Goal: Task Accomplishment & Management: Complete application form

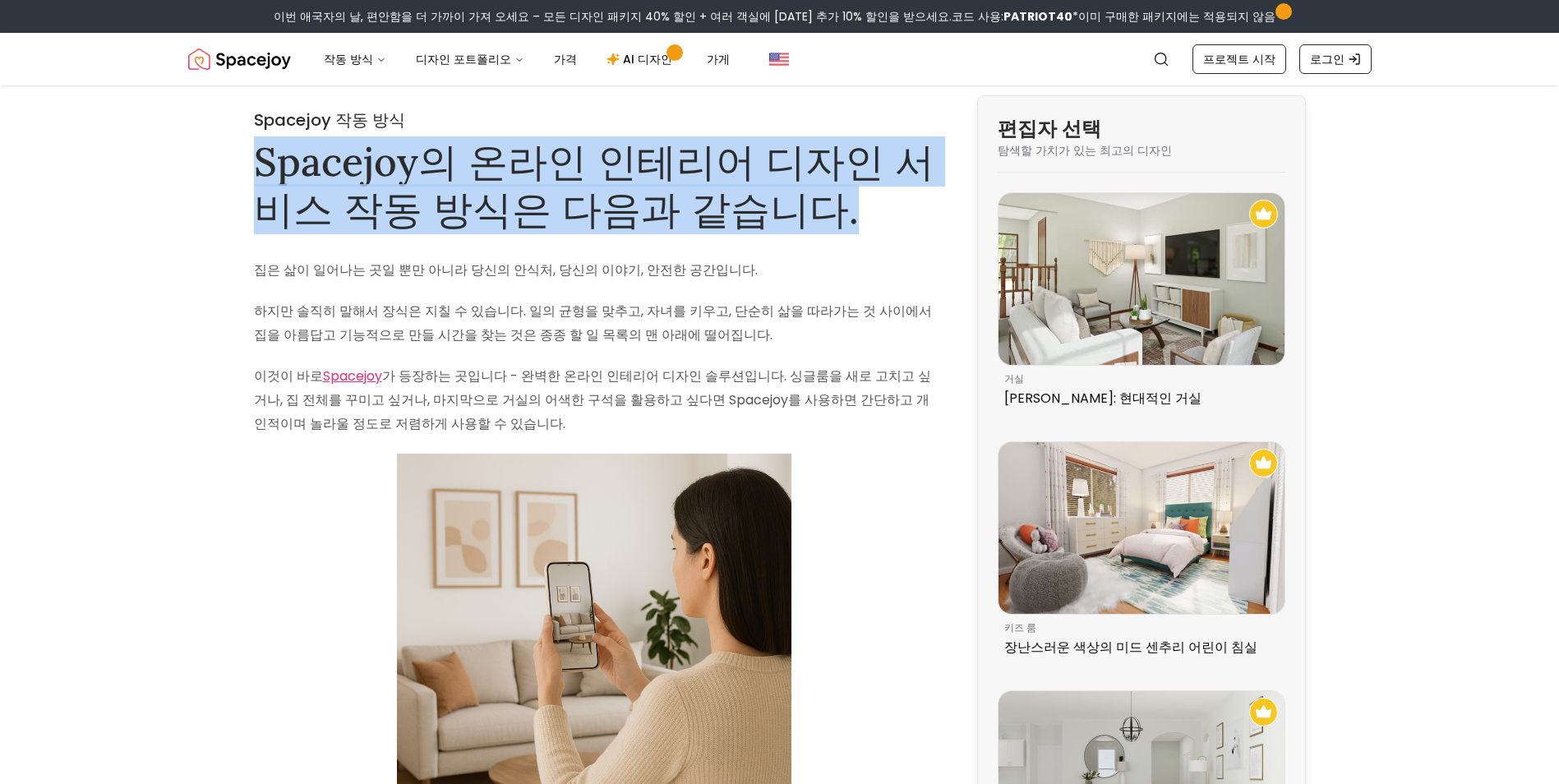
drag, startPoint x: 265, startPoint y: 163, endPoint x: 866, endPoint y: 216, distance: 603.3
click at [866, 216] on h1 "Spacejoy의 온라인 인테리어 디자인 서비스 작동 방식은 다음과 같습니다." at bounding box center [594, 185] width 681 height 95
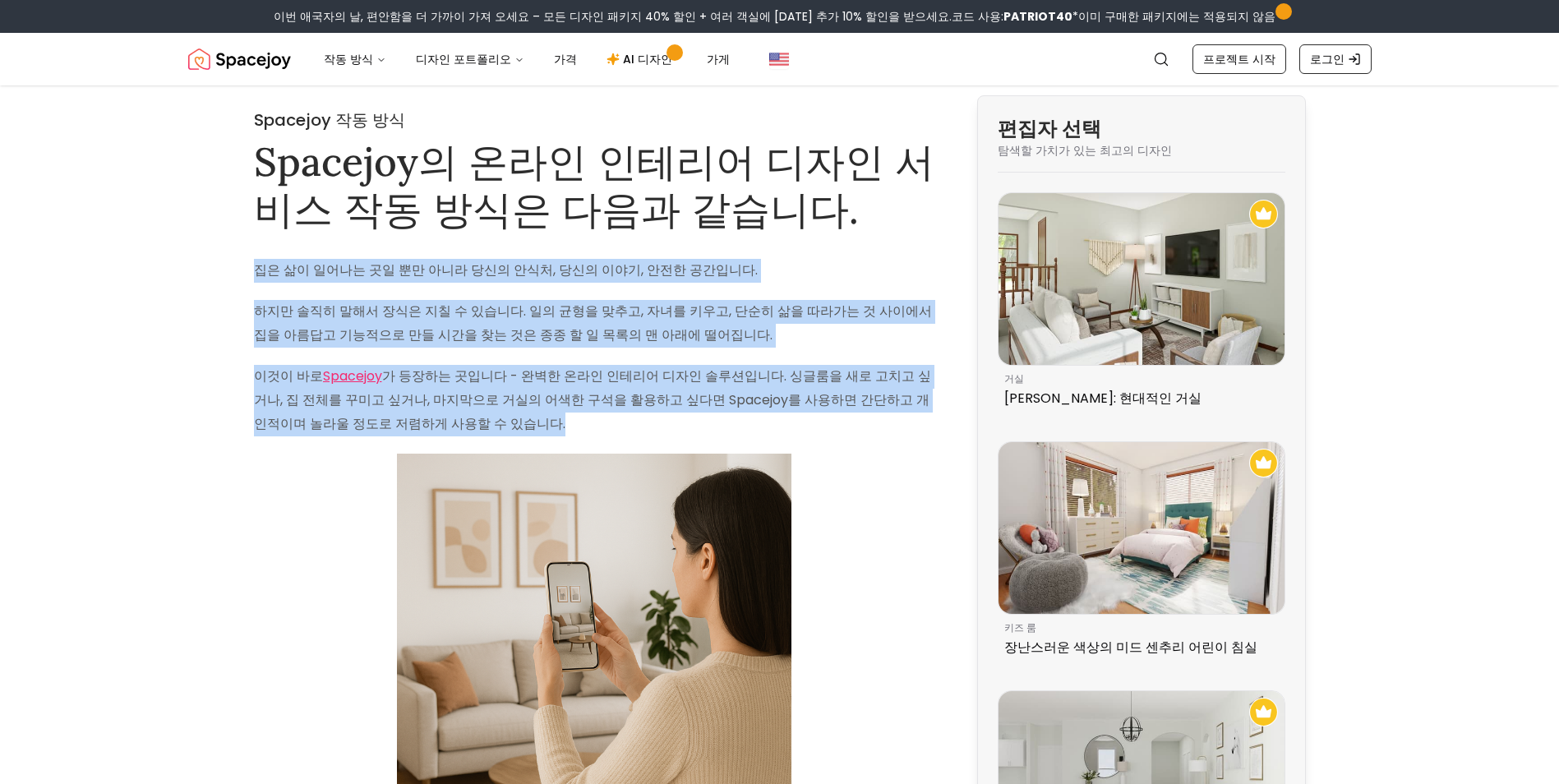
drag, startPoint x: 332, startPoint y: 282, endPoint x: 514, endPoint y: 419, distance: 227.8
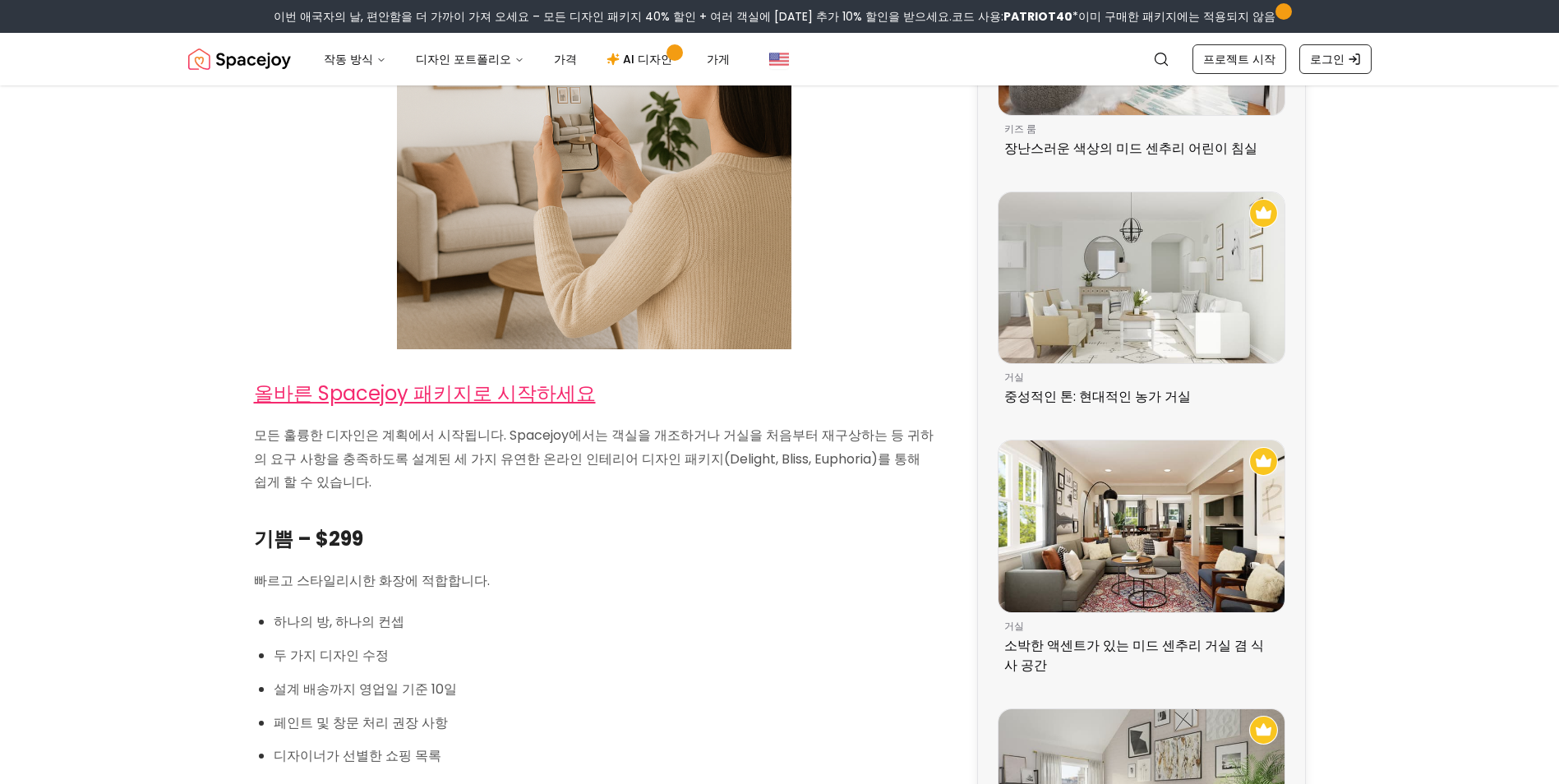
scroll to position [575, 0]
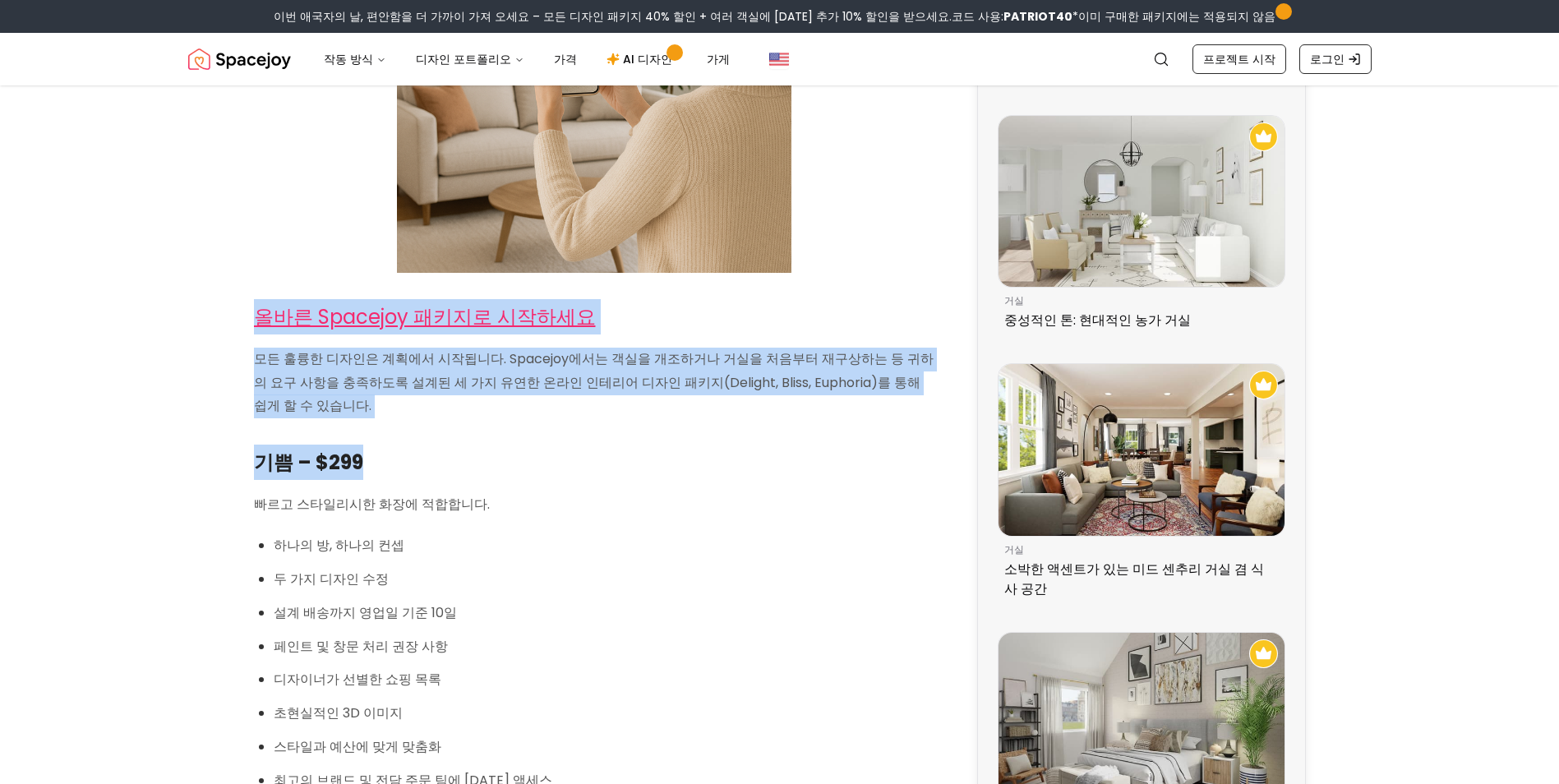
drag, startPoint x: 241, startPoint y: 289, endPoint x: 474, endPoint y: 501, distance: 315.0
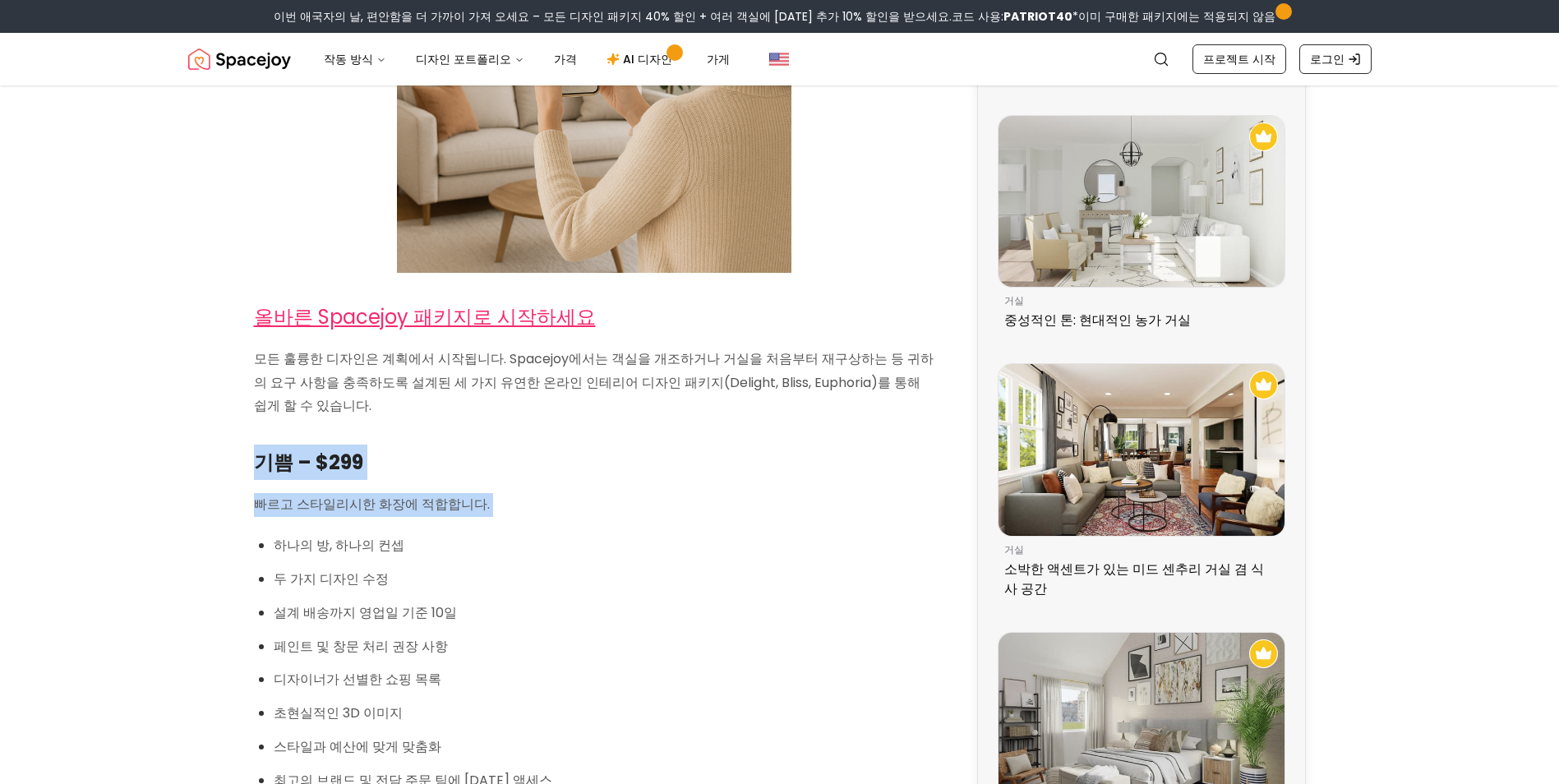
drag, startPoint x: 250, startPoint y: 461, endPoint x: 511, endPoint y: 533, distance: 270.7
click at [511, 553] on p "하나의 방, 하나의 컨셉" at bounding box center [604, 546] width 661 height 24
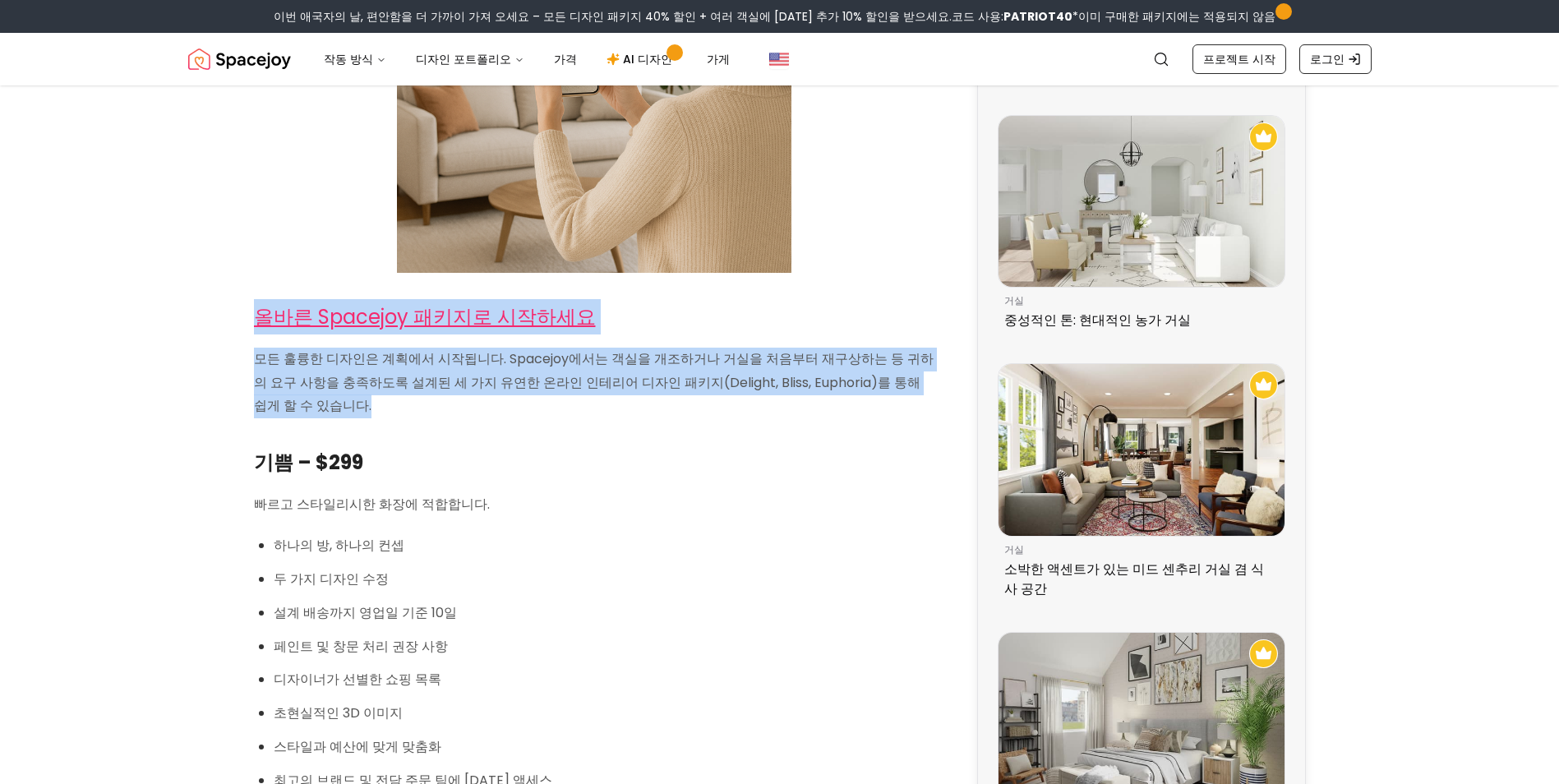
drag, startPoint x: 387, startPoint y: 361, endPoint x: 472, endPoint y: 409, distance: 97.6
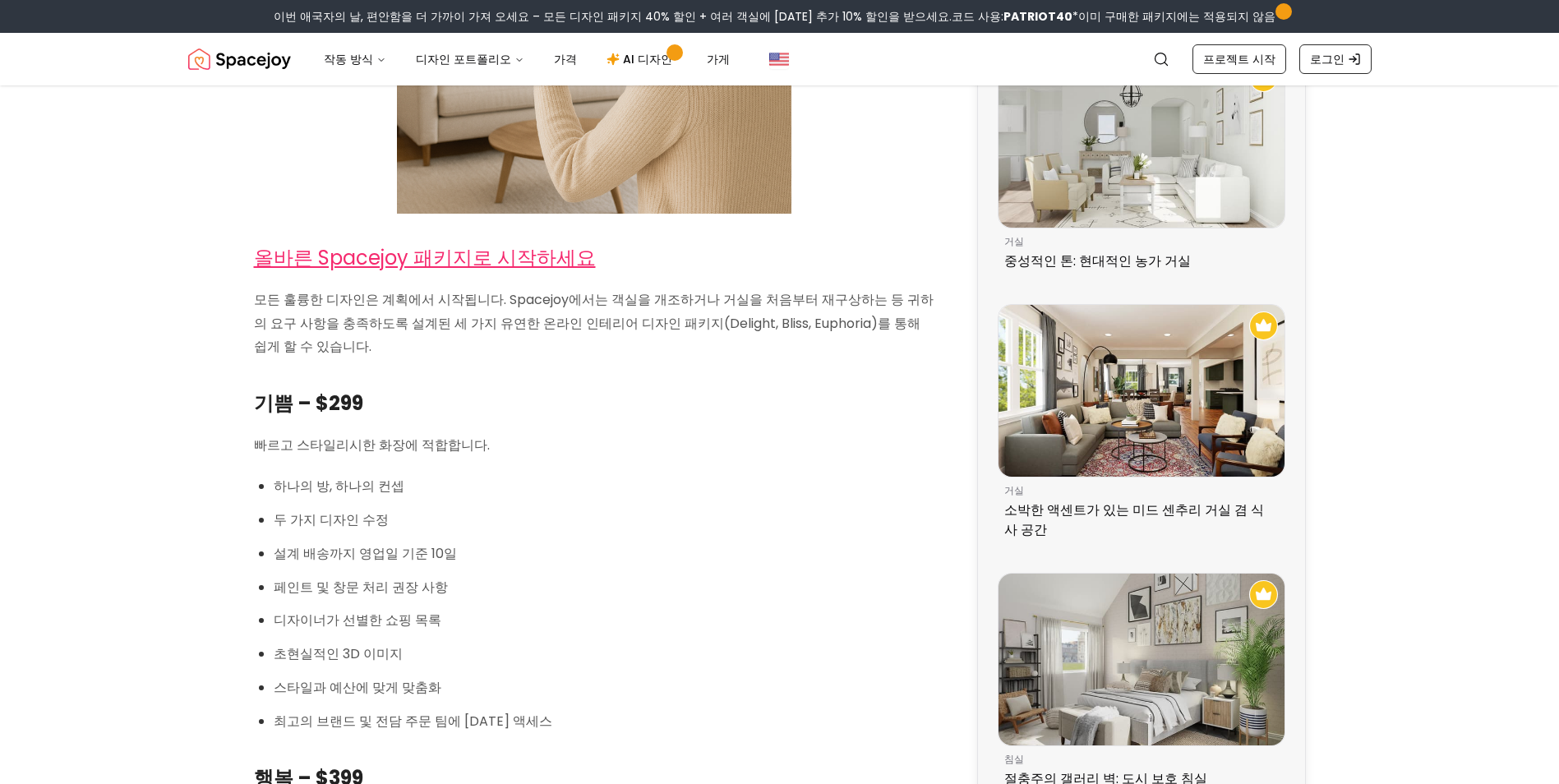
scroll to position [739, 0]
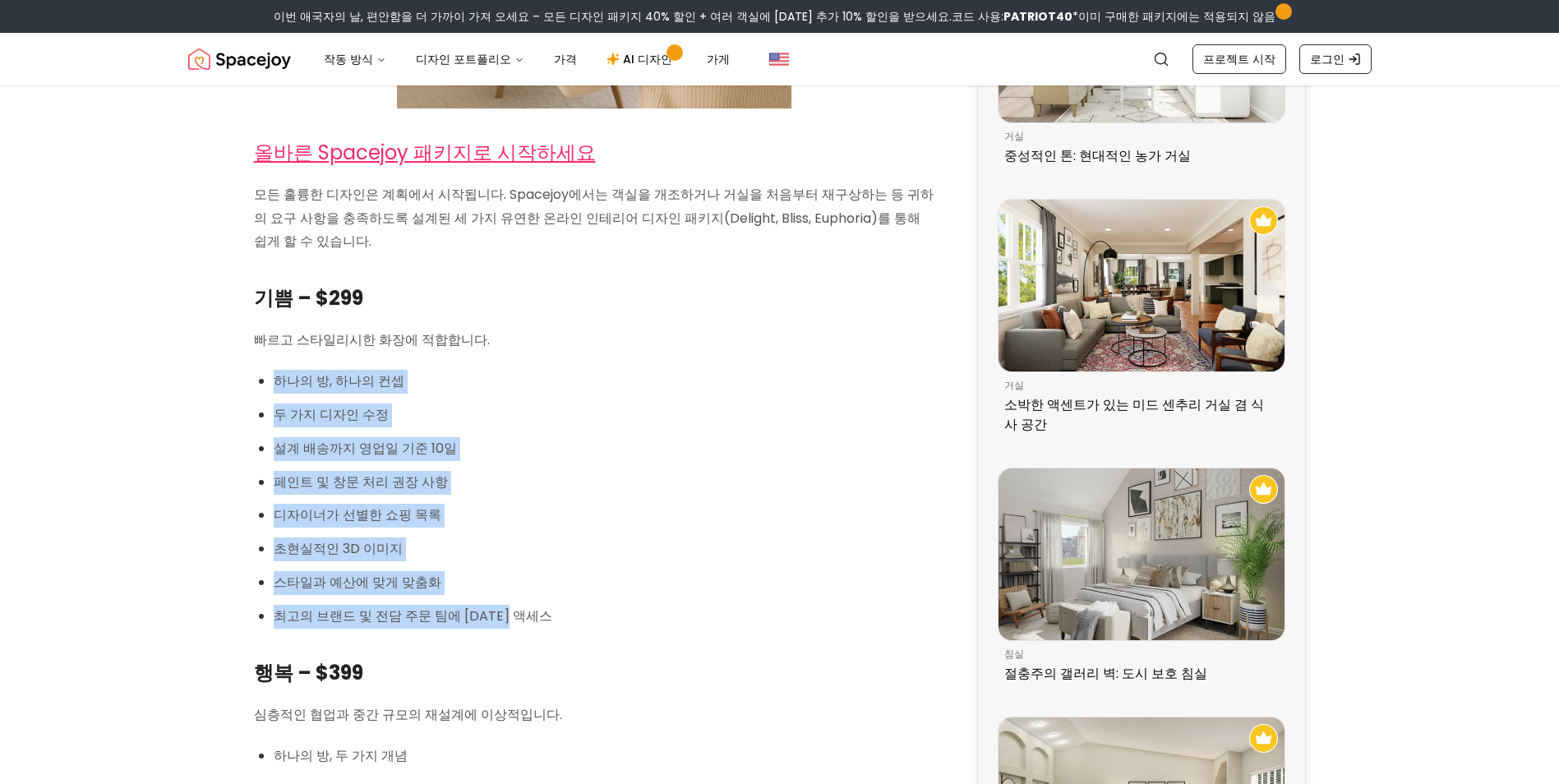
drag, startPoint x: 545, startPoint y: 623, endPoint x: 221, endPoint y: 354, distance: 421.1
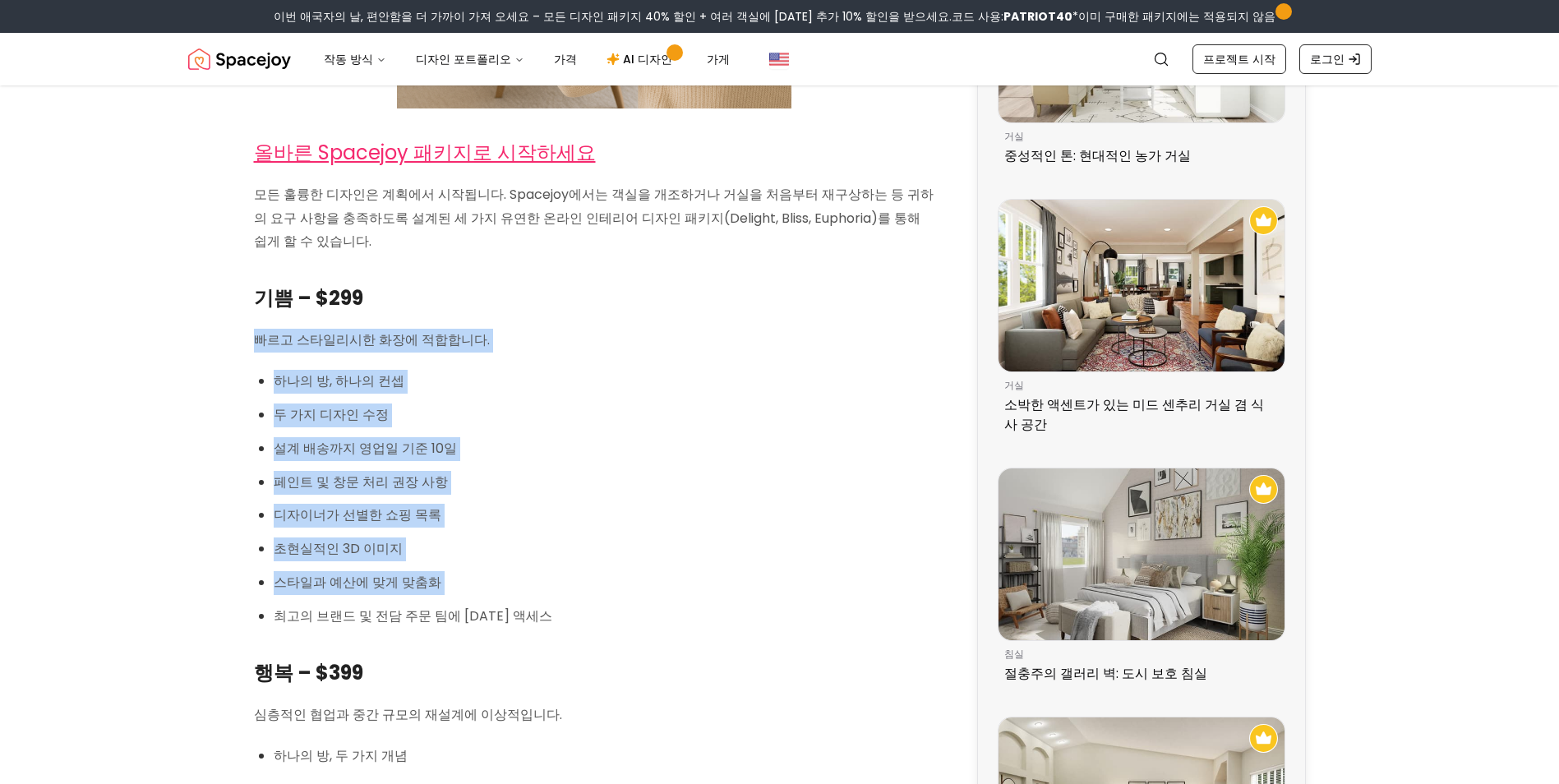
drag, startPoint x: 406, startPoint y: 369, endPoint x: 570, endPoint y: 589, distance: 274.4
click at [644, 541] on p "초현실적인 3D 이미지" at bounding box center [604, 549] width 661 height 24
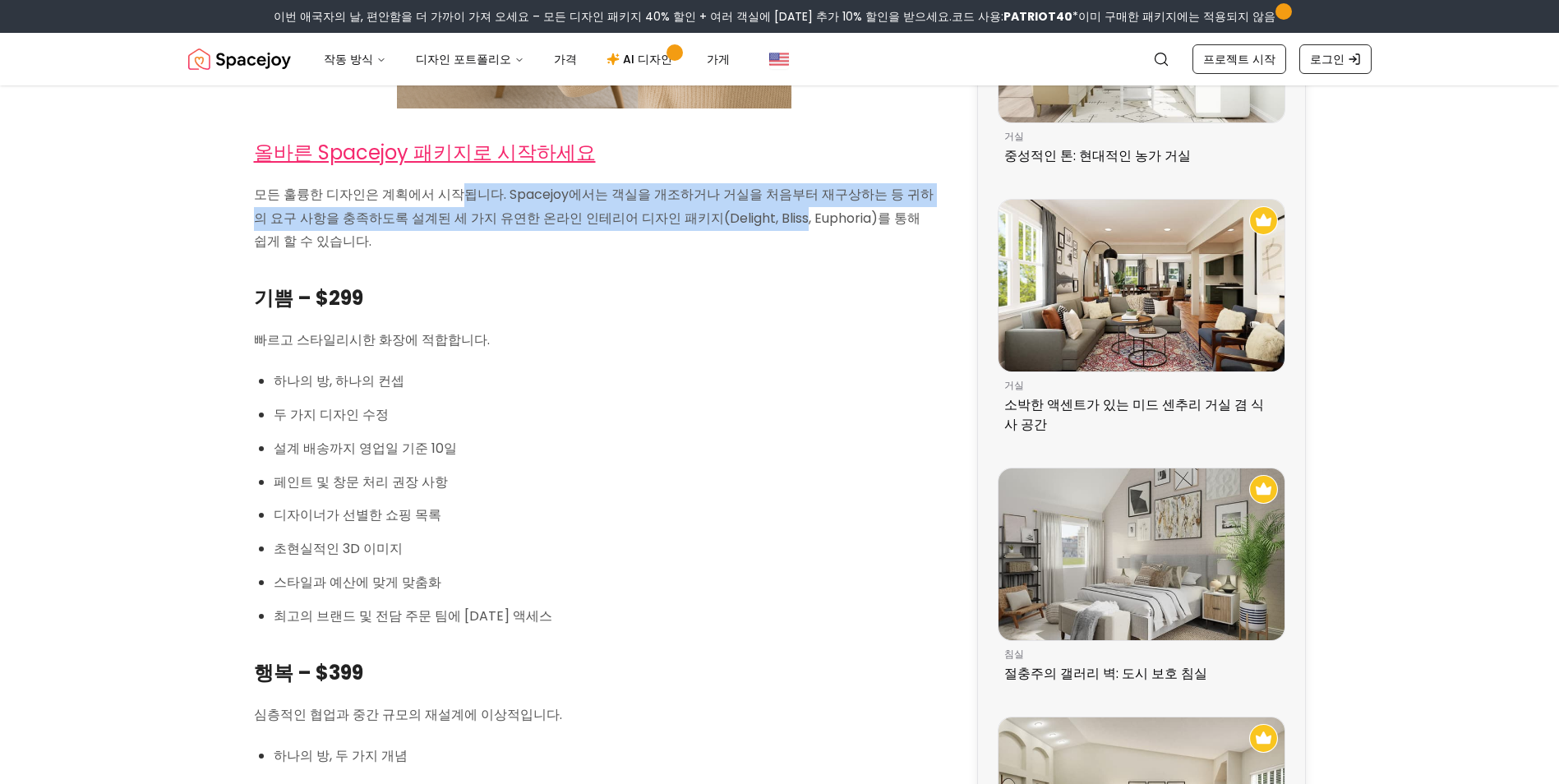
drag, startPoint x: 533, startPoint y: 203, endPoint x: 736, endPoint y: 228, distance: 204.5
click at [736, 228] on p "모든 훌륭한 디자인은 계획에서 시작됩니다. Spacejoy에서는 객실을 개조하거나 거실을 처음부터 재구상하는 등 귀하의 요구 사항을 충족하도록…" at bounding box center [594, 218] width 681 height 71
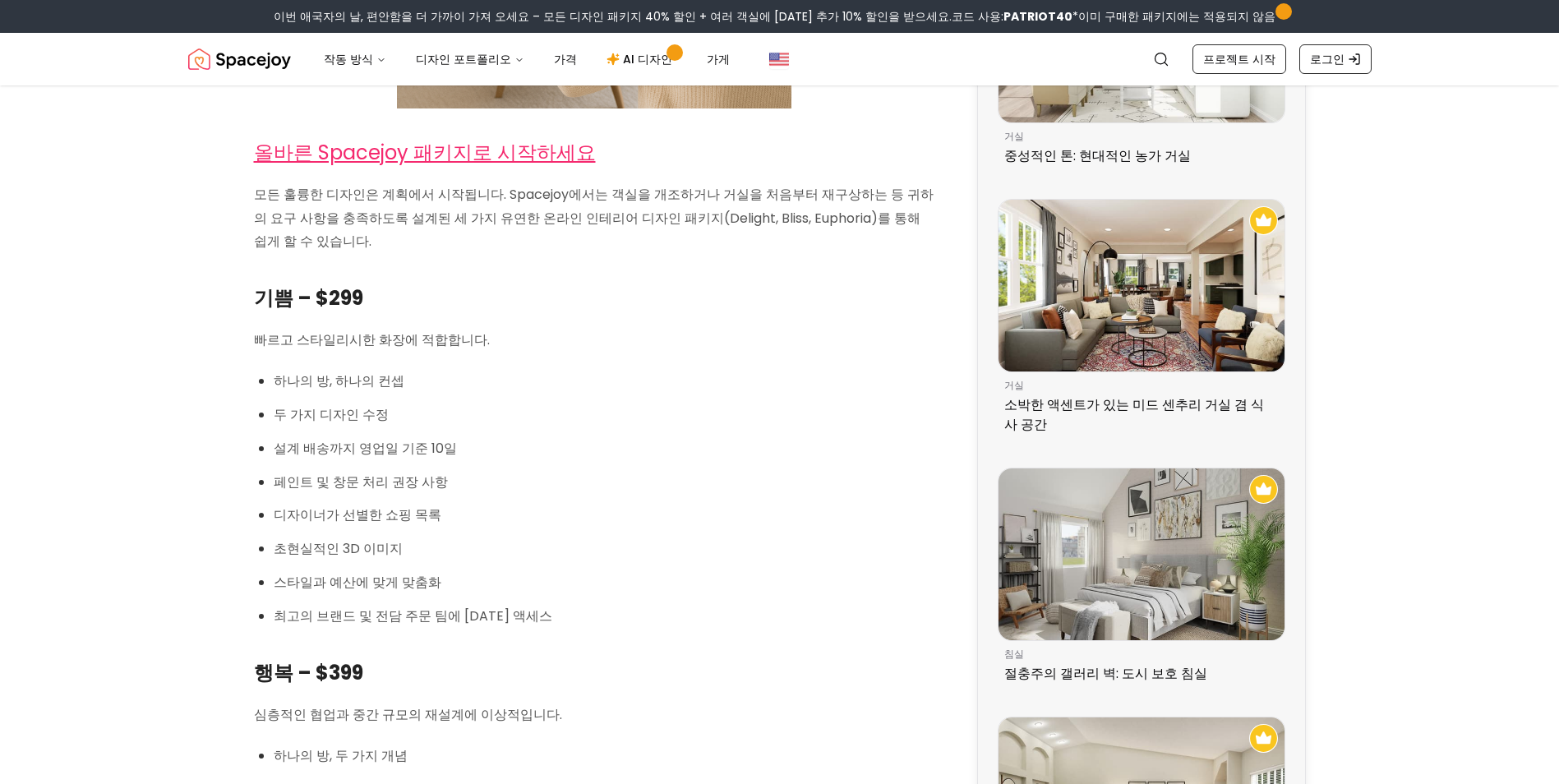
click at [733, 240] on p "모든 훌륭한 디자인은 계획에서 시작됩니다. Spacejoy에서는 객실을 개조하거나 거실을 처음부터 재구상하는 등 귀하의 요구 사항을 충족하도록…" at bounding box center [594, 218] width 681 height 71
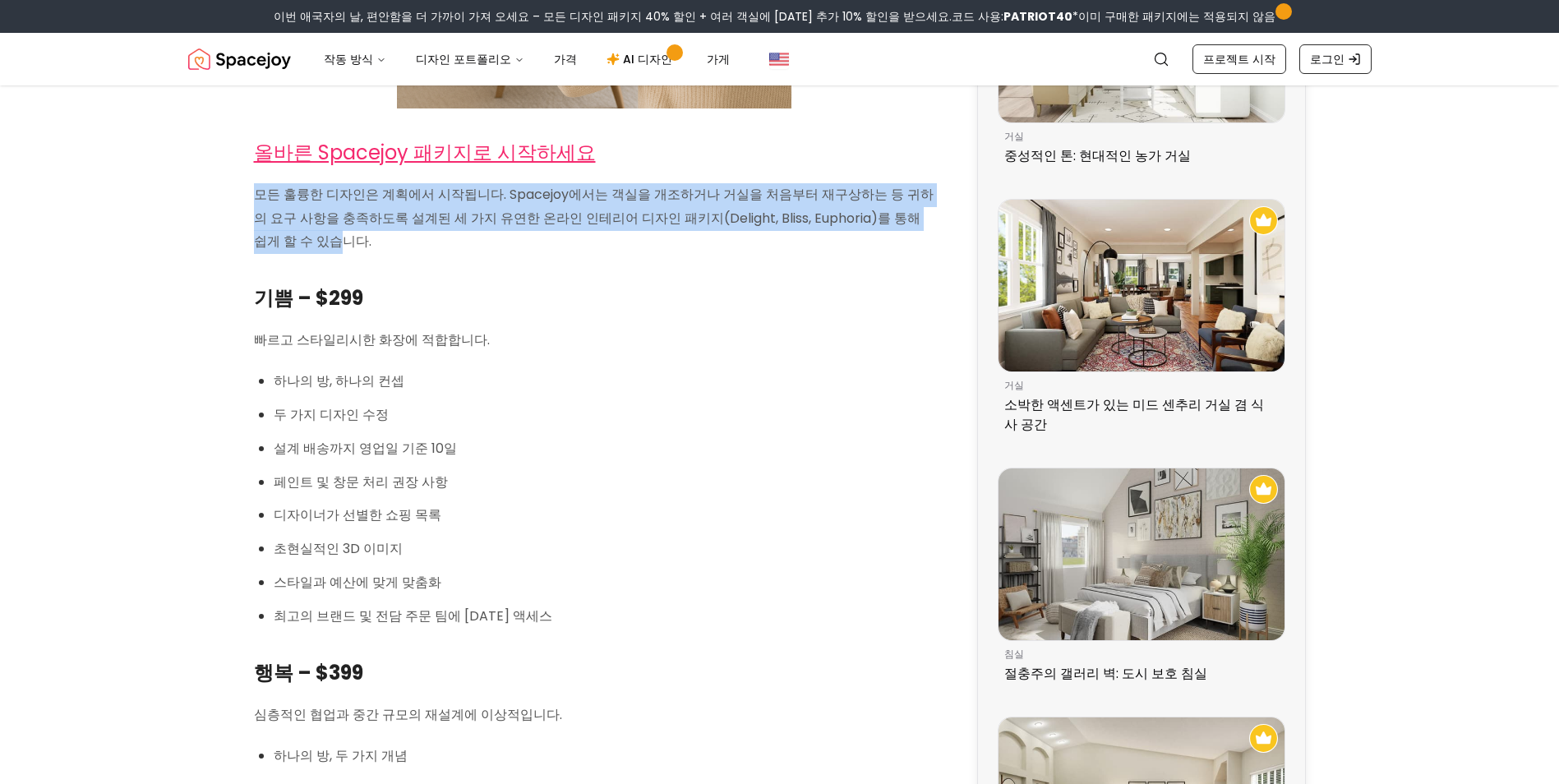
drag, startPoint x: 917, startPoint y: 226, endPoint x: 239, endPoint y: 198, distance: 678.6
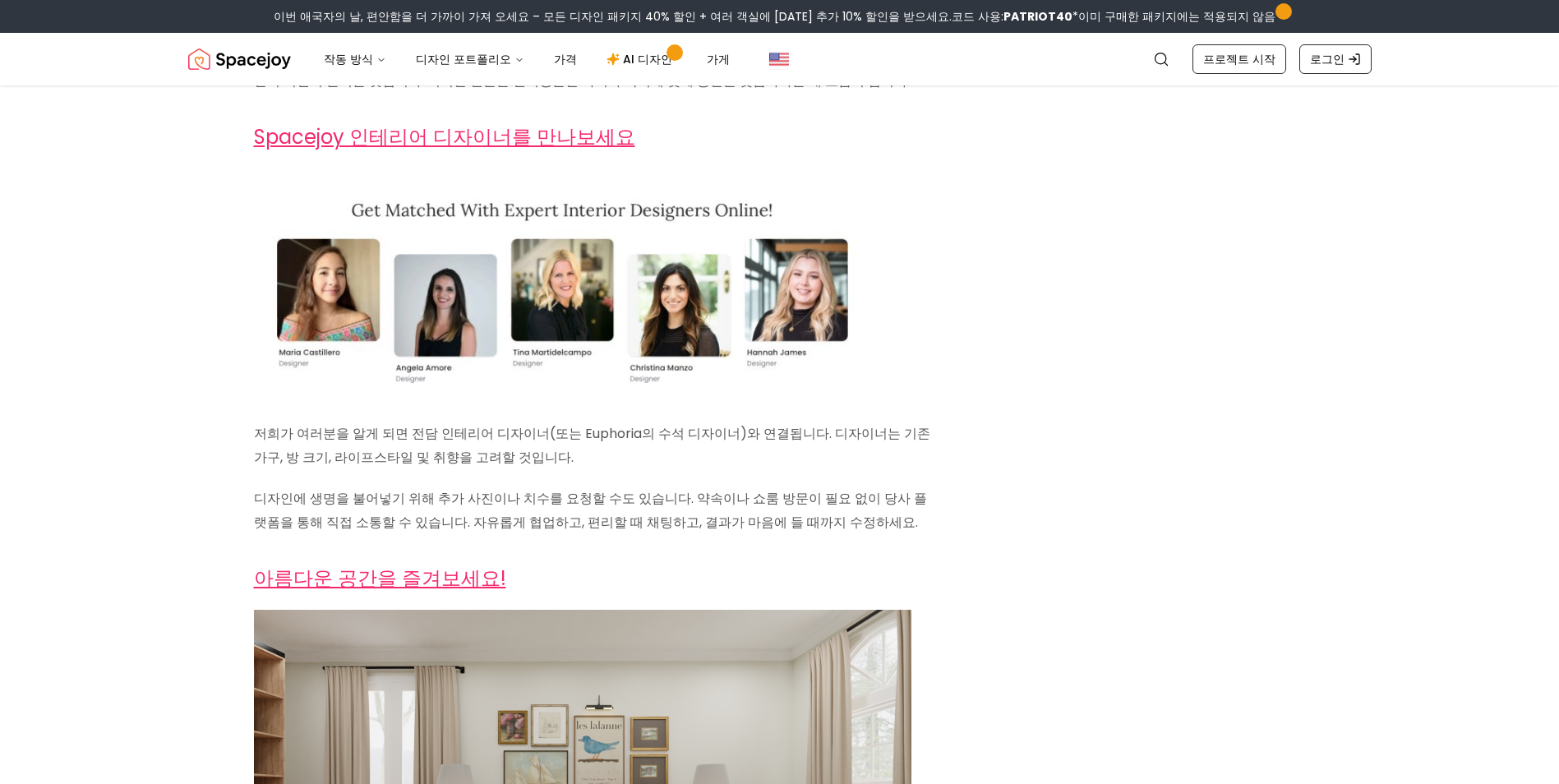
scroll to position [2875, 0]
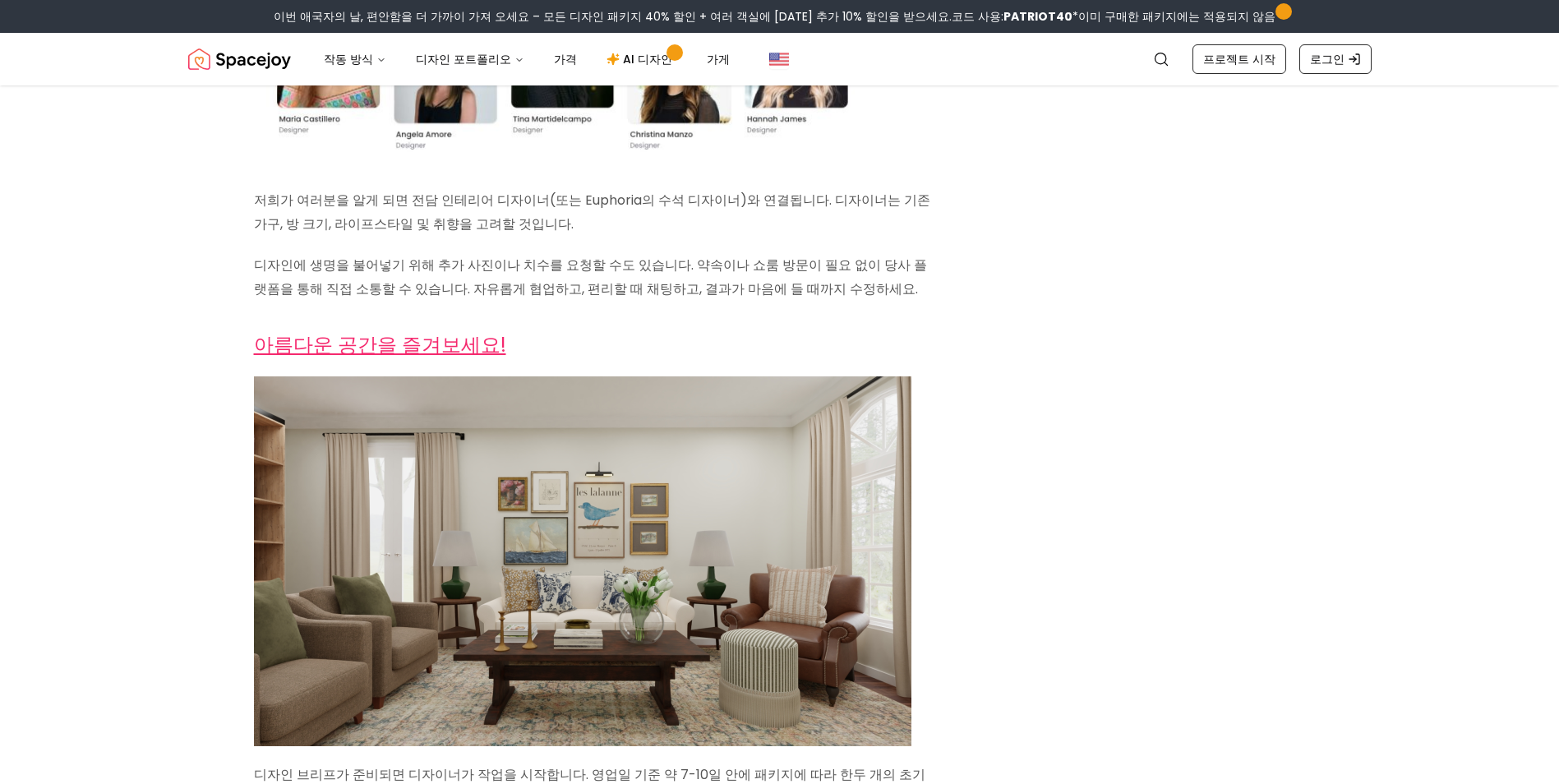
drag, startPoint x: 1083, startPoint y: 511, endPoint x: 1058, endPoint y: 514, distance: 25.2
click at [1083, 511] on div "Spacejoy 작동 방식 Spacejoy의 온라인 인테리어 디자인 서비스 작동 방식은 다음과 같습니다. 집은 삶이 일어나는 곳일 뿐만 아니라…" at bounding box center [780, 243] width 1053 height 6067
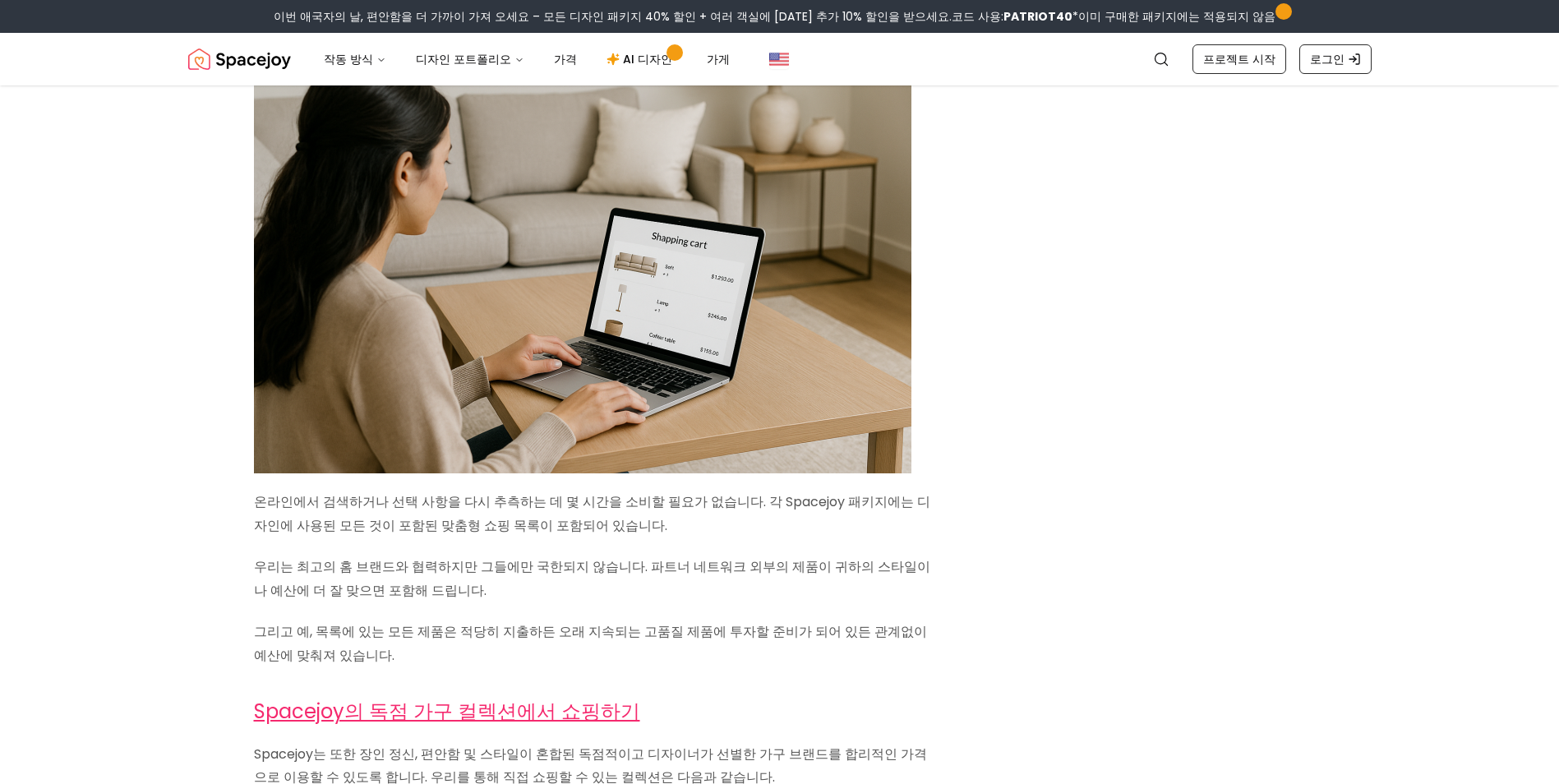
scroll to position [3861, 0]
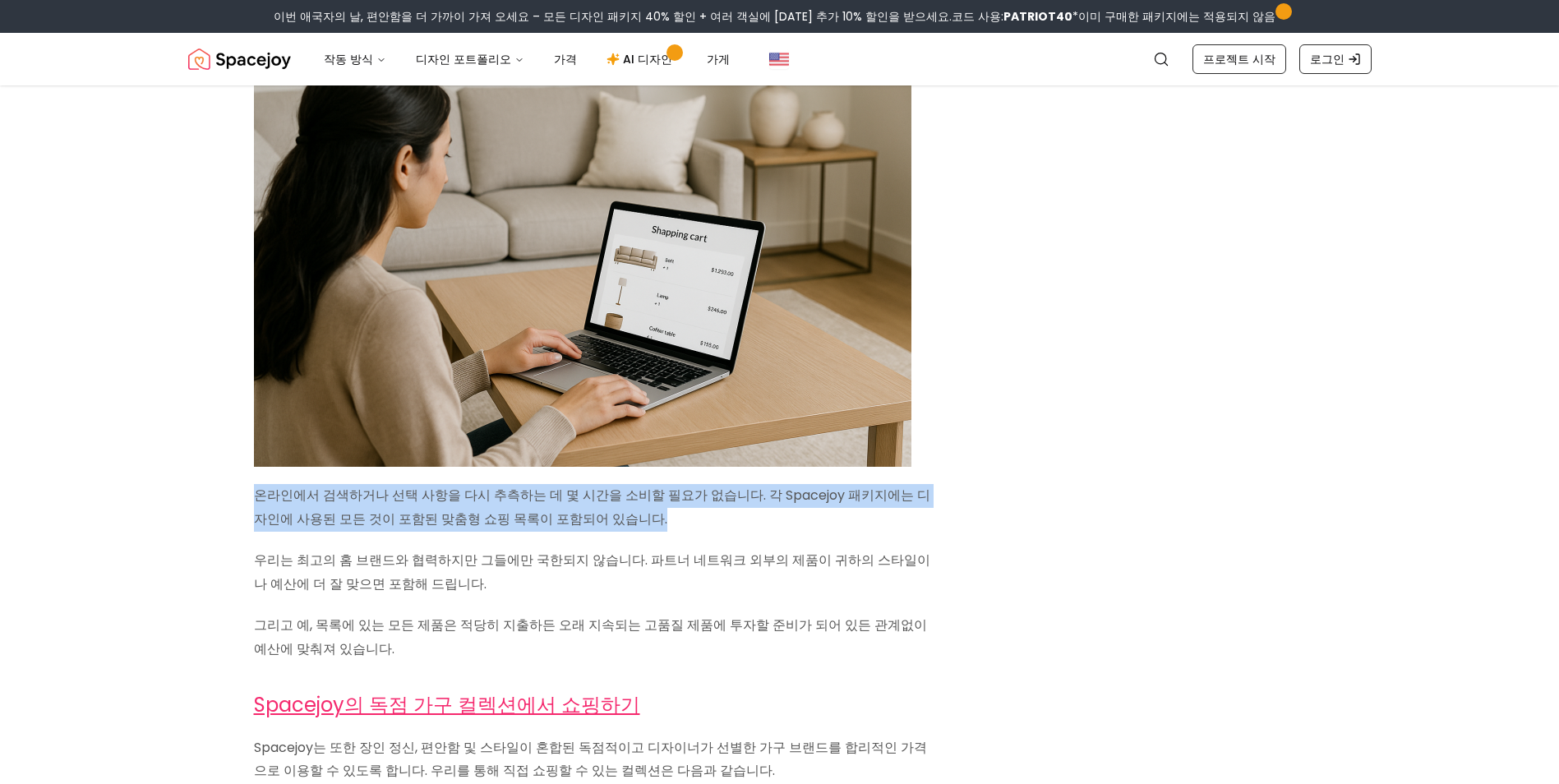
drag, startPoint x: 258, startPoint y: 494, endPoint x: 631, endPoint y: 516, distance: 373.6
click at [631, 516] on p "온라인에서 검색하거나 선택 사항을 다시 추측하는 데 몇 시간을 소비할 필요가 없습니다. 각 Spacejoy 패키지에는 디자인에 사용된 모든 것…" at bounding box center [594, 508] width 681 height 48
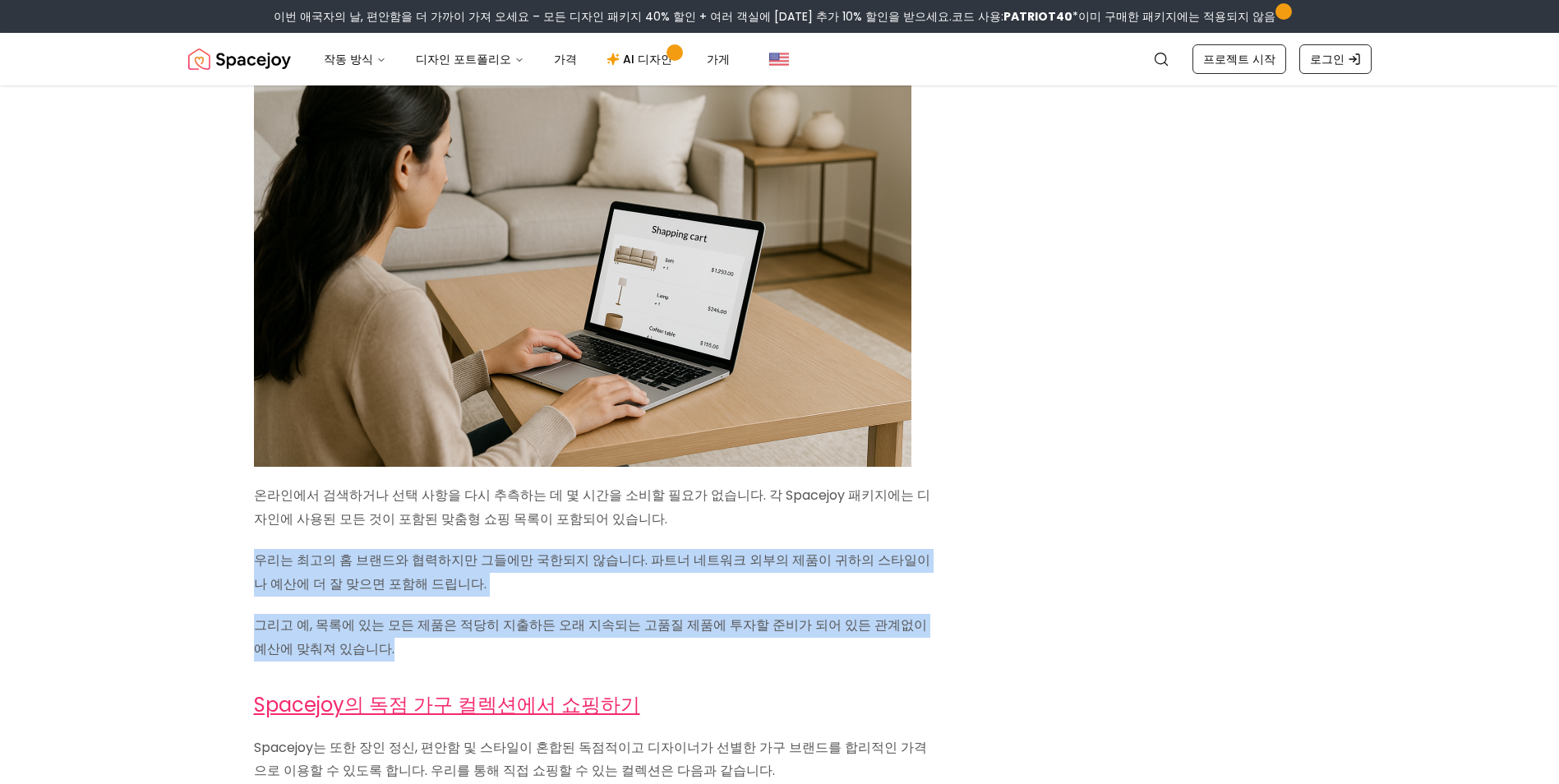
drag, startPoint x: 368, startPoint y: 591, endPoint x: 489, endPoint y: 653, distance: 136.0
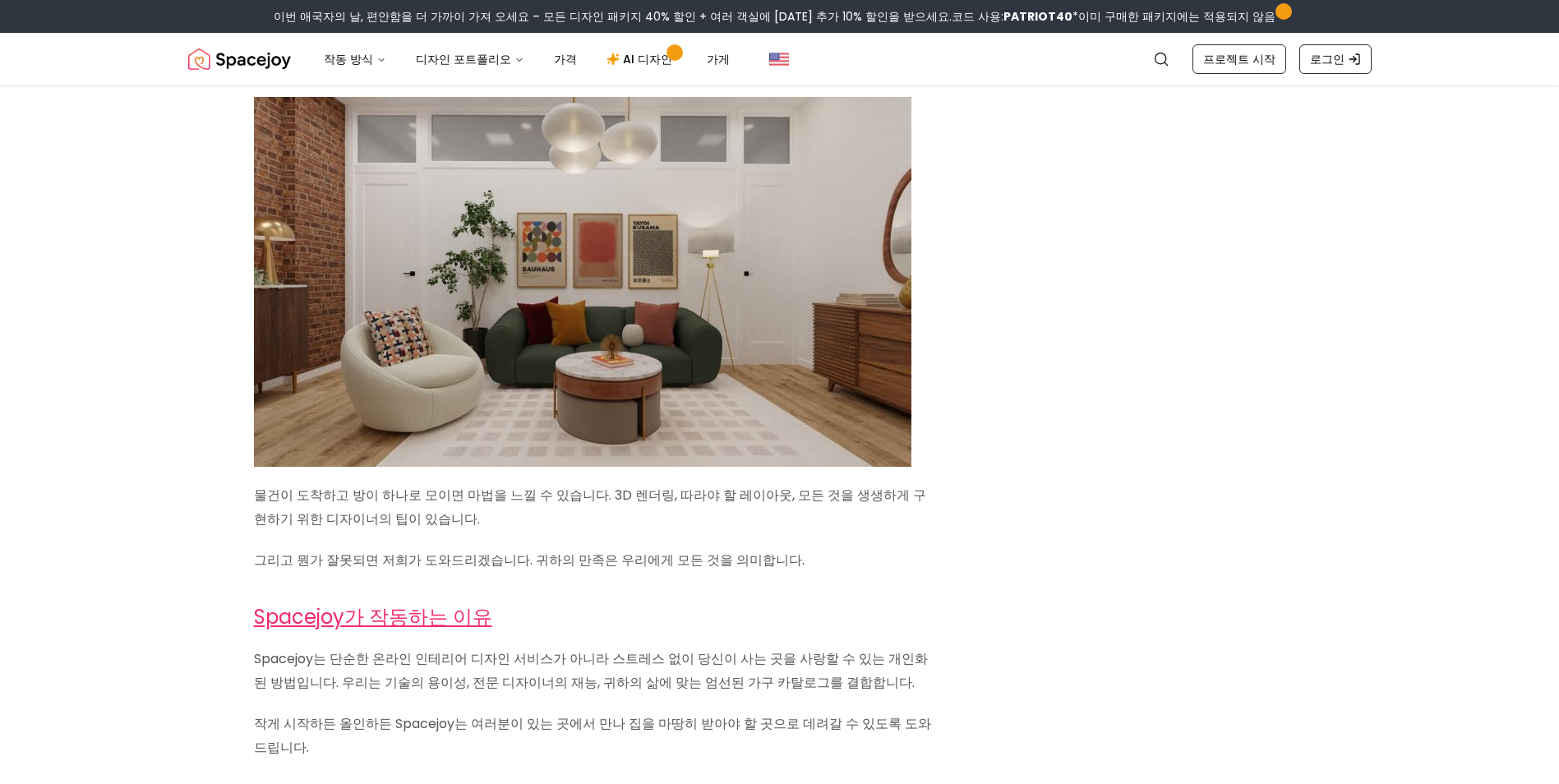
scroll to position [5258, 0]
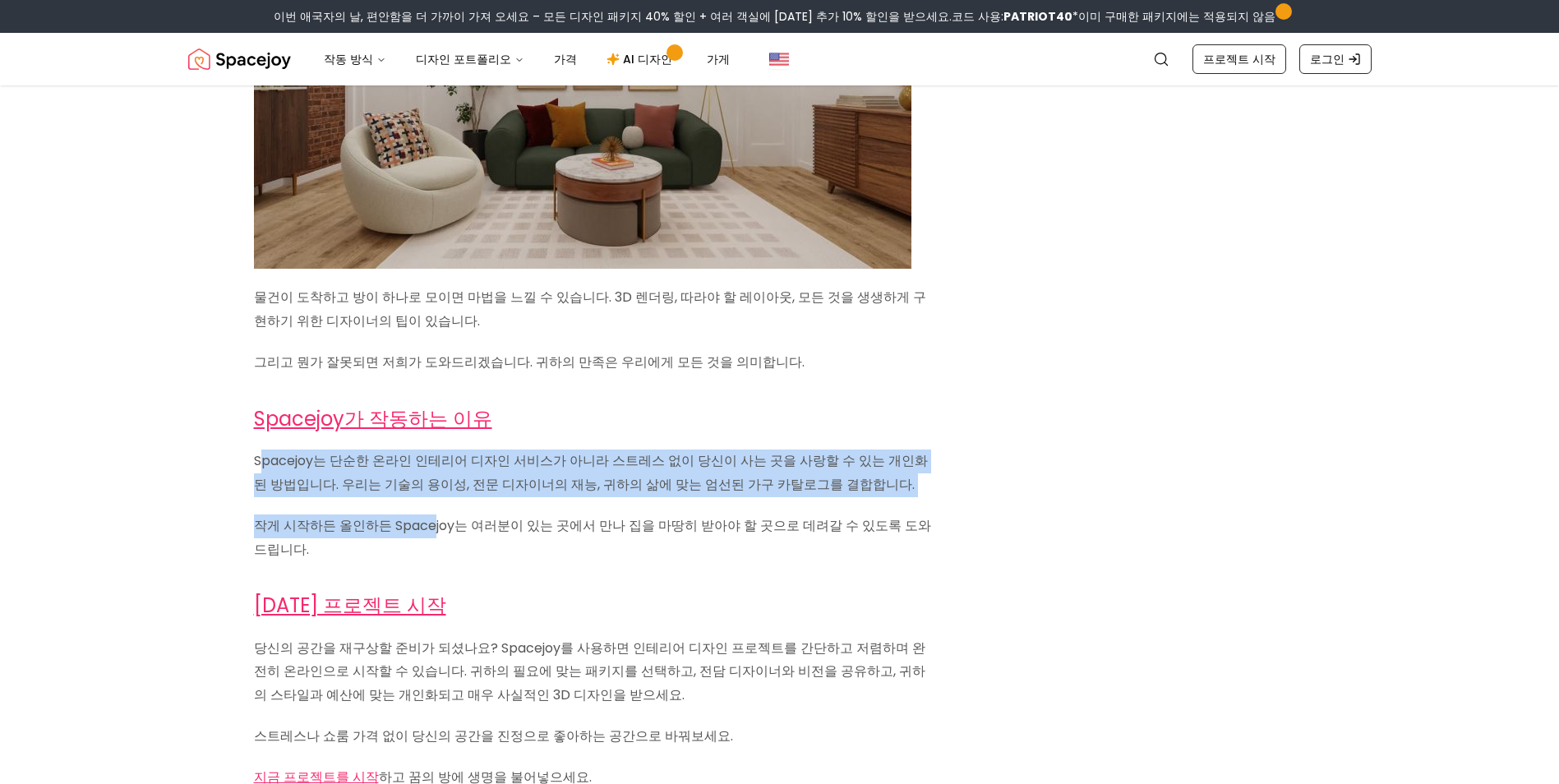
drag, startPoint x: 272, startPoint y: 443, endPoint x: 425, endPoint y: 517, distance: 170.0
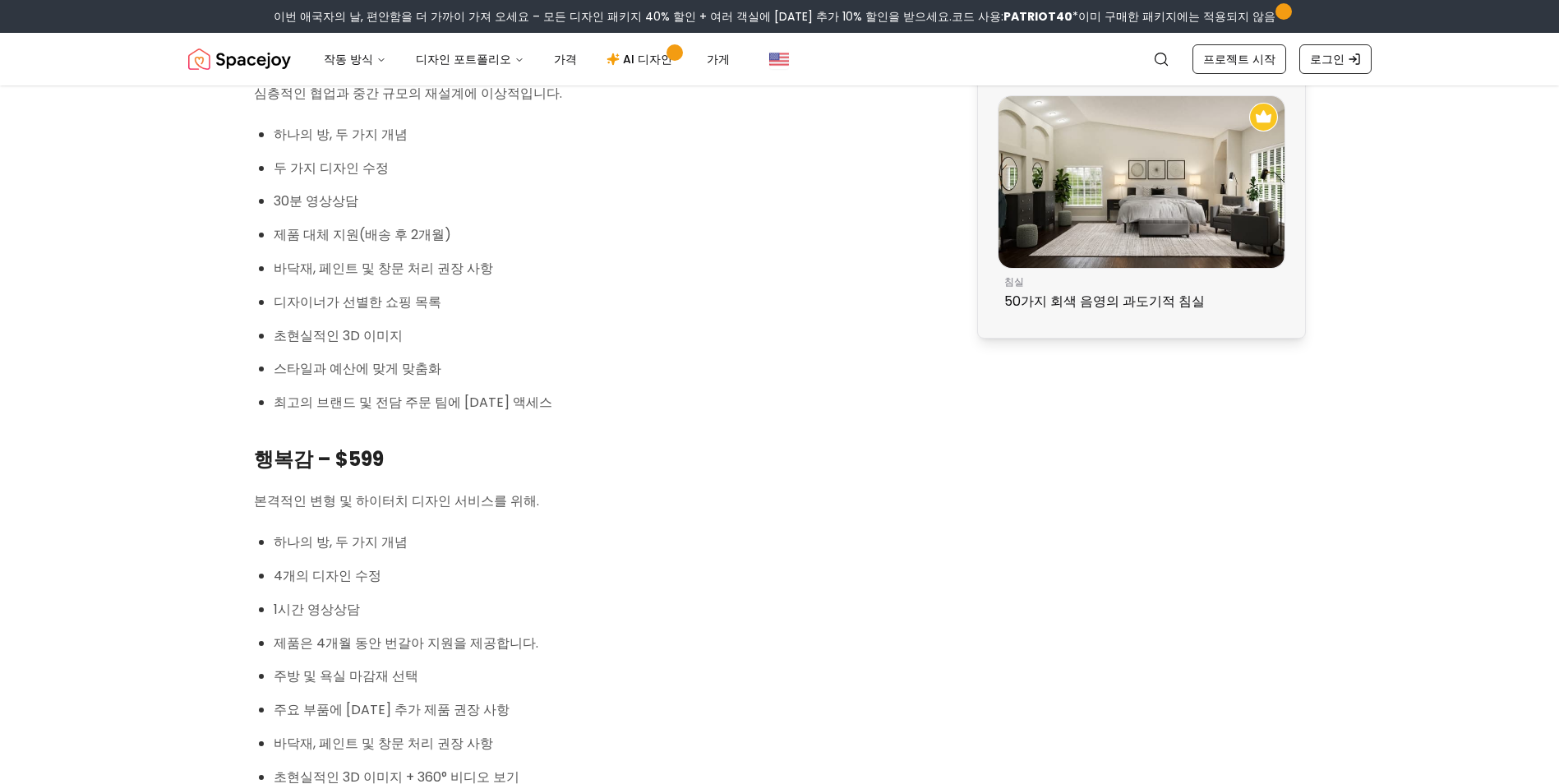
scroll to position [0, 0]
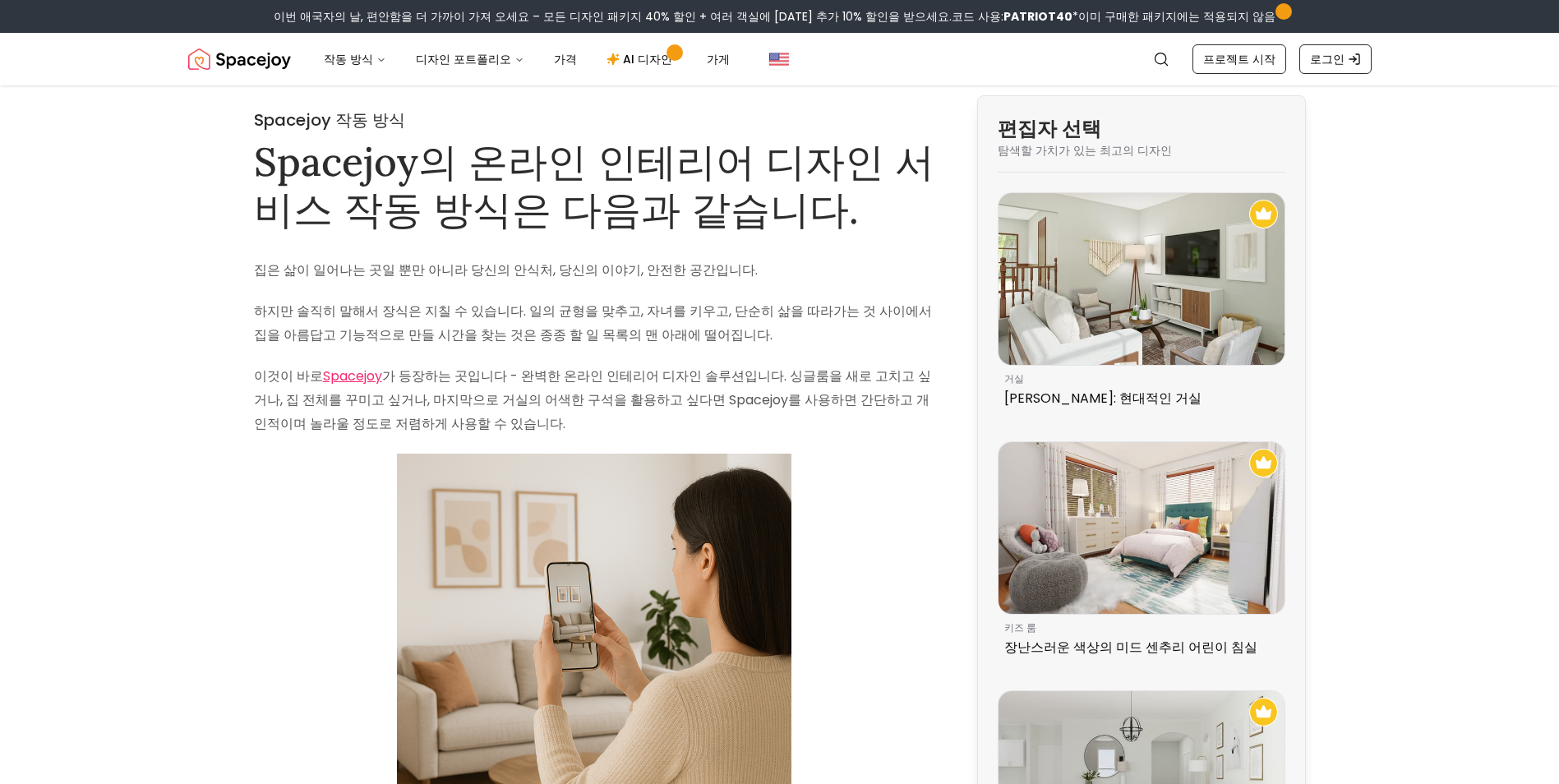
drag, startPoint x: 190, startPoint y: 526, endPoint x: 257, endPoint y: -29, distance: 559.0
click at [624, 64] on font "AI 디자인" at bounding box center [647, 59] width 49 height 16
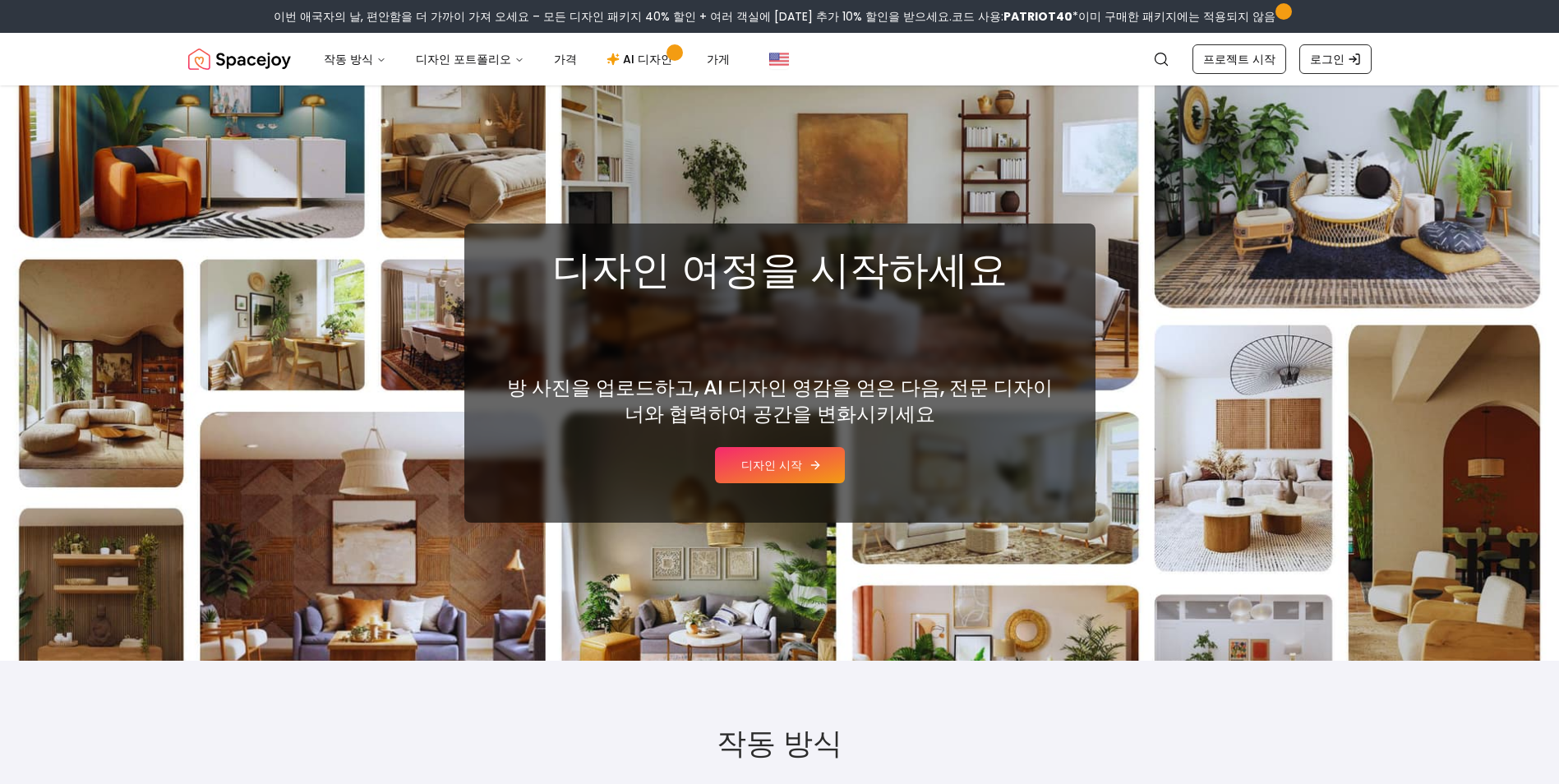
click at [754, 457] on font "디자인 시작" at bounding box center [772, 465] width 61 height 16
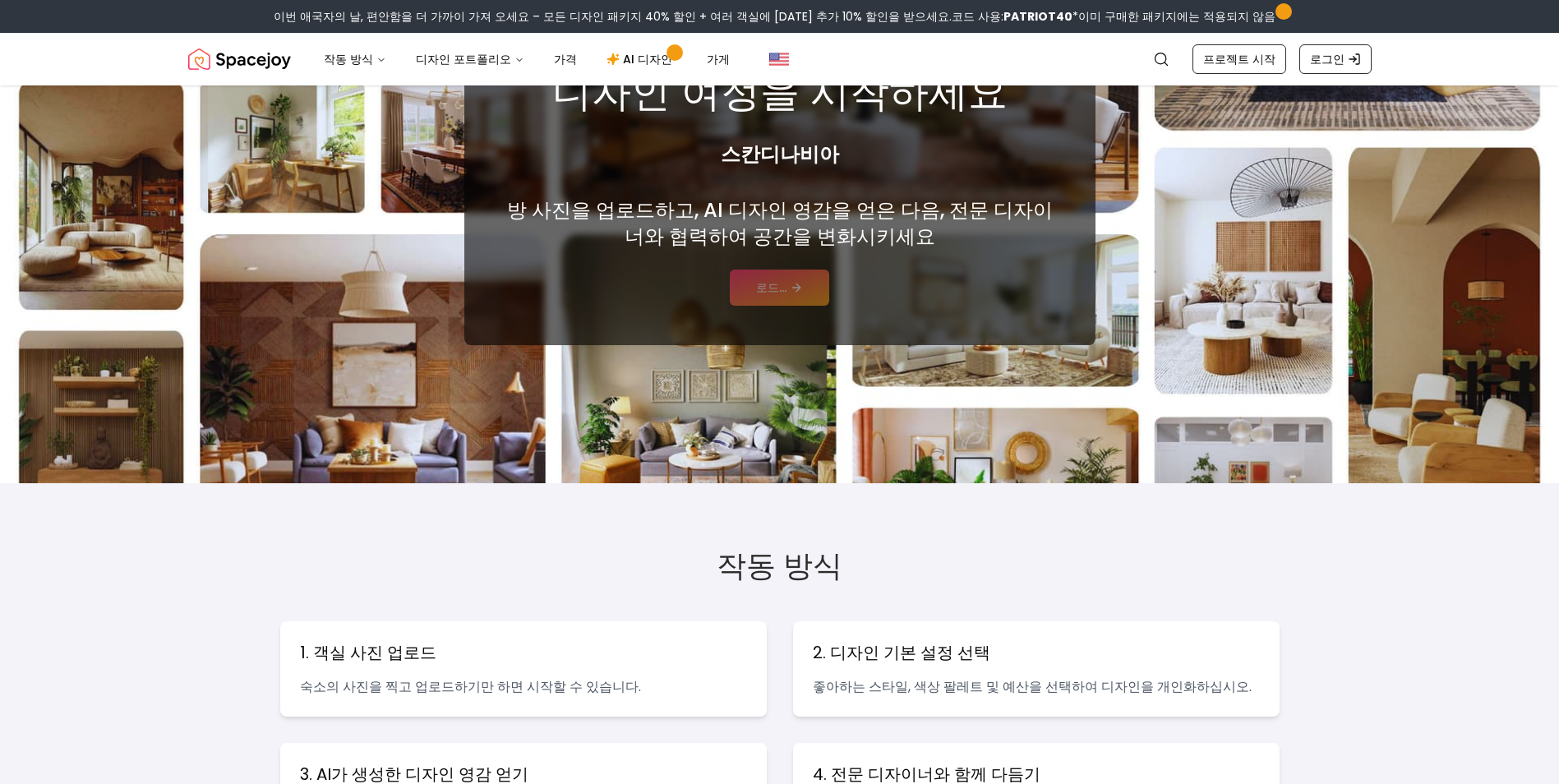
scroll to position [329, 0]
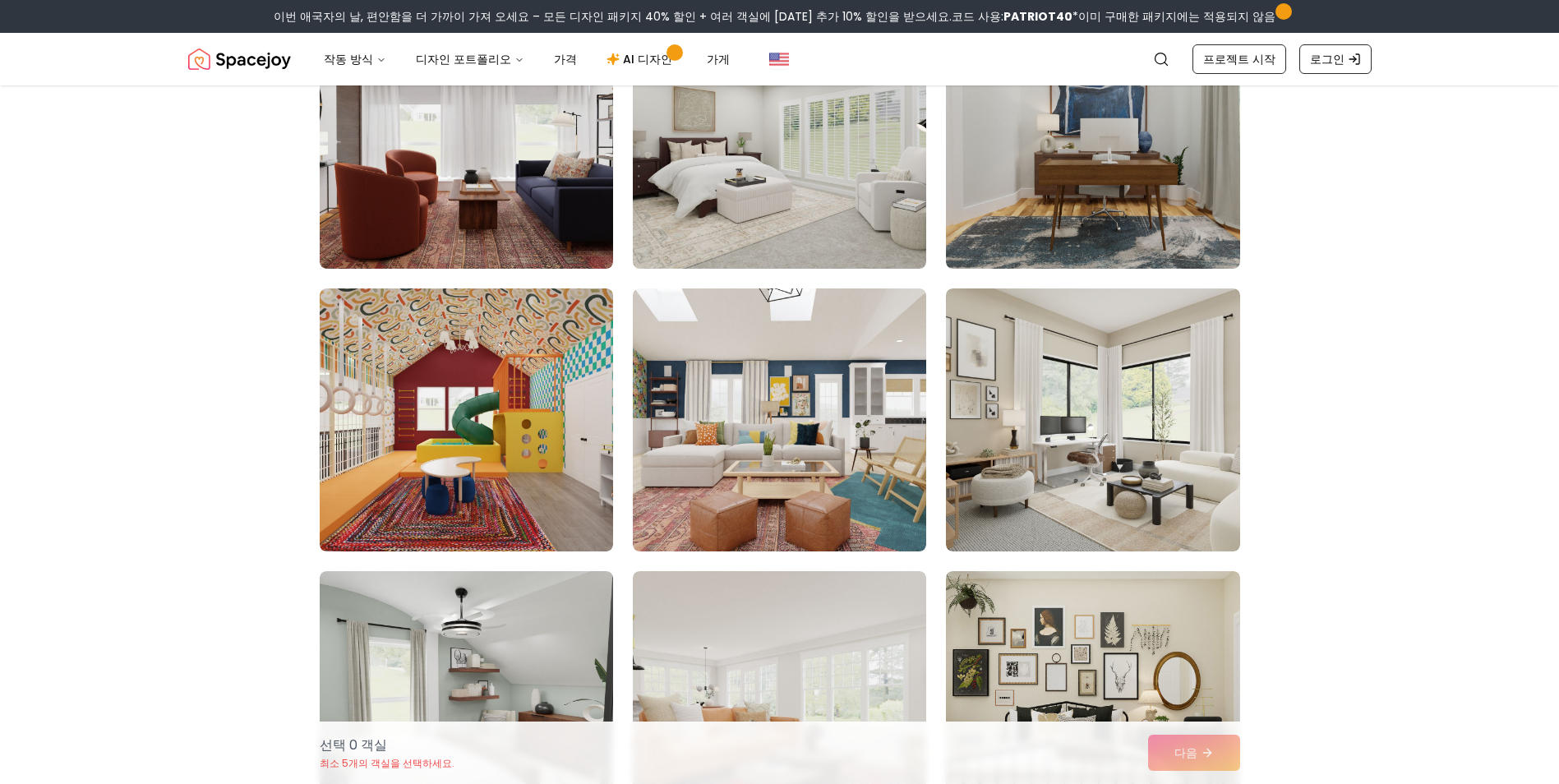
scroll to position [246, 0]
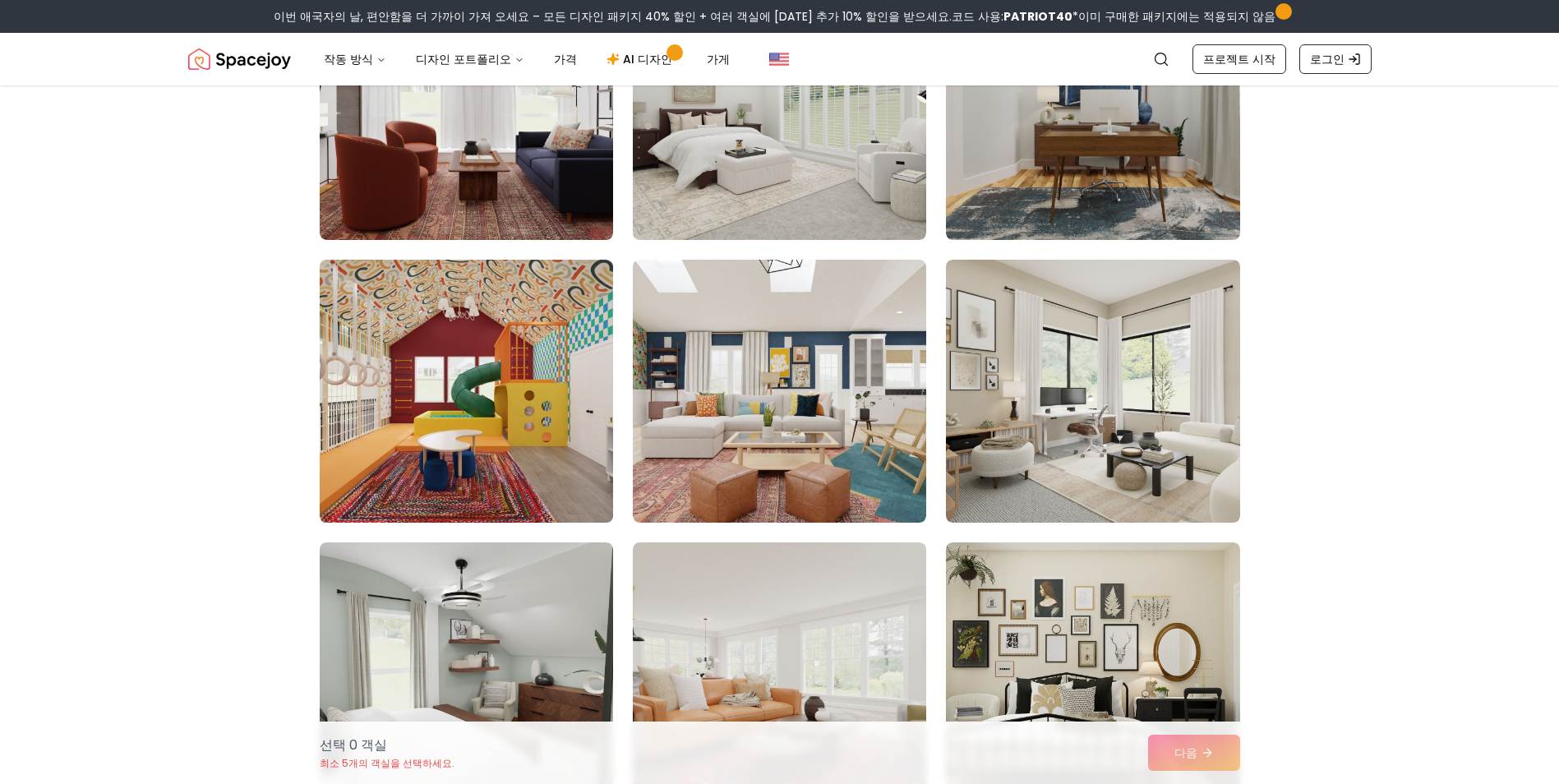
drag, startPoint x: 469, startPoint y: 414, endPoint x: 584, endPoint y: 428, distance: 115.8
click at [470, 414] on img at bounding box center [466, 391] width 308 height 276
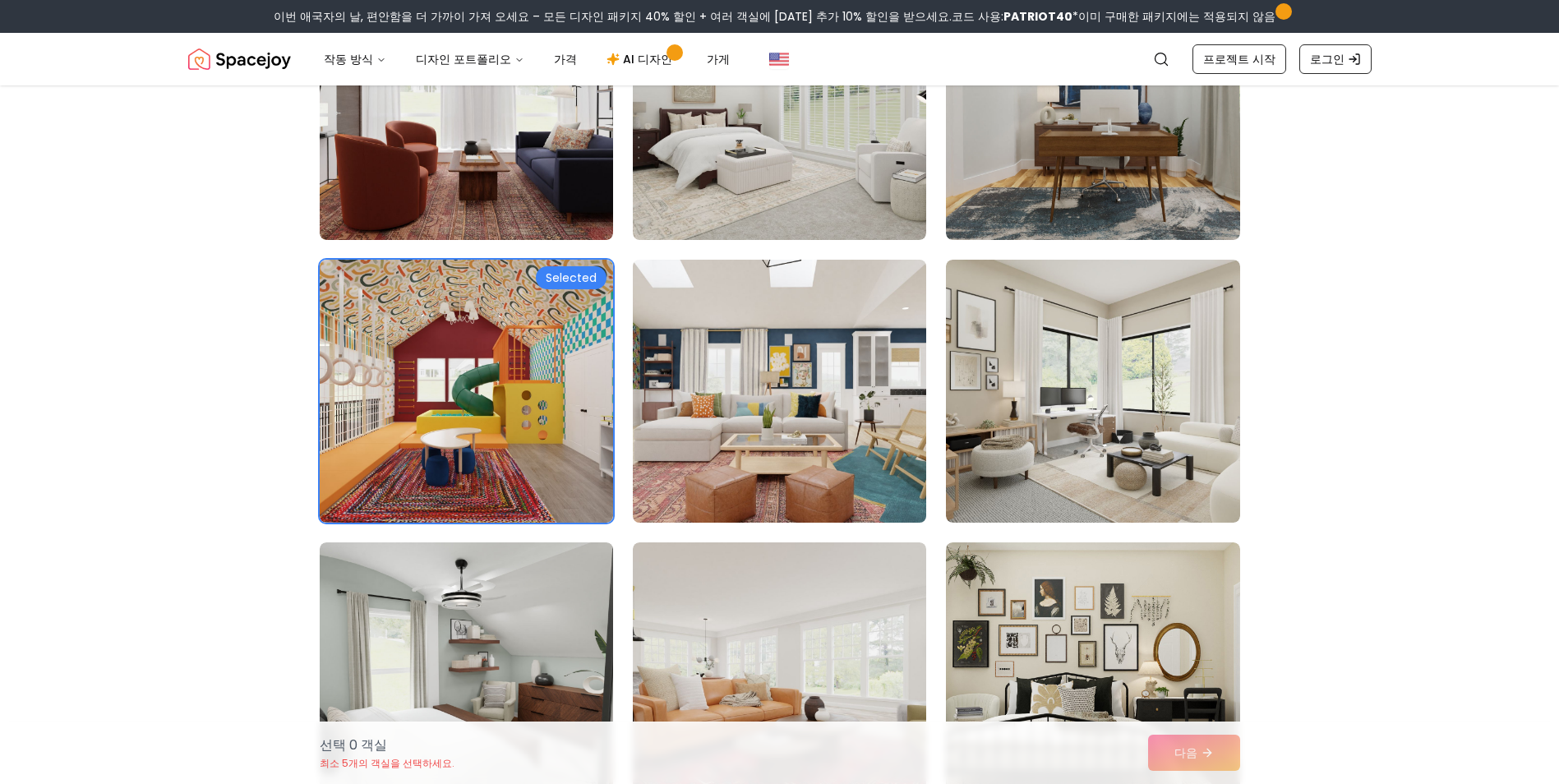
click at [698, 428] on img at bounding box center [780, 391] width 308 height 276
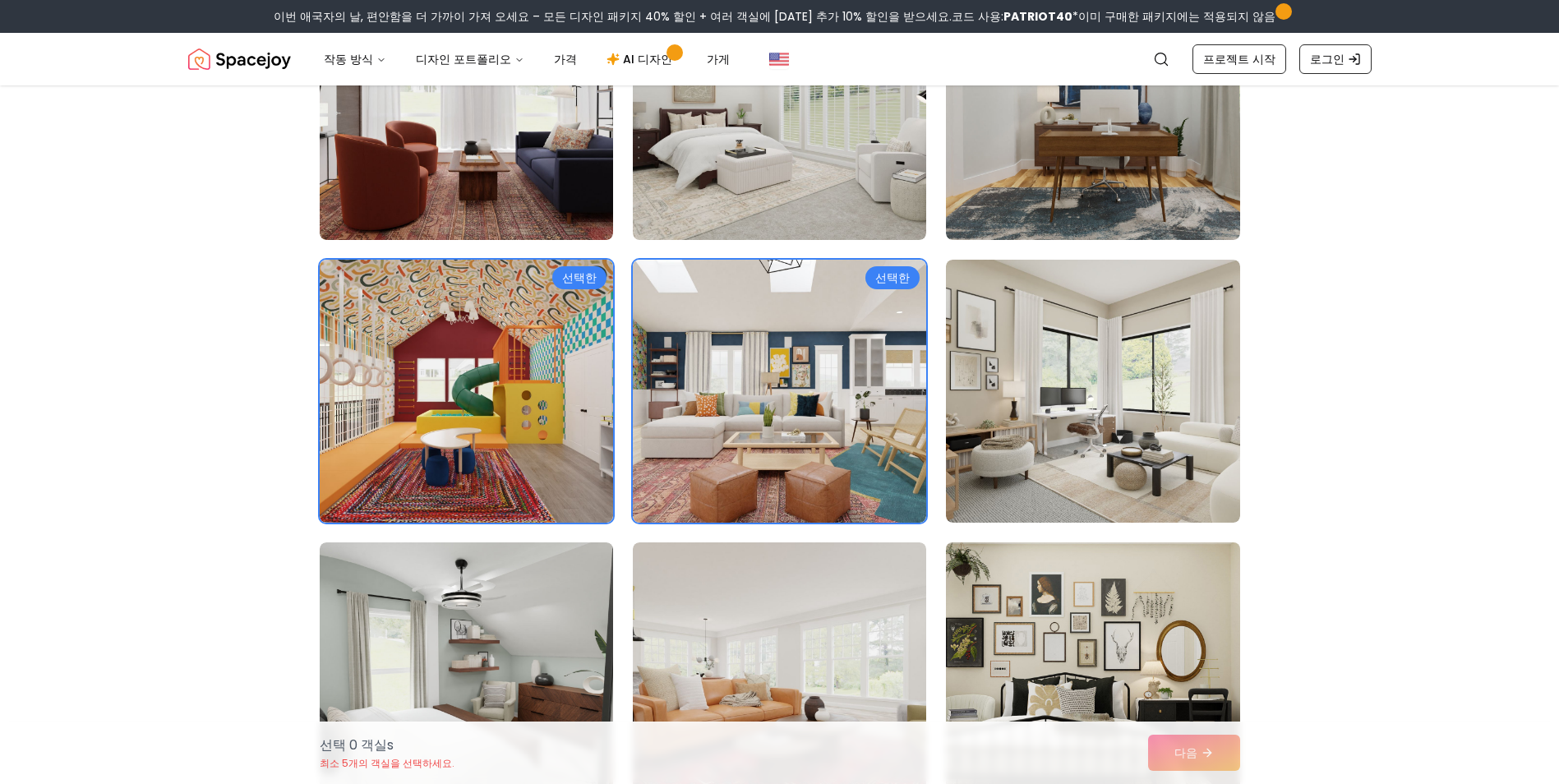
drag, startPoint x: 1160, startPoint y: 695, endPoint x: 1163, endPoint y: 668, distance: 27.2
click at [1162, 693] on img at bounding box center [1092, 673] width 308 height 276
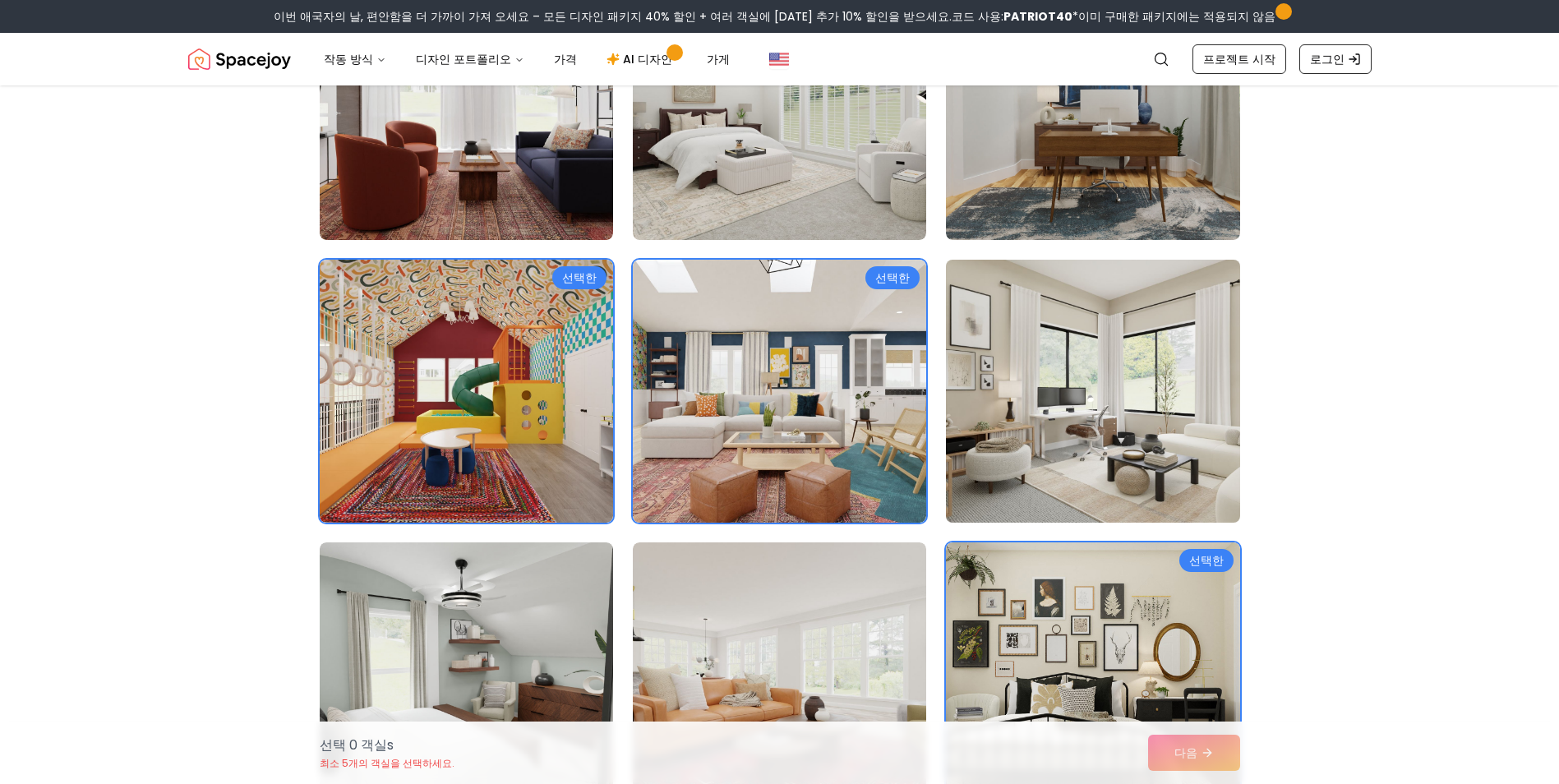
click at [1143, 422] on img at bounding box center [1092, 391] width 308 height 276
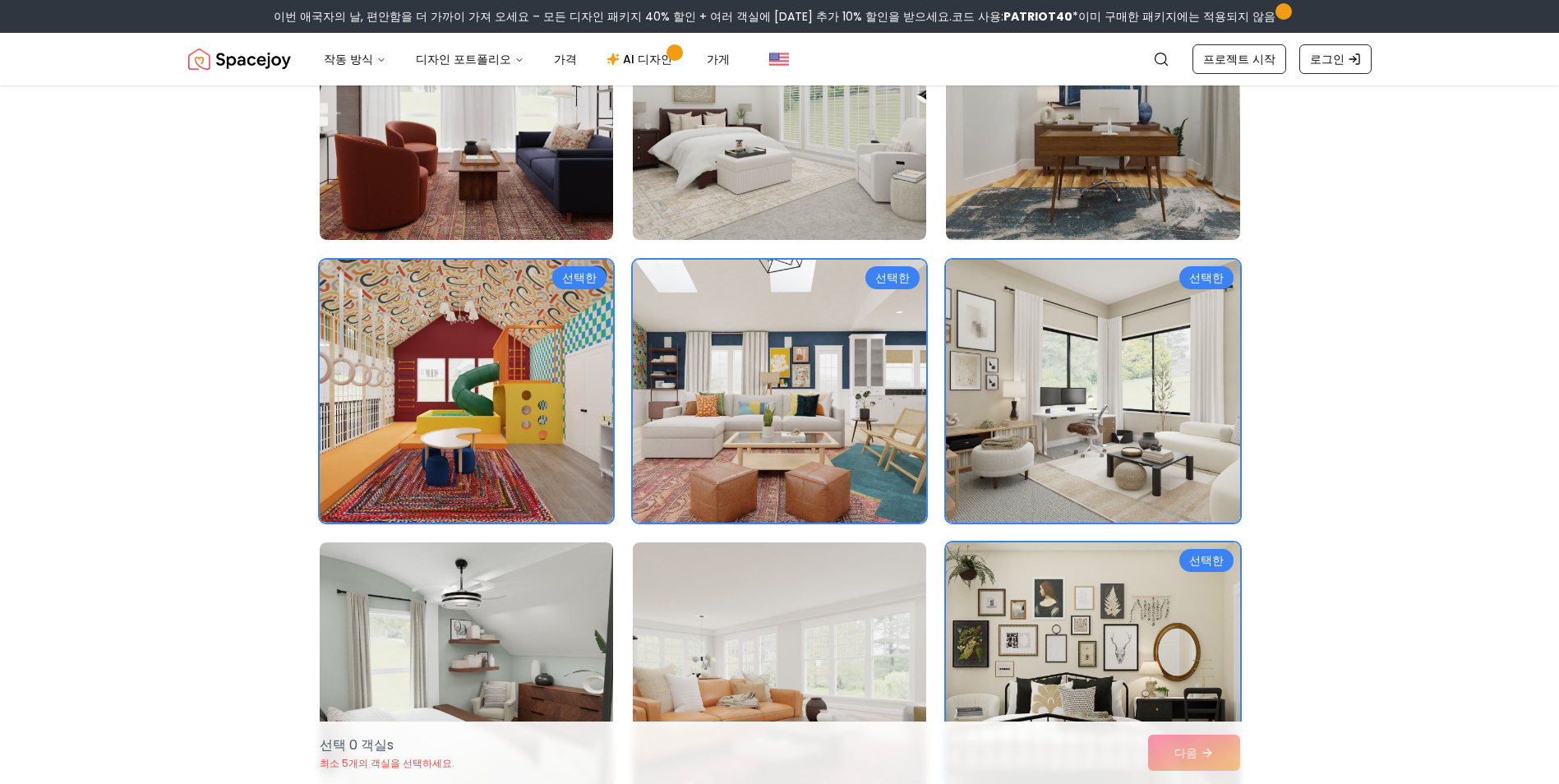
click at [754, 635] on img at bounding box center [780, 673] width 308 height 276
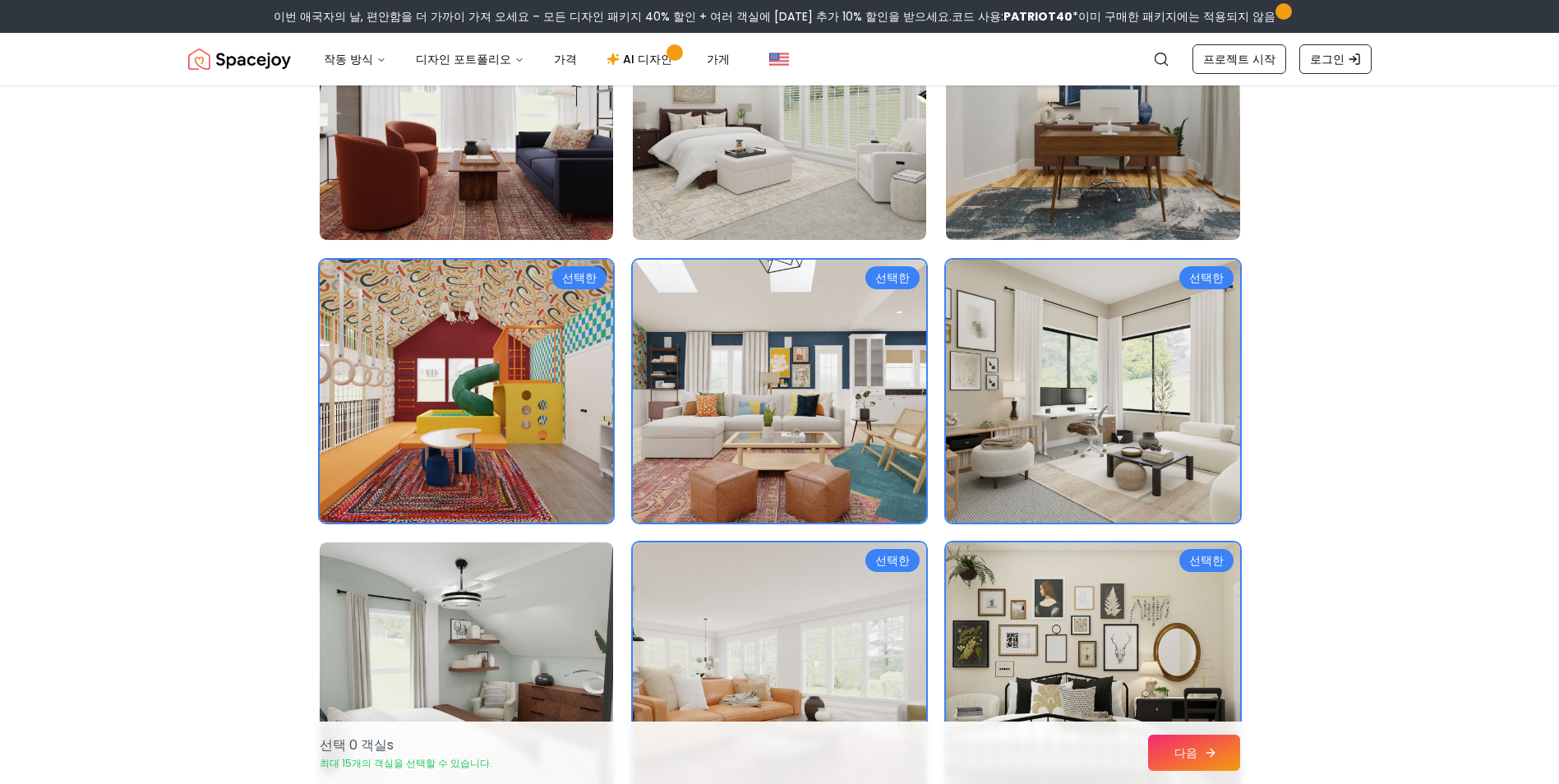
click at [1216, 757] on icon at bounding box center [1210, 752] width 13 height 13
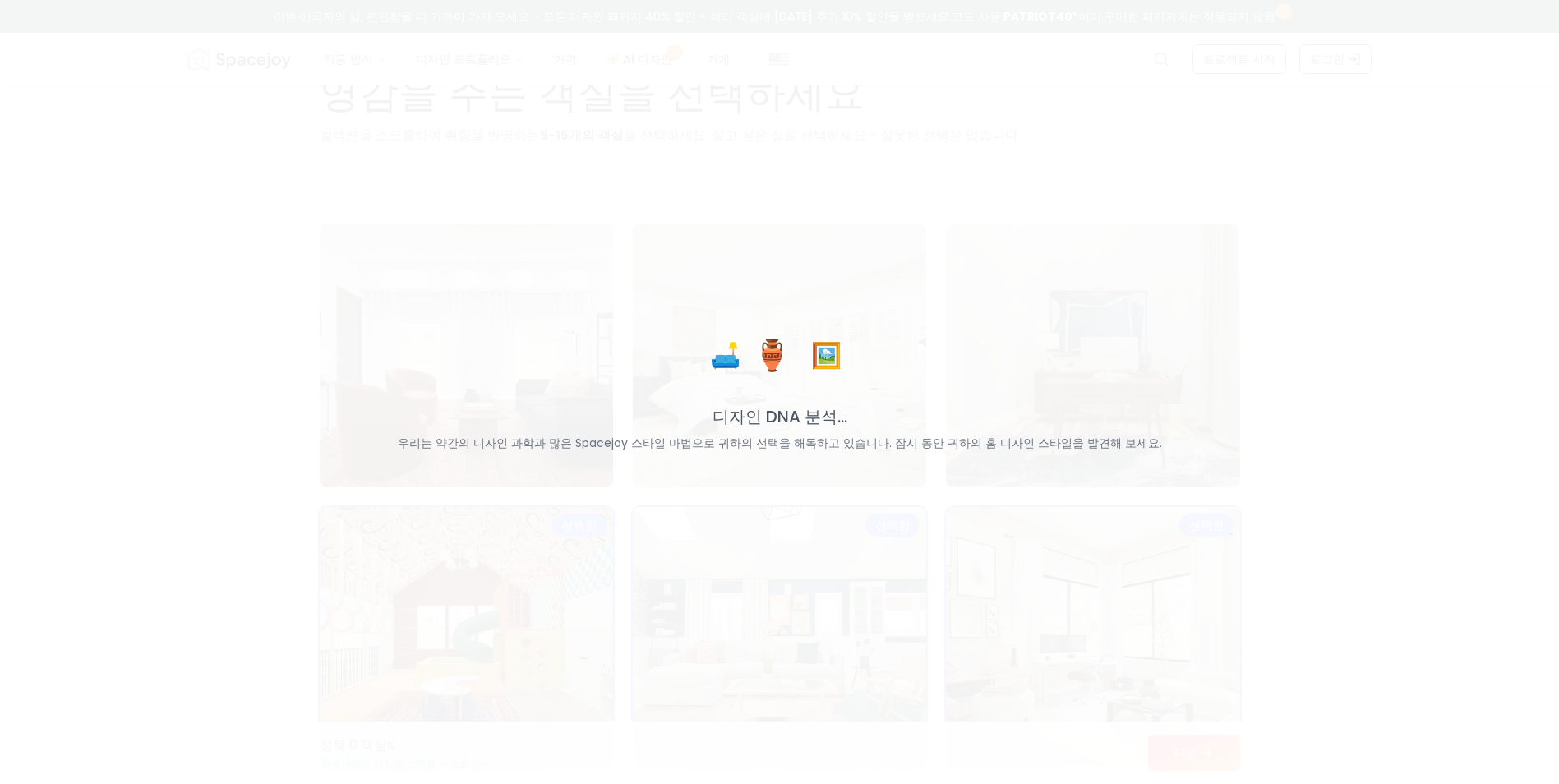
scroll to position [0, 0]
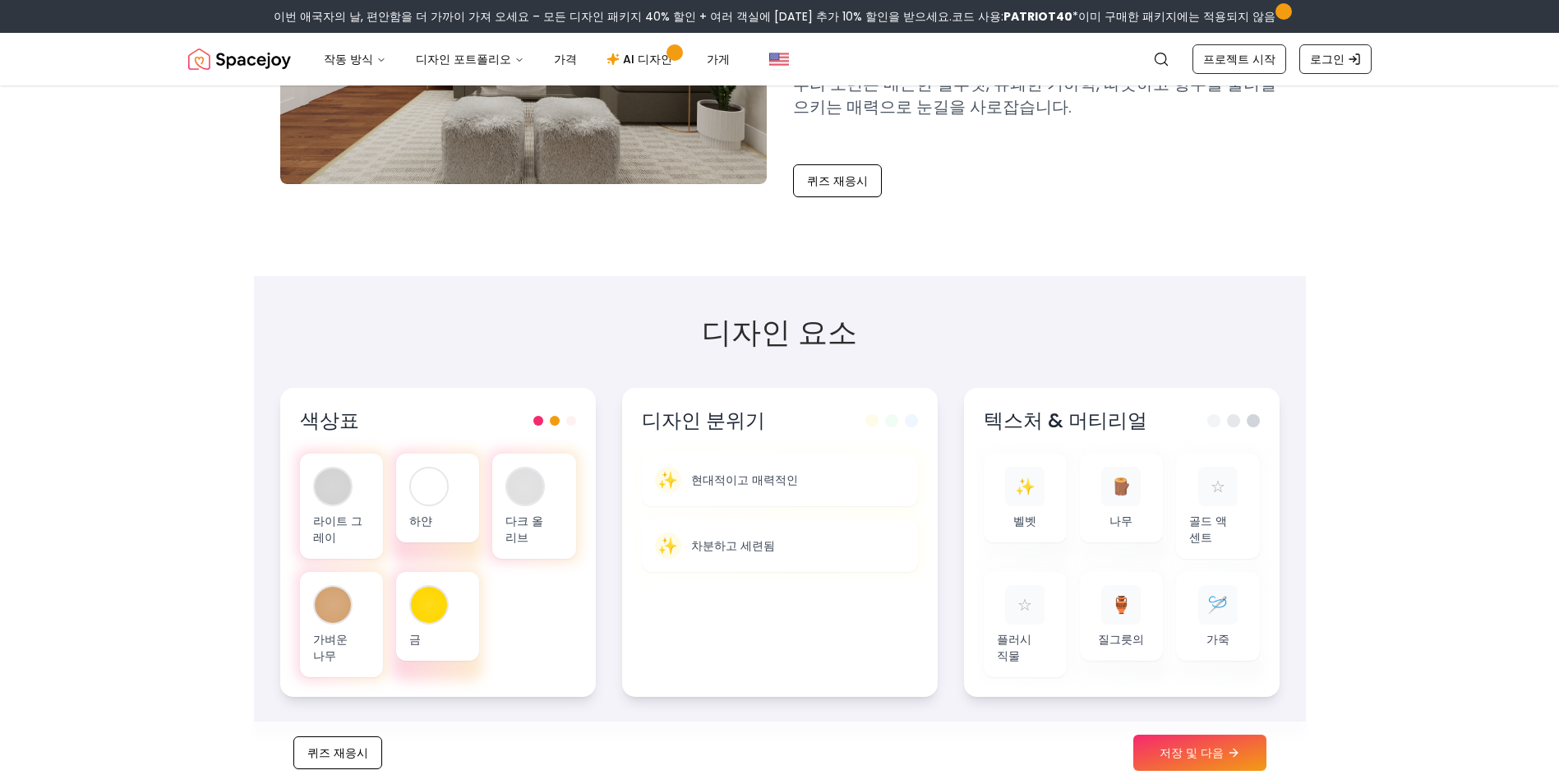
scroll to position [329, 0]
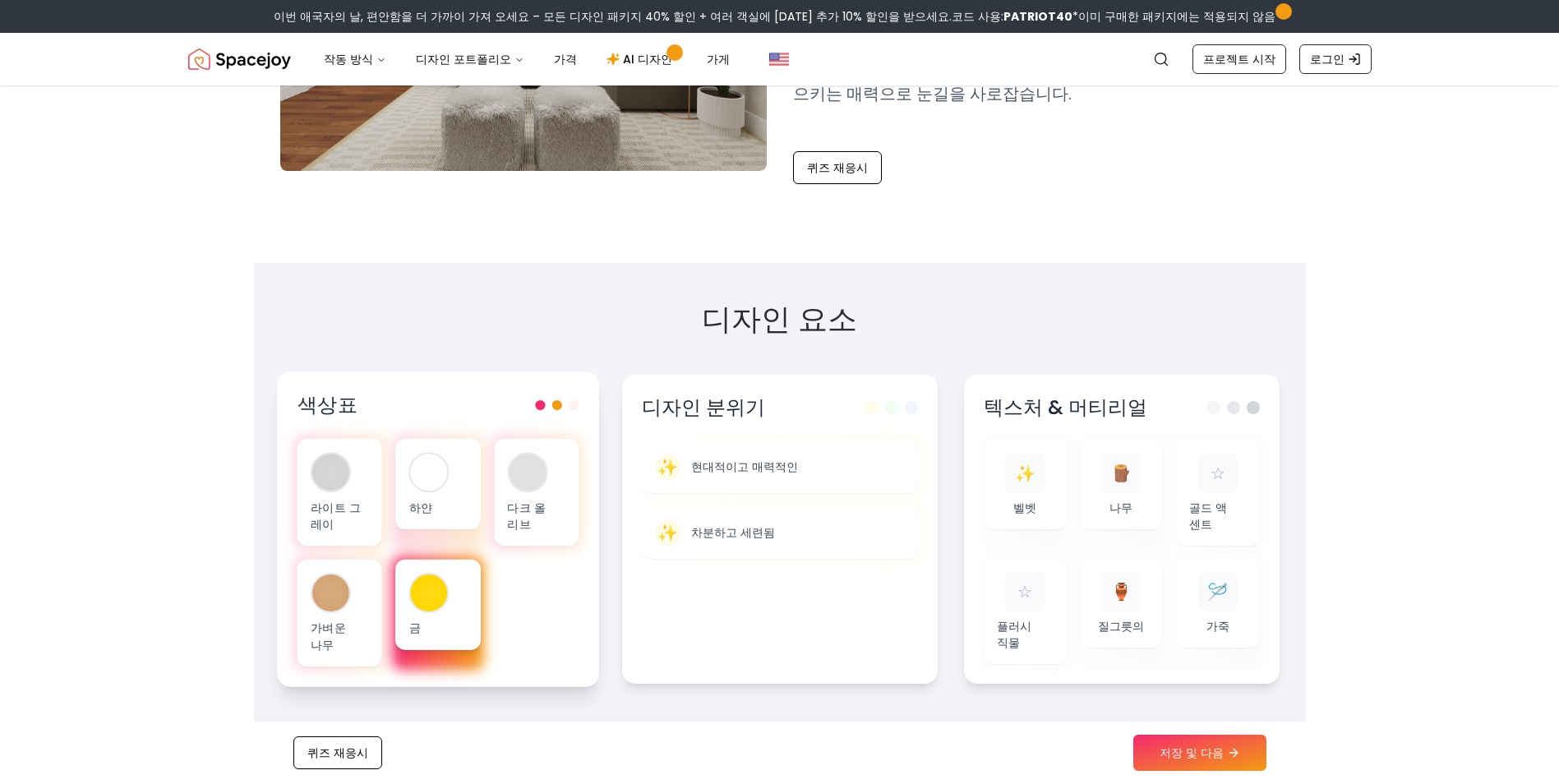
click at [425, 607] on div at bounding box center [429, 592] width 37 height 37
click at [446, 583] on div at bounding box center [429, 593] width 40 height 40
click at [415, 591] on div at bounding box center [429, 592] width 37 height 37
click at [441, 593] on div at bounding box center [429, 592] width 37 height 37
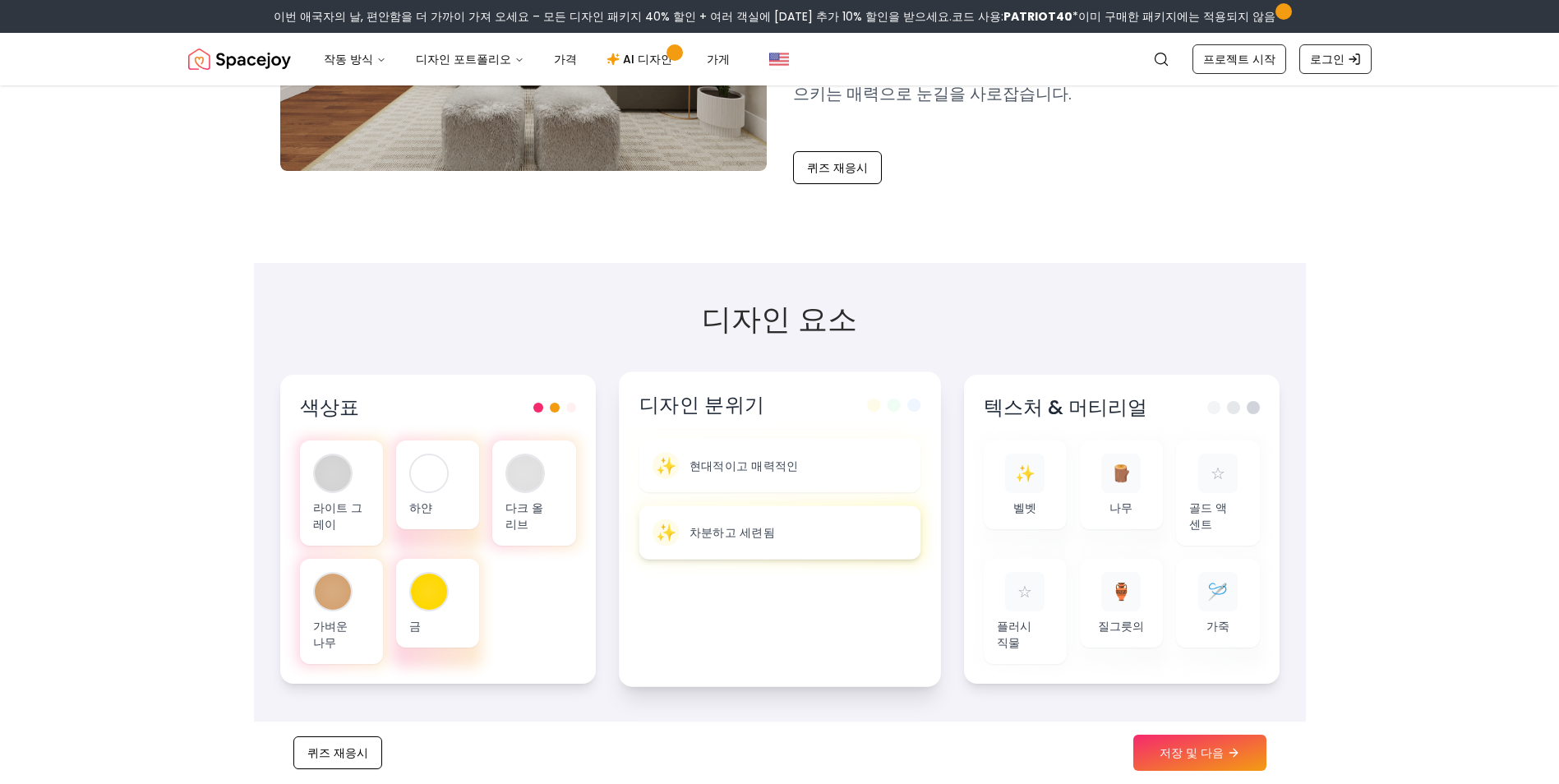
click at [748, 543] on div "✨ 차분하고 세련됨" at bounding box center [780, 532] width 255 height 27
click at [762, 473] on div "✨ 현대적이고 매력적인" at bounding box center [780, 465] width 255 height 27
click at [762, 471] on p "현대적이고 매력적인" at bounding box center [744, 465] width 110 height 16
click at [768, 471] on p "현대적이고 매력적인" at bounding box center [744, 465] width 110 height 16
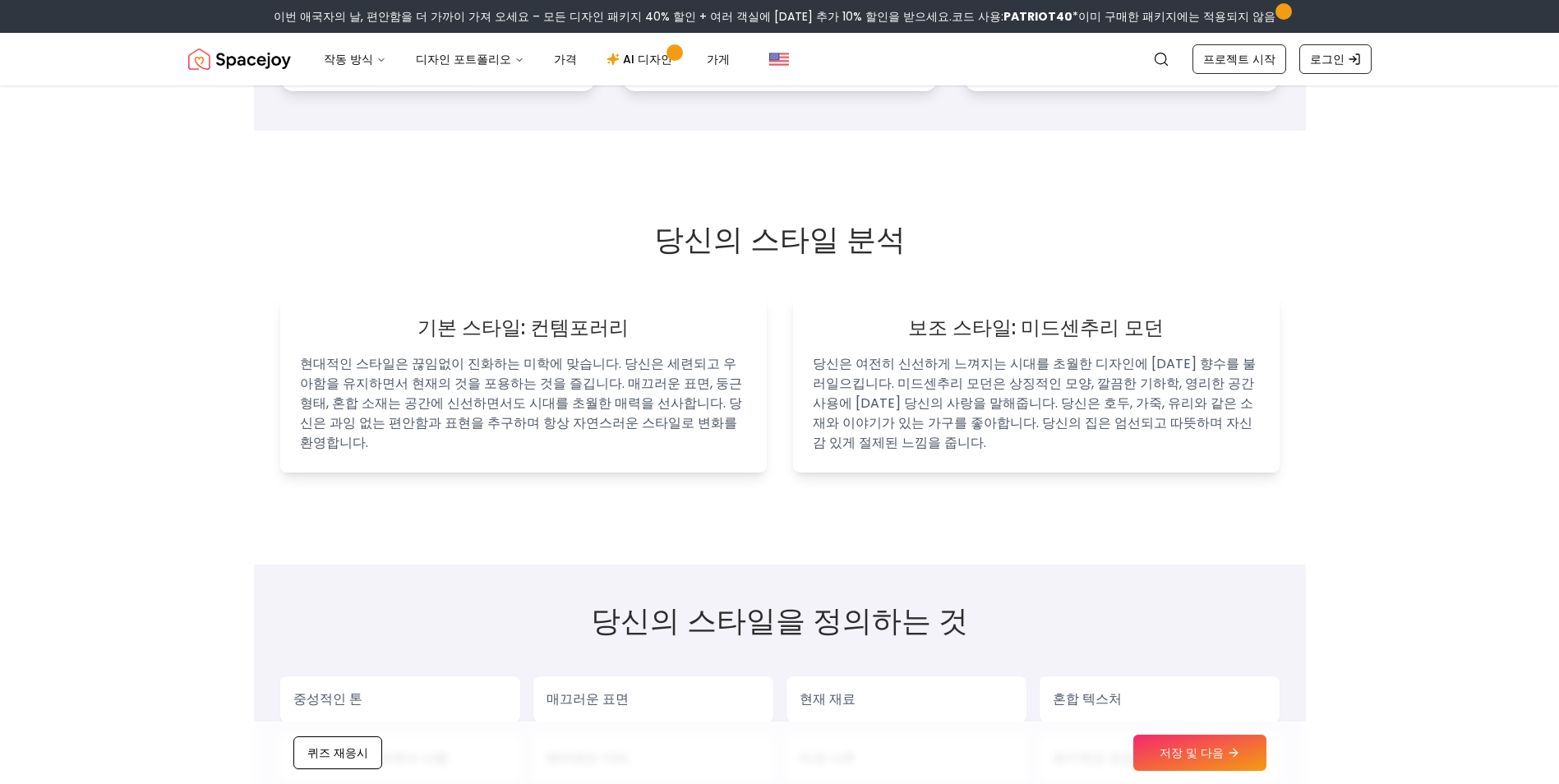
scroll to position [986, 0]
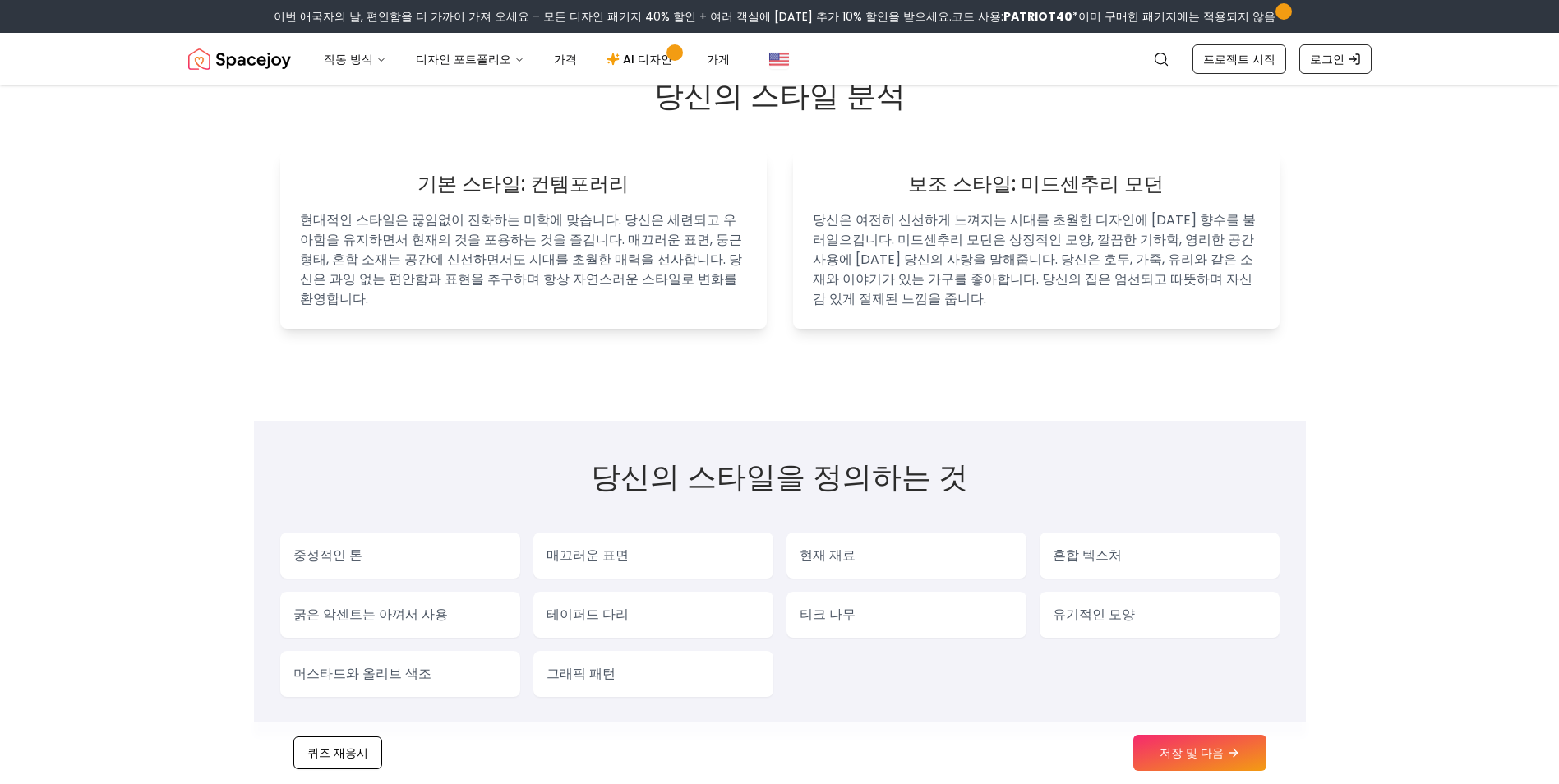
drag, startPoint x: 143, startPoint y: 402, endPoint x: 129, endPoint y: 556, distance: 154.6
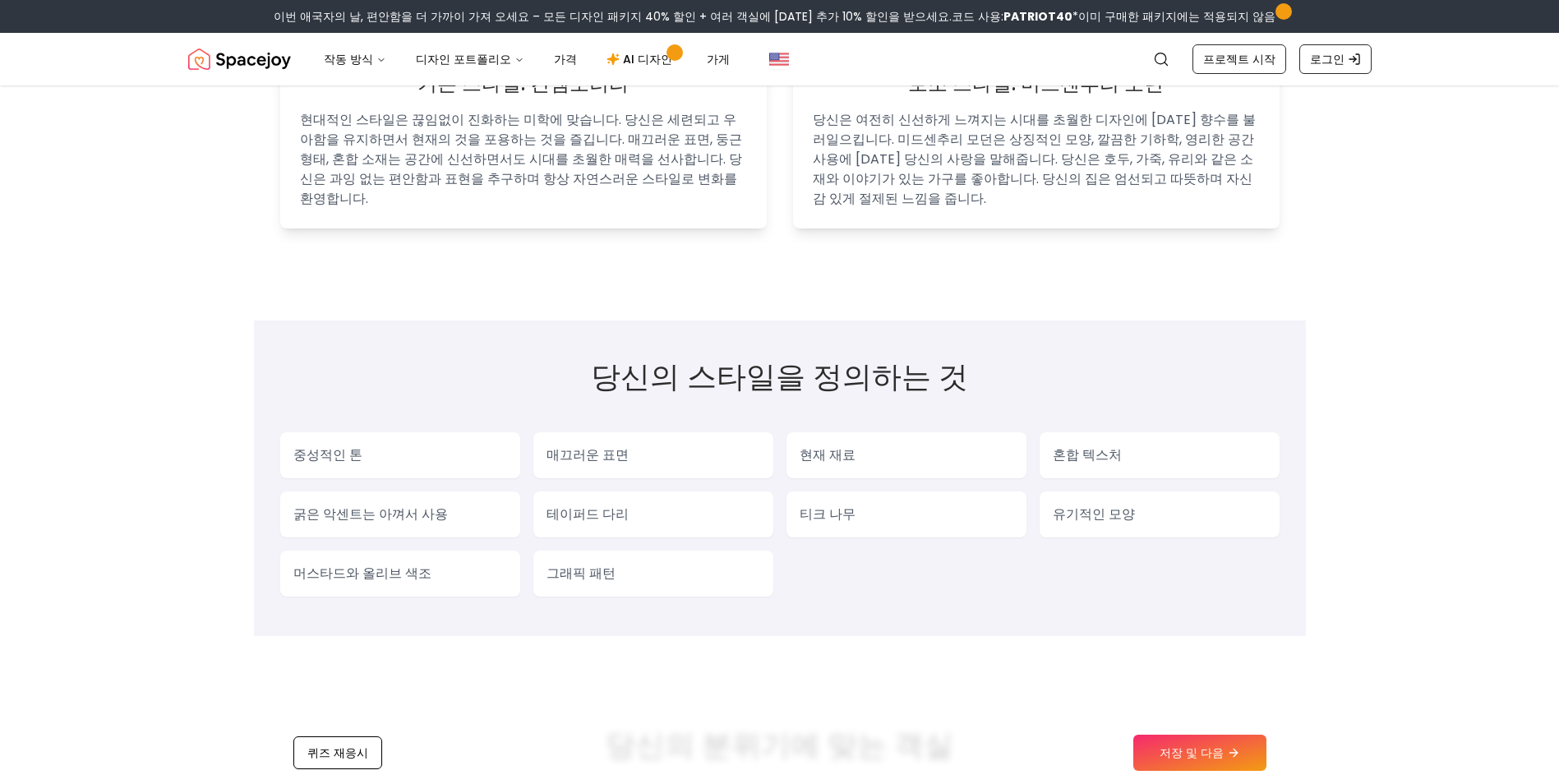
drag, startPoint x: 152, startPoint y: 399, endPoint x: 153, endPoint y: 506, distance: 107.0
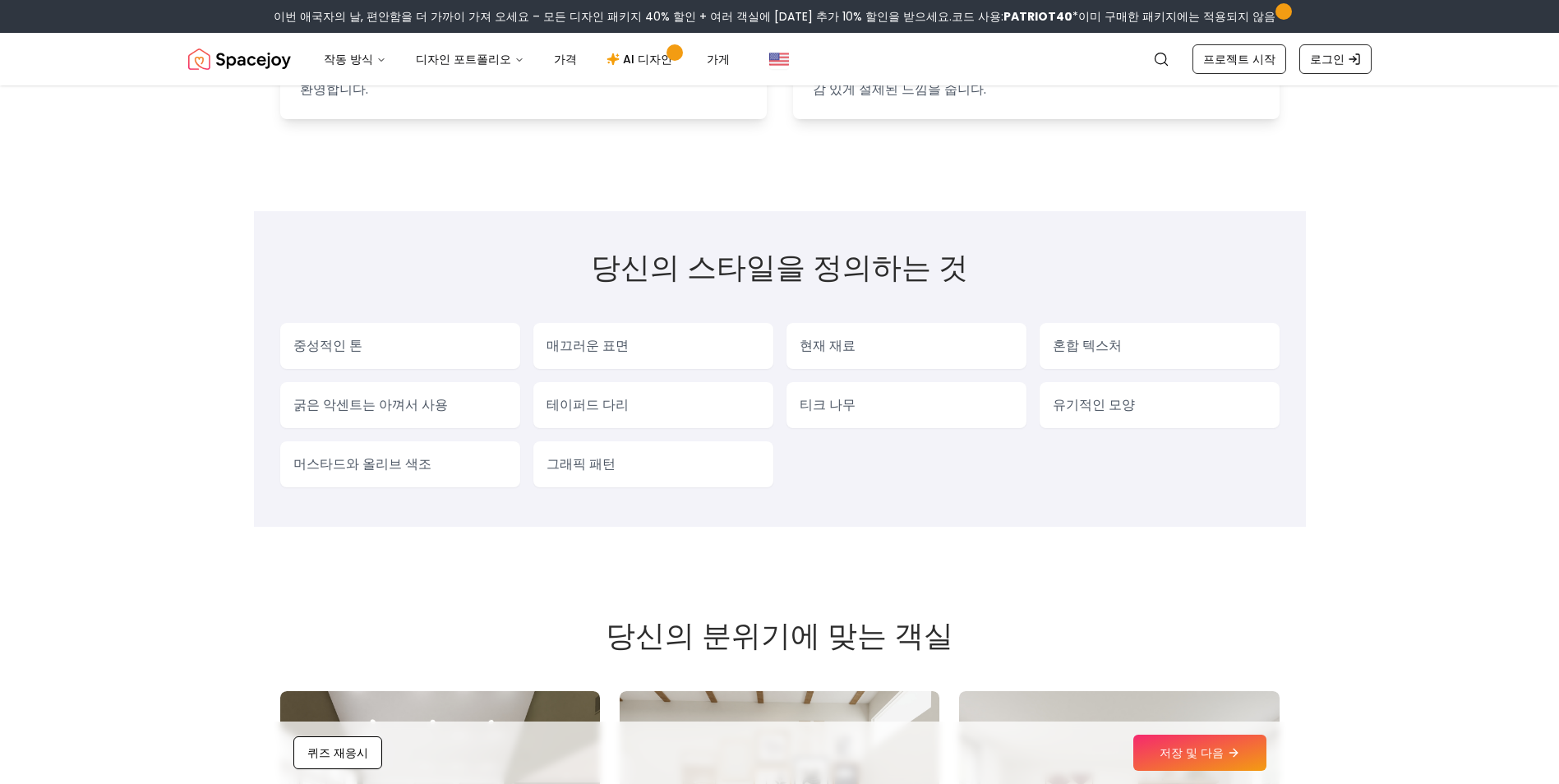
drag, startPoint x: 153, startPoint y: 439, endPoint x: 165, endPoint y: 597, distance: 158.5
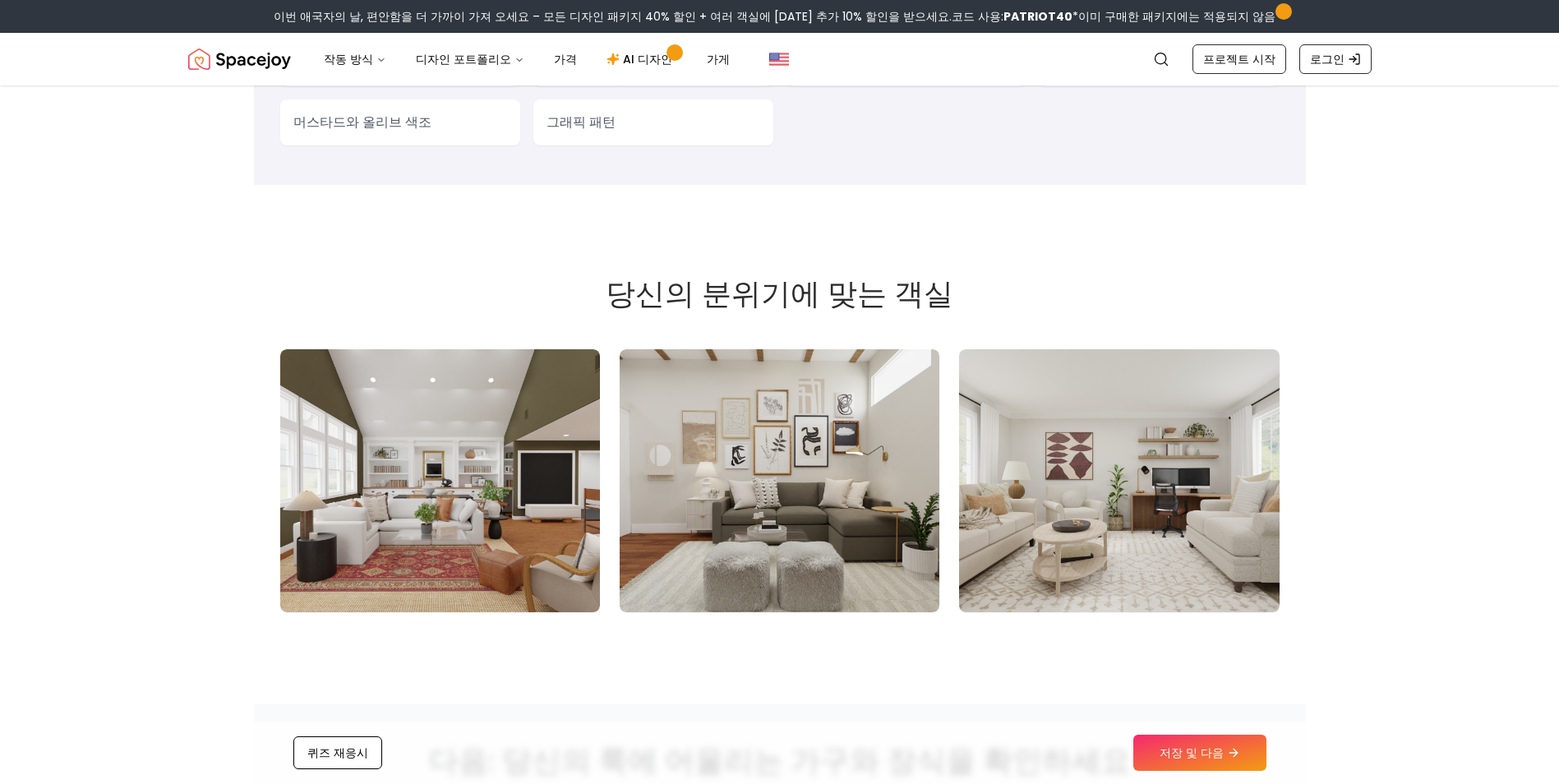
drag, startPoint x: 140, startPoint y: 435, endPoint x: 137, endPoint y: 588, distance: 153.0
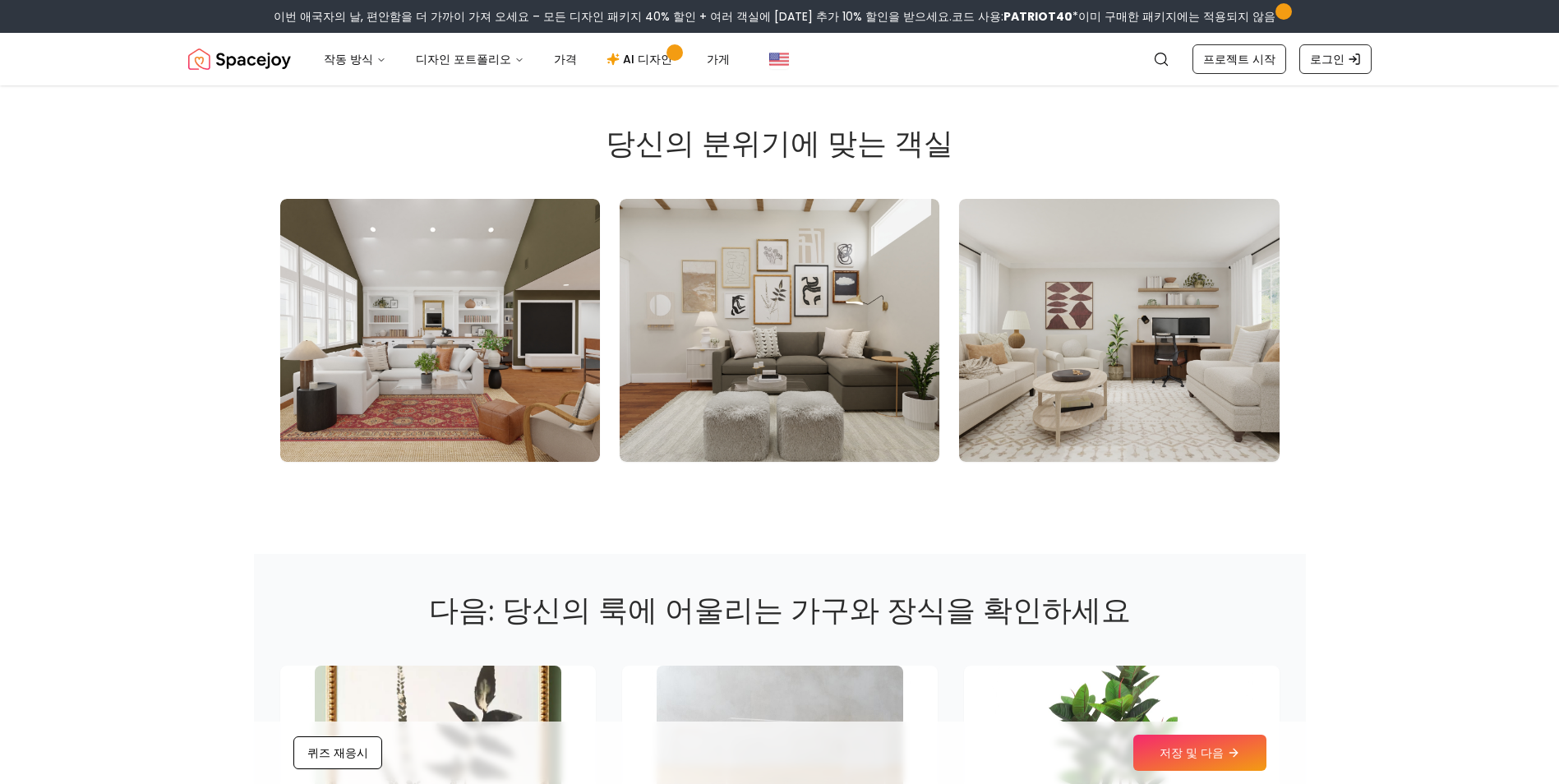
drag, startPoint x: 144, startPoint y: 452, endPoint x: 139, endPoint y: 555, distance: 103.1
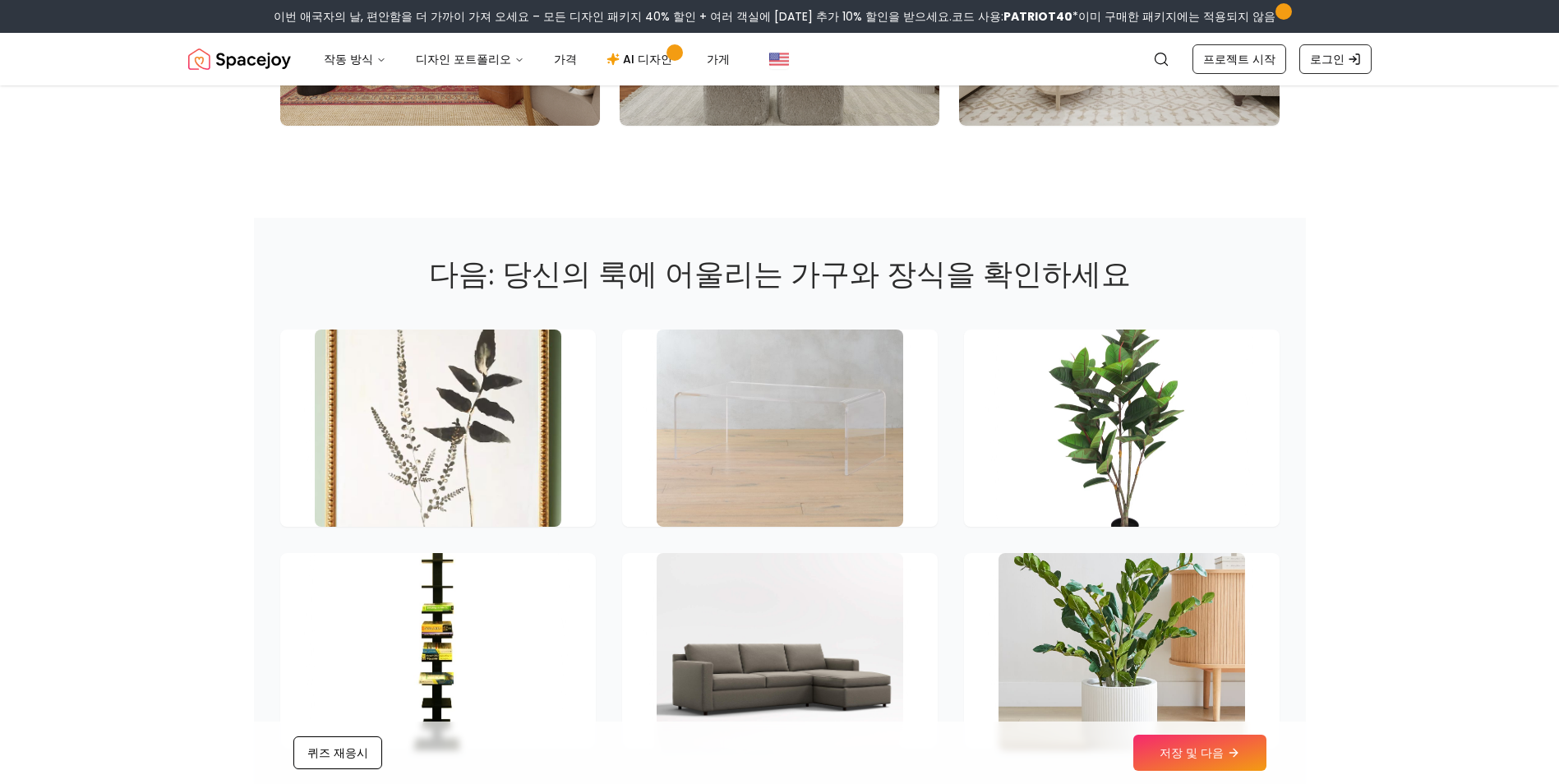
drag, startPoint x: 157, startPoint y: 384, endPoint x: 171, endPoint y: 551, distance: 167.6
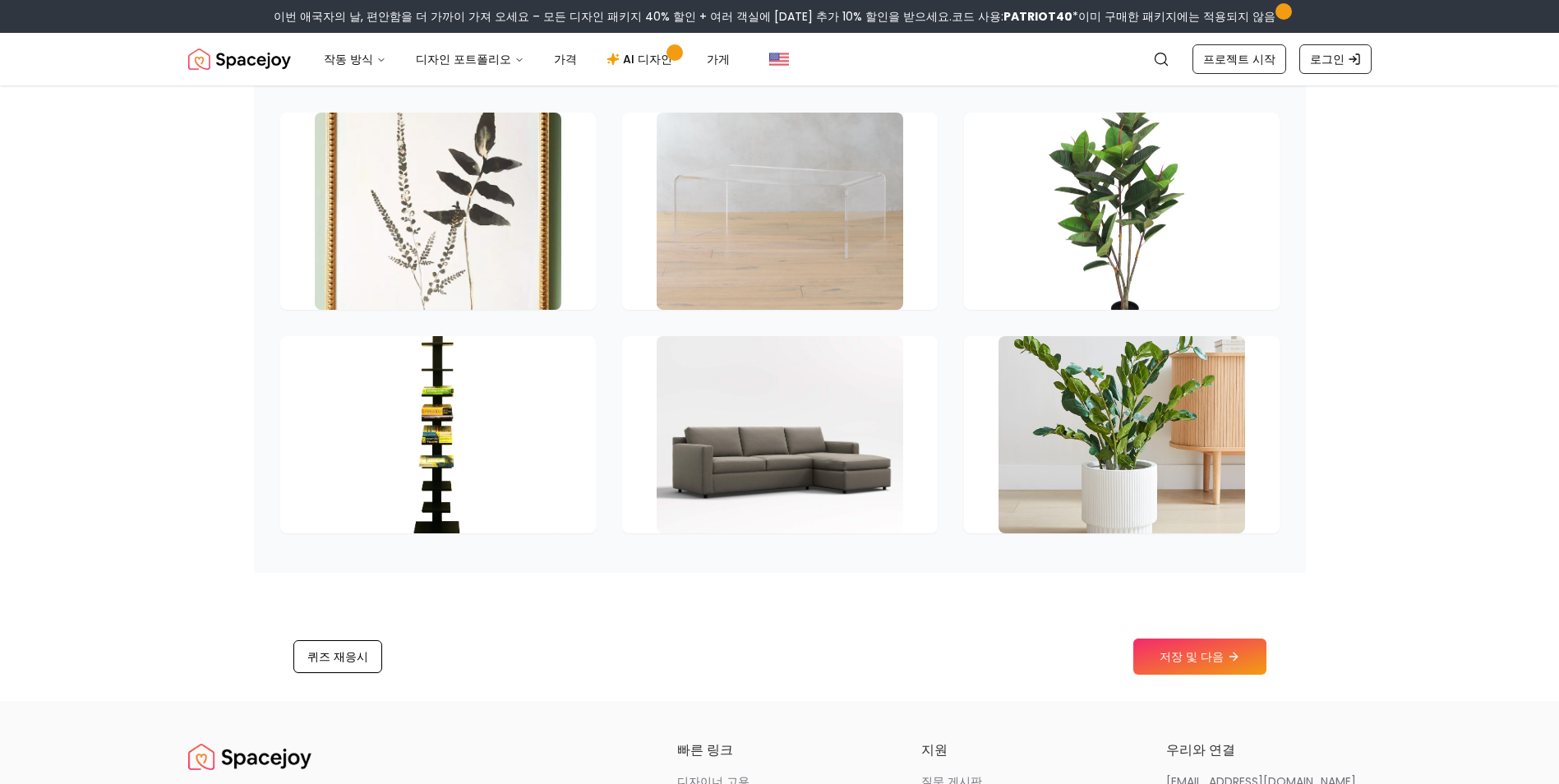
drag, startPoint x: 176, startPoint y: 374, endPoint x: 160, endPoint y: 532, distance: 158.8
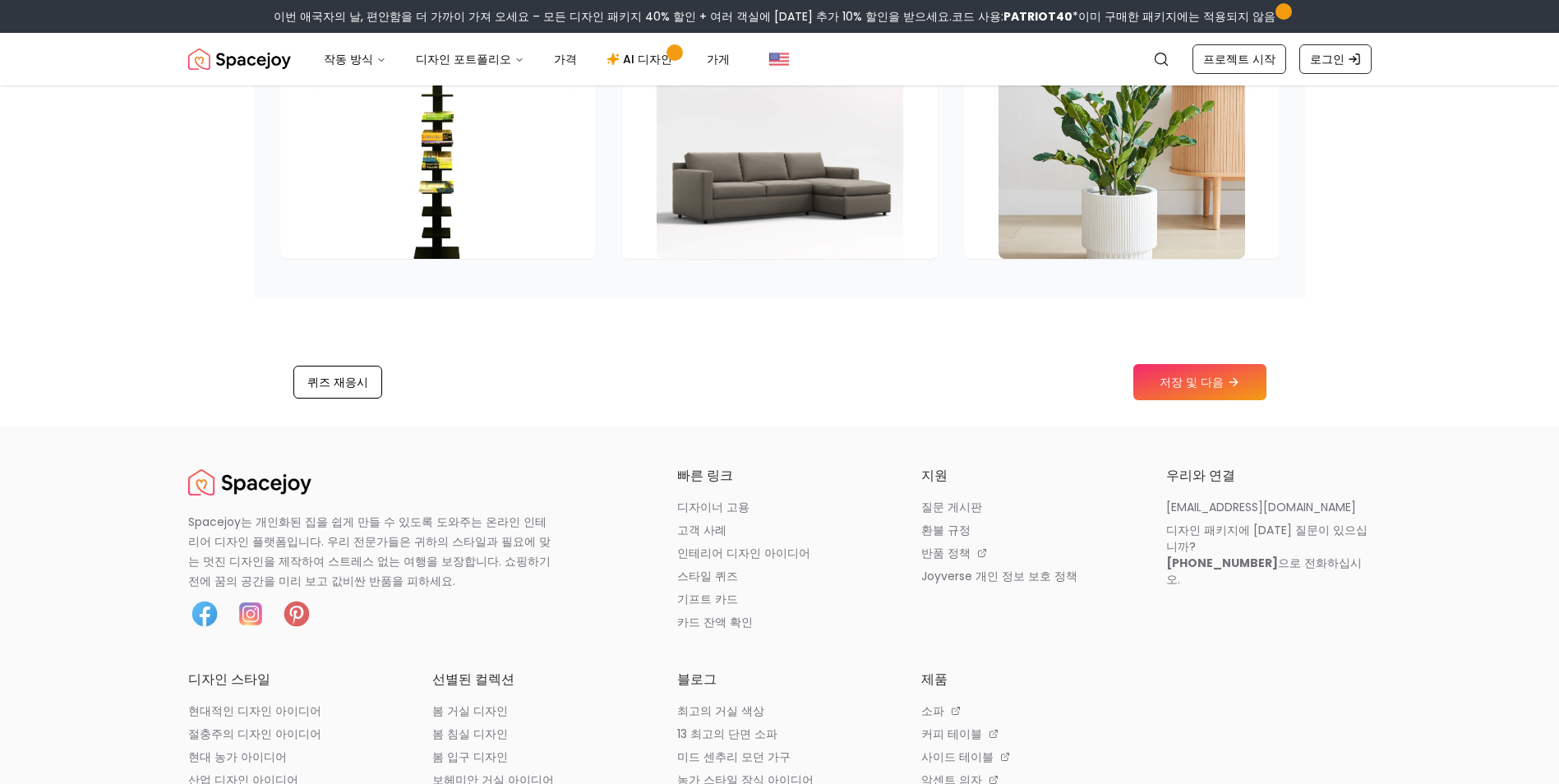
drag, startPoint x: 166, startPoint y: 406, endPoint x: 181, endPoint y: 617, distance: 211.5
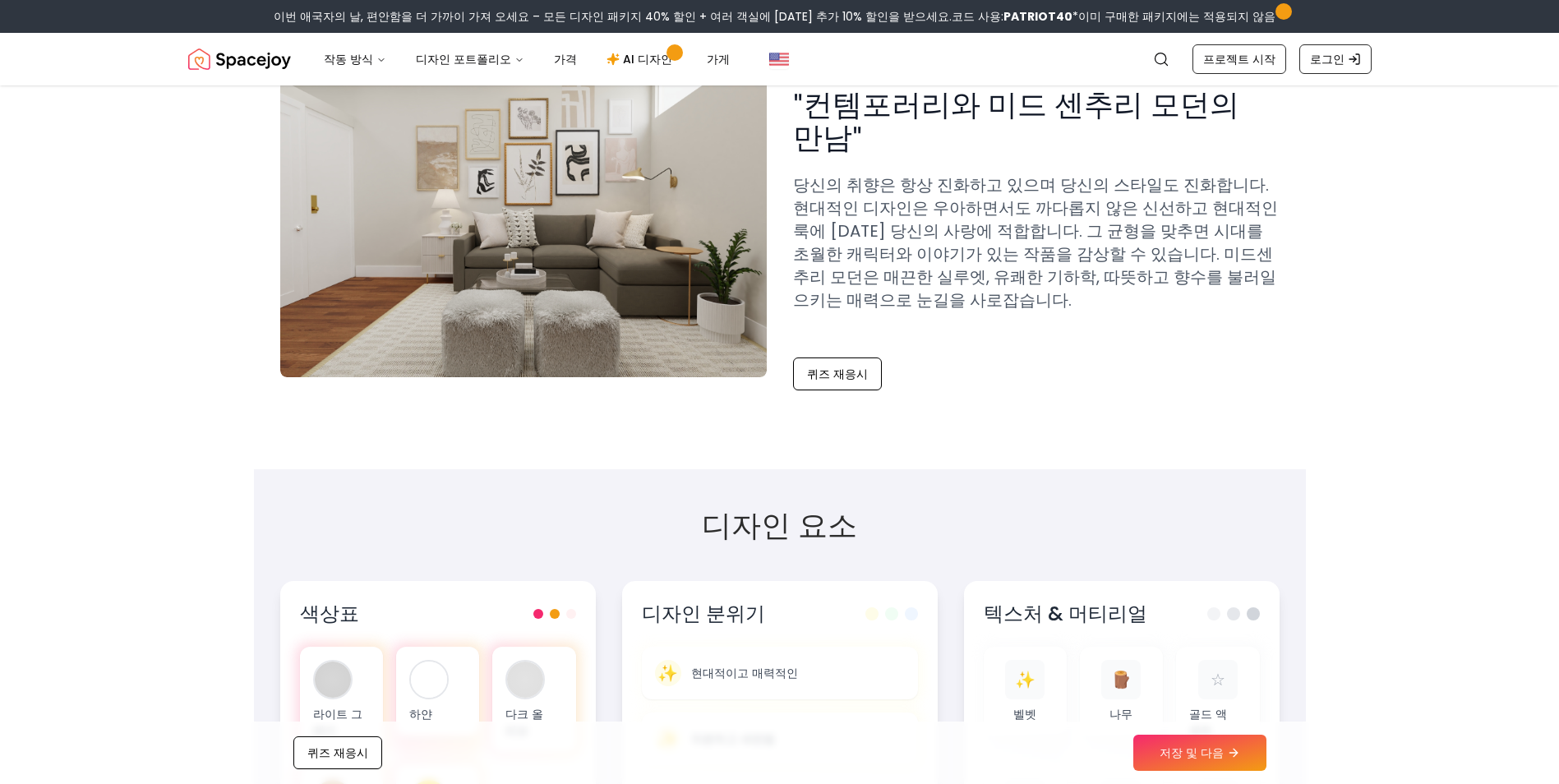
scroll to position [0, 0]
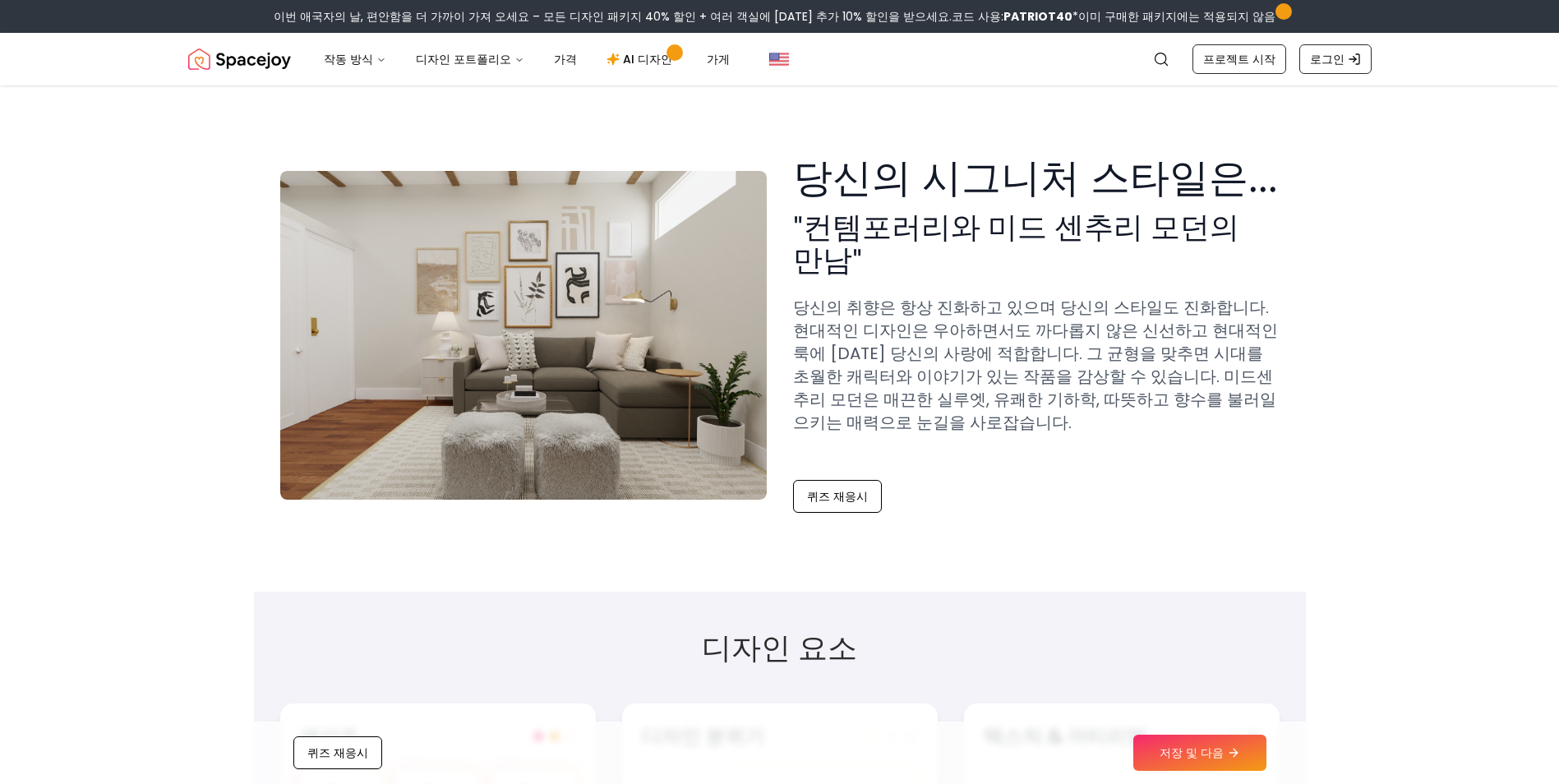
drag, startPoint x: 135, startPoint y: 540, endPoint x: 184, endPoint y: 392, distance: 155.9
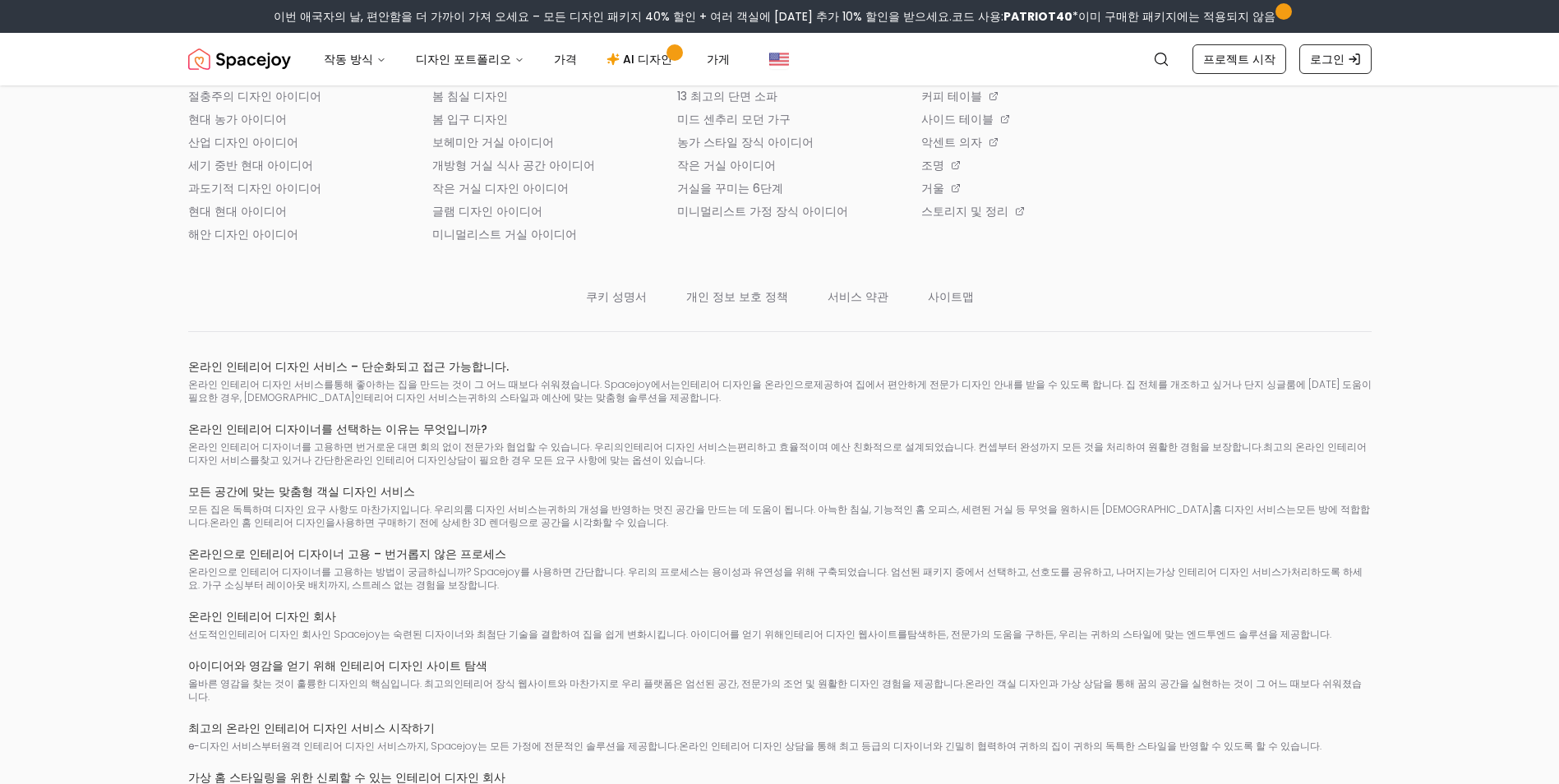
drag, startPoint x: 172, startPoint y: 359, endPoint x: 153, endPoint y: 686, distance: 327.6
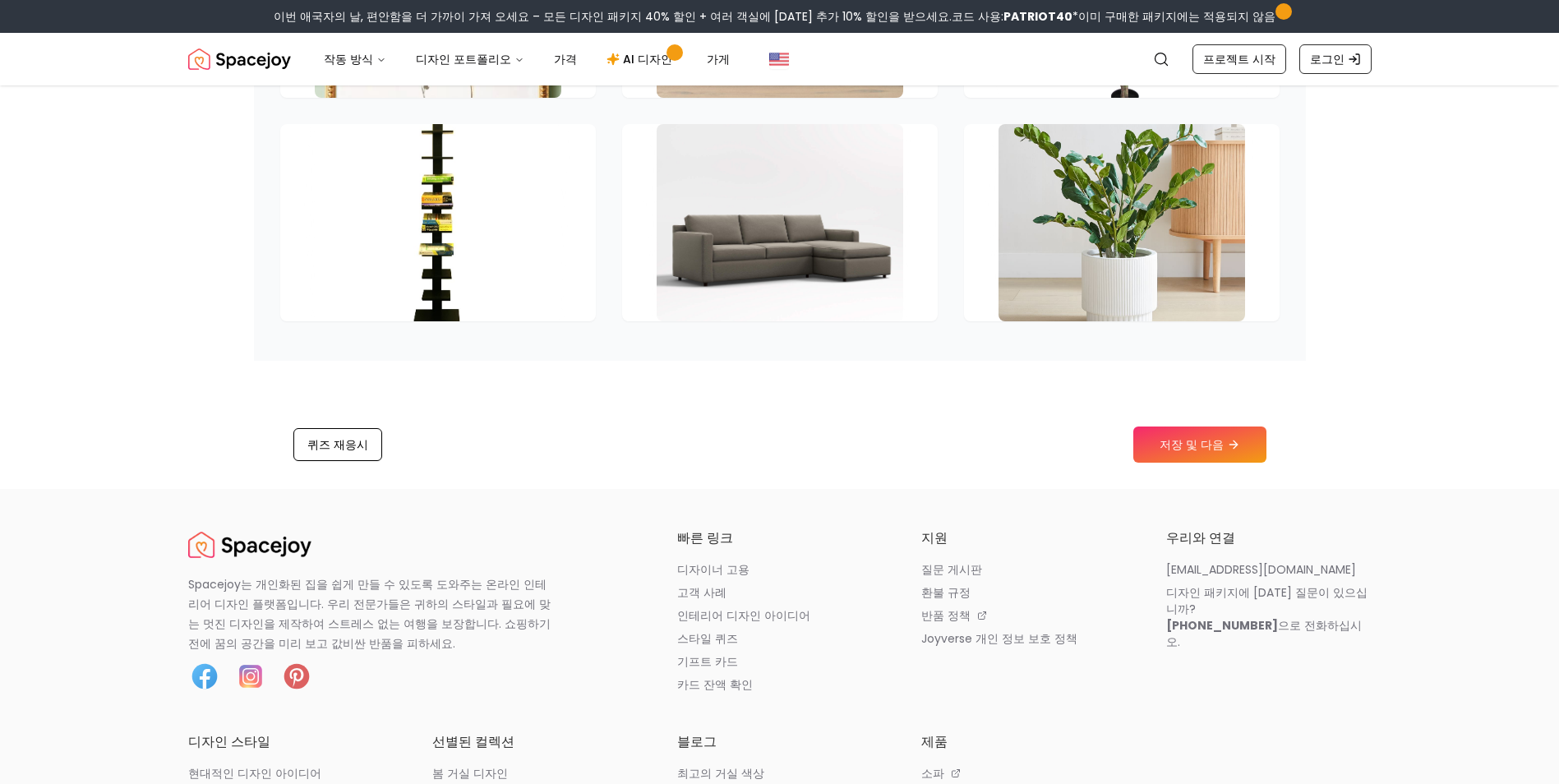
drag, startPoint x: 907, startPoint y: 602, endPoint x: 900, endPoint y: 468, distance: 134.2
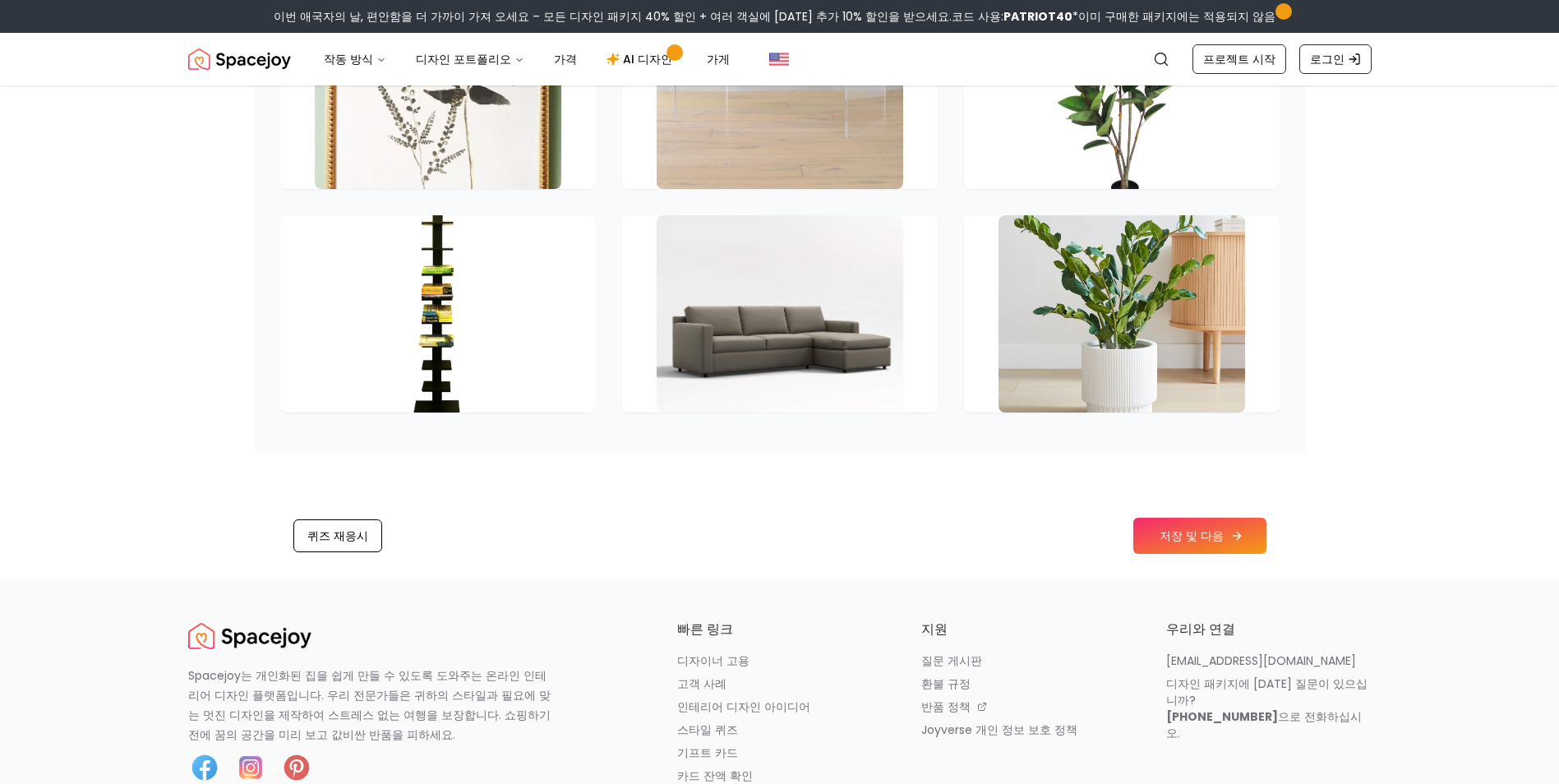
click at [1204, 518] on button "저장 및 다음" at bounding box center [1200, 536] width 134 height 36
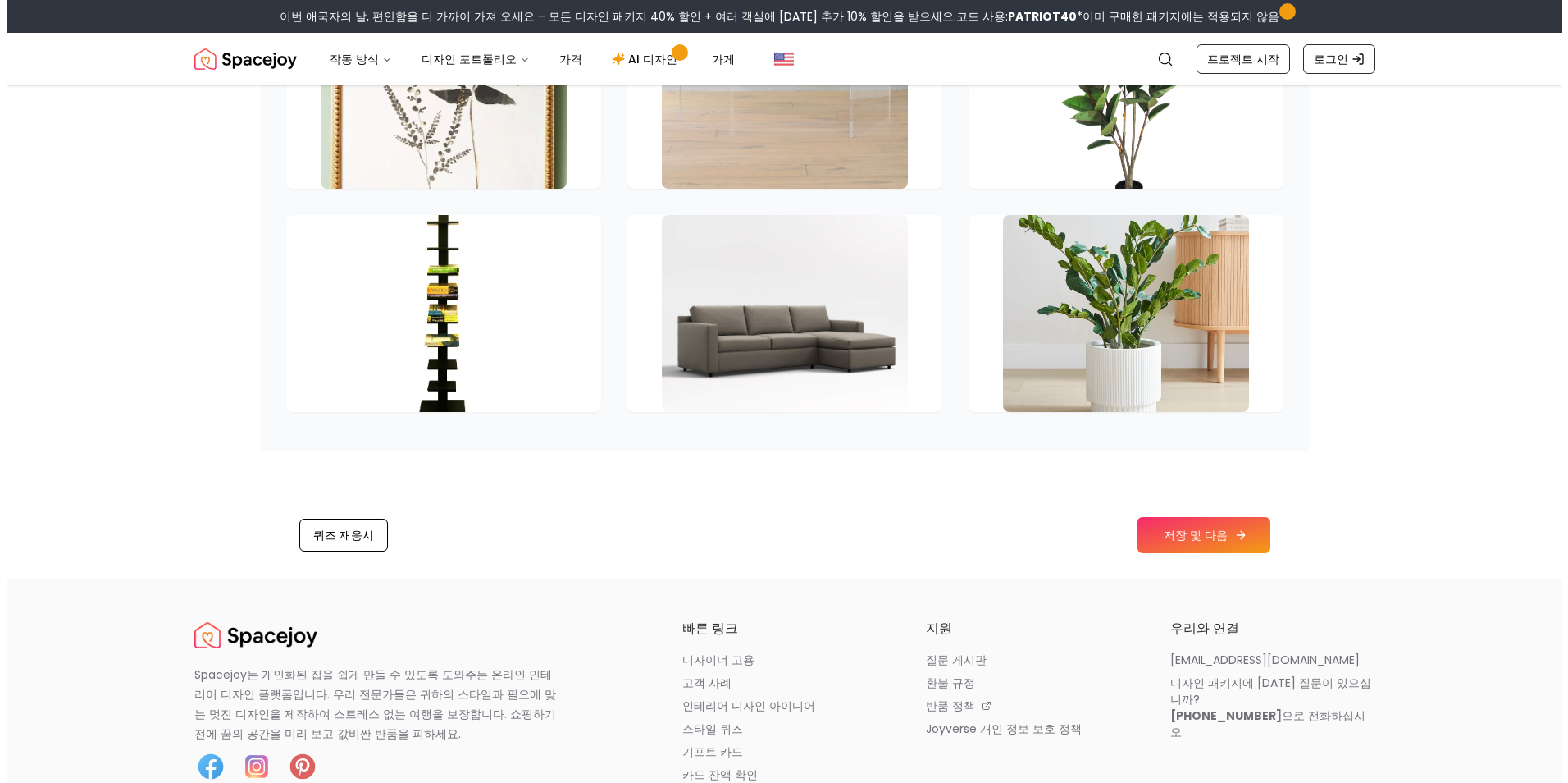
scroll to position [0, 0]
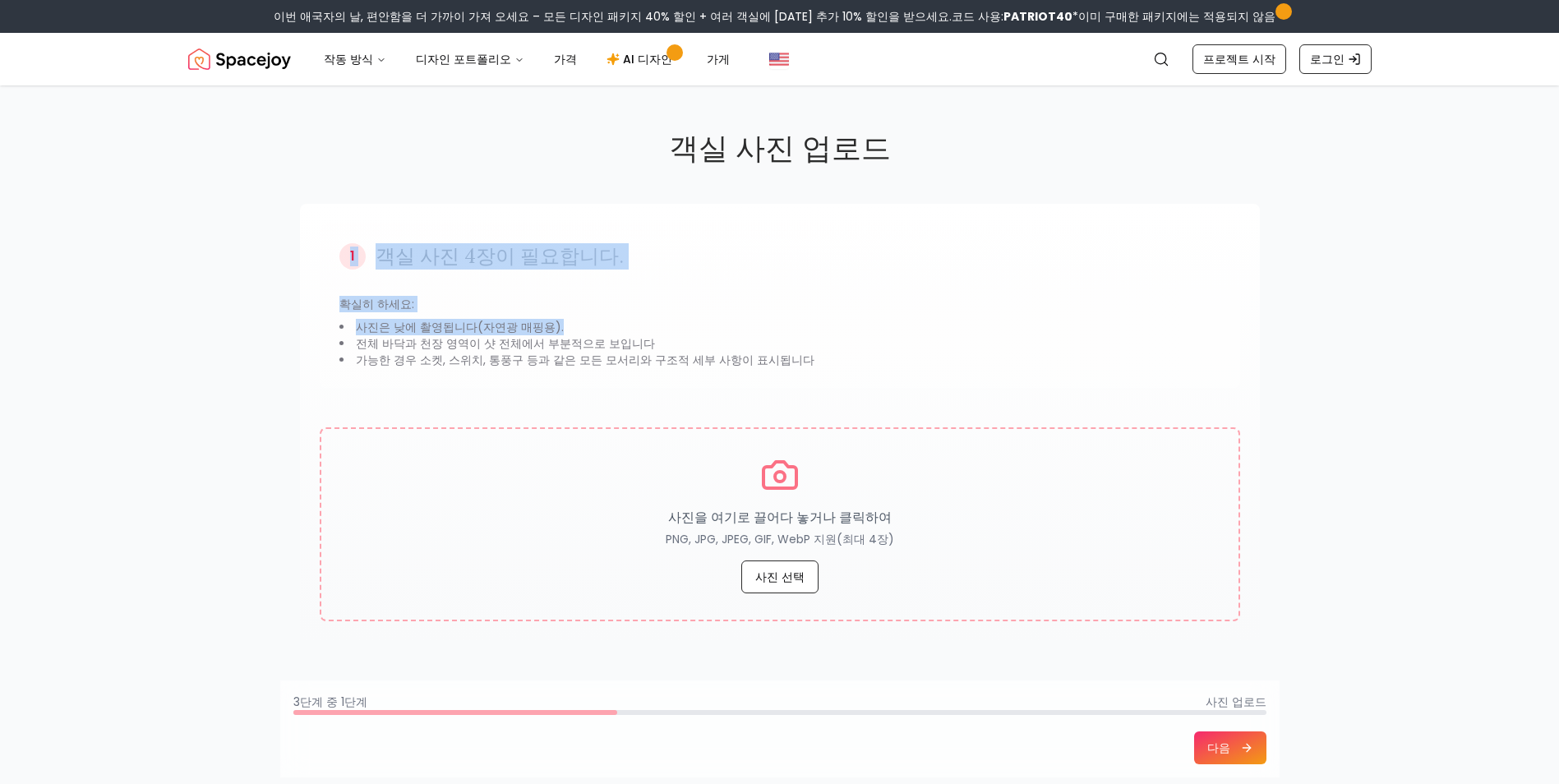
click at [554, 321] on div "1 객실 사진 4장이 필요합니다. 확실히 하세요: 사진은 낮에 촬영됩니다(자연광 매핑용). 전체 바닥과 천장 영역이 샷 전체에서 부분적으로 보…" at bounding box center [780, 305] width 921 height 164
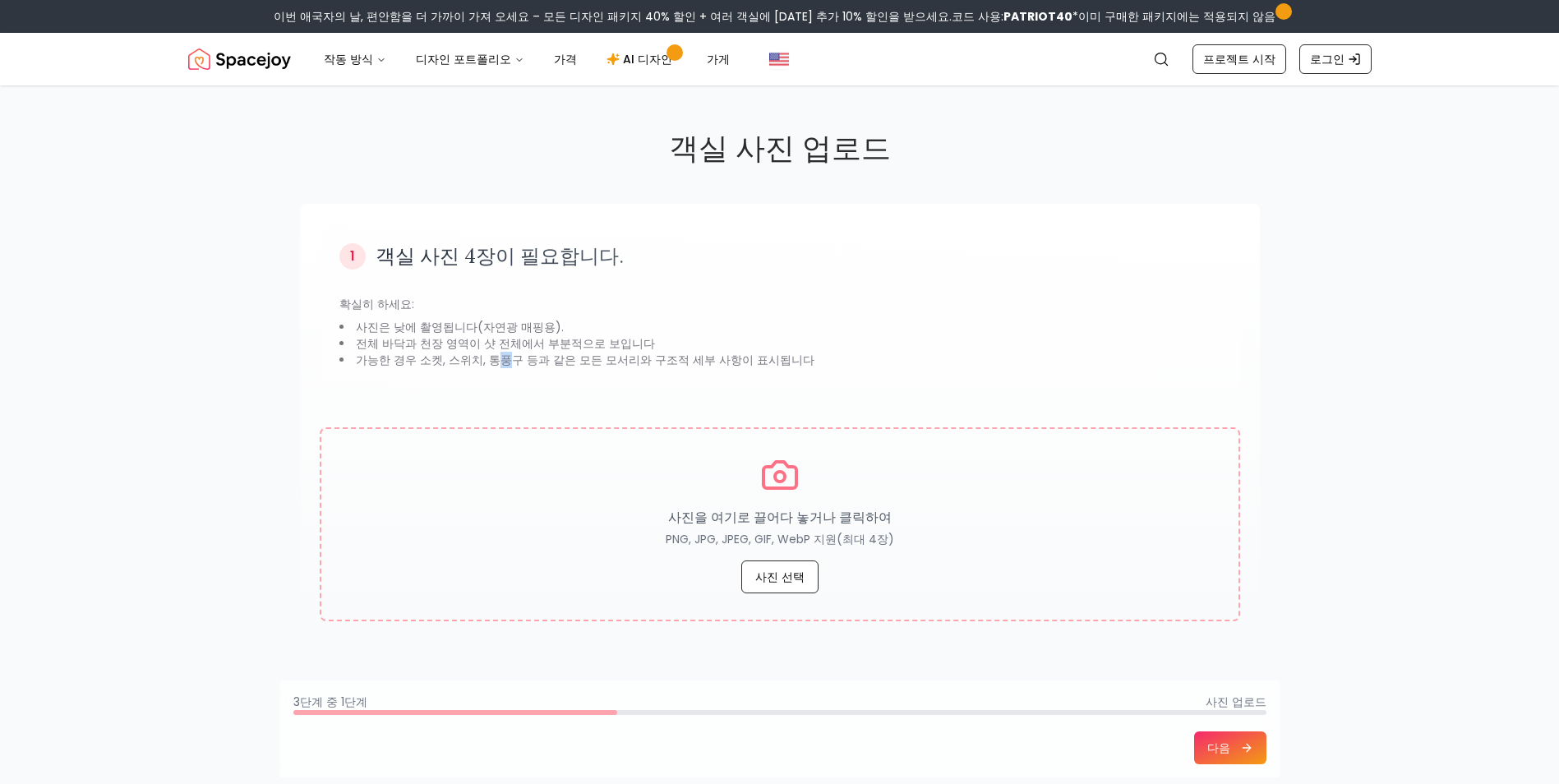
click at [493, 367] on li "가능한 경우 소켓, 스위치, 통풍구 등과 같은 모든 모서리와 구조적 세부 사항이 표시됩니다" at bounding box center [780, 360] width 881 height 16
drag, startPoint x: 652, startPoint y: 347, endPoint x: 574, endPoint y: 331, distance: 79.6
click at [584, 332] on ul "사진은 낮에 촬영됩니다(자연광 매핑용). 전체 바닥과 천장 영역이 샷 전체에서 부분적으로 보입니다 가능한 경우 소켓, 스위치, 통풍구 등과 같…" at bounding box center [780, 343] width 881 height 49
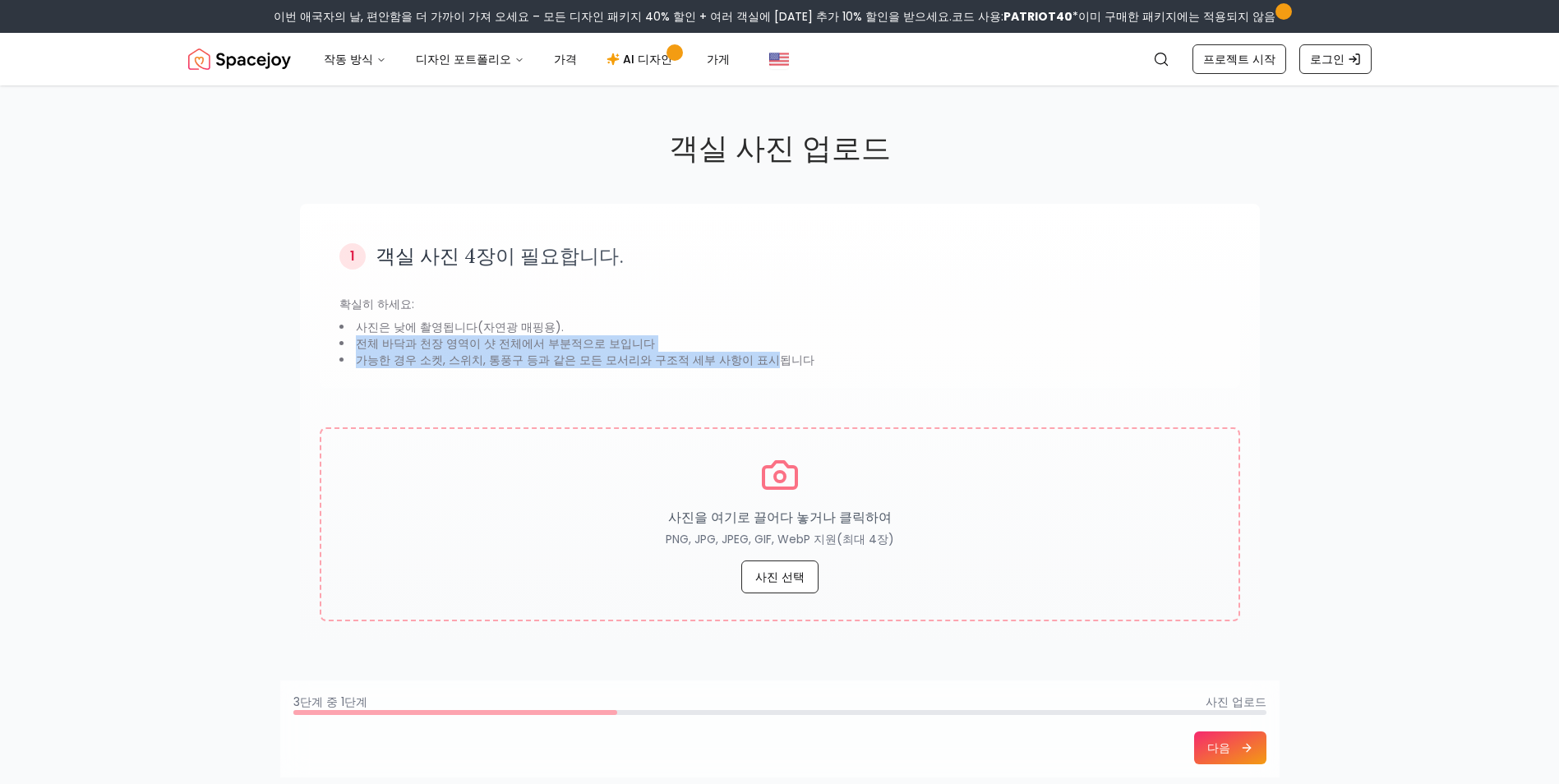
click at [431, 363] on li "가능한 경우 소켓, 스위치, 통풍구 등과 같은 모든 모서리와 구조적 세부 사항이 표시됩니다" at bounding box center [780, 360] width 881 height 16
click at [599, 368] on div "1 객실 사진 4장이 필요합니다. 확실히 하세요: 사진은 낮에 촬영됩니다(자연광 매핑용). 전체 바닥과 천장 영역이 샷 전체에서 부분적으로 보…" at bounding box center [780, 305] width 921 height 164
click at [707, 364] on li "가능한 경우 소켓, 스위치, 통풍구 등과 같은 모든 모서리와 구조적 세부 사항이 표시됩니다" at bounding box center [780, 360] width 881 height 16
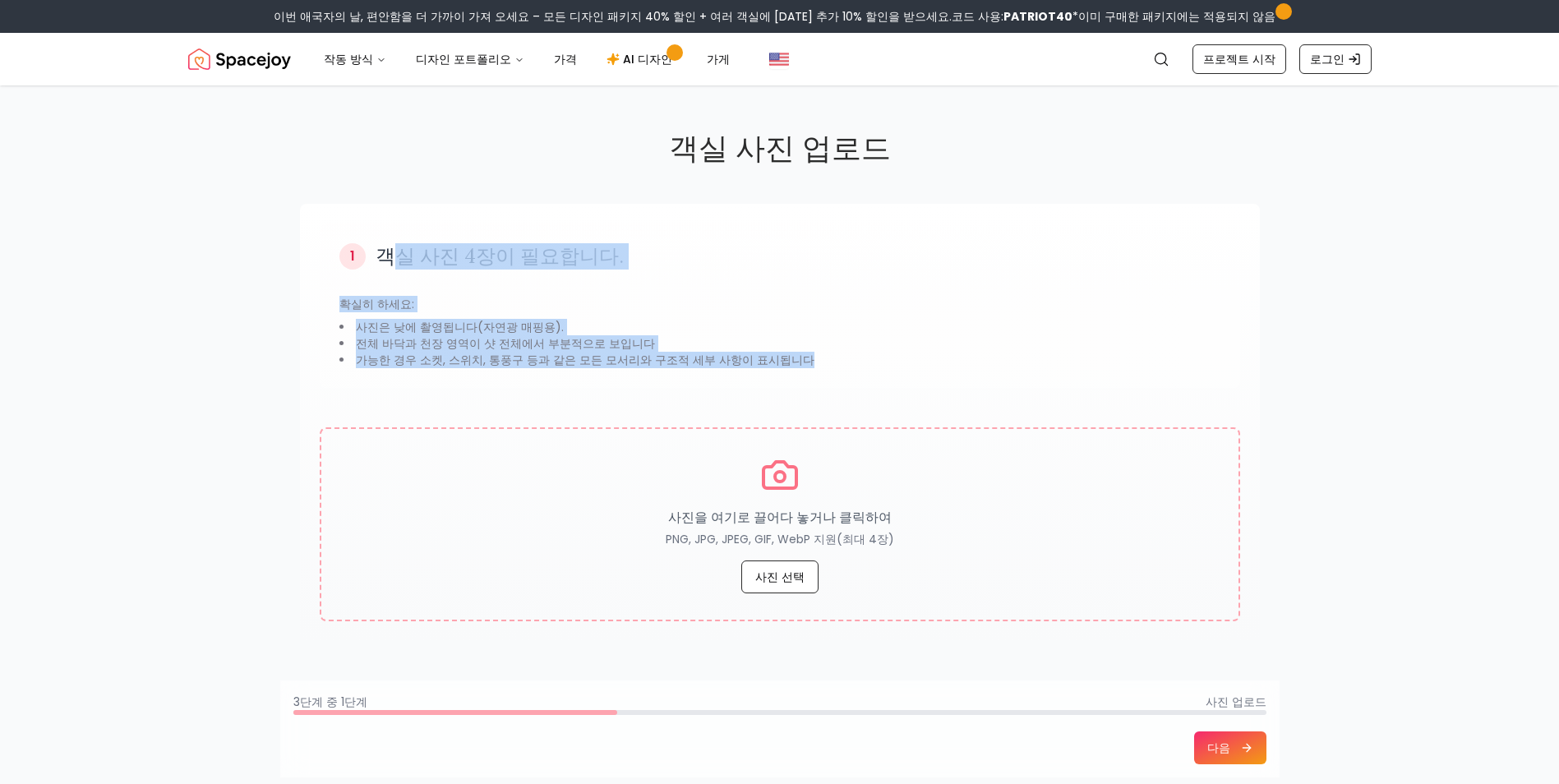
drag, startPoint x: 813, startPoint y: 373, endPoint x: 389, endPoint y: 232, distance: 446.8
click at [389, 232] on div "1 객실 사진 4장이 필요합니다. 확실히 하세요: 사진은 낮에 촬영됩니다(자연광 매핑용). 전체 바닥과 천장 영역이 샷 전체에서 부분적으로 보…" at bounding box center [780, 305] width 921 height 164
click at [549, 359] on li "가능한 경우 소켓, 스위치, 통풍구 등과 같은 모든 모서리와 구조적 세부 사항이 표시됩니다" at bounding box center [780, 360] width 881 height 16
click at [763, 342] on li "전체 바닥과 천장 영역이 샷 전체에서 부분적으로 보입니다" at bounding box center [780, 343] width 881 height 16
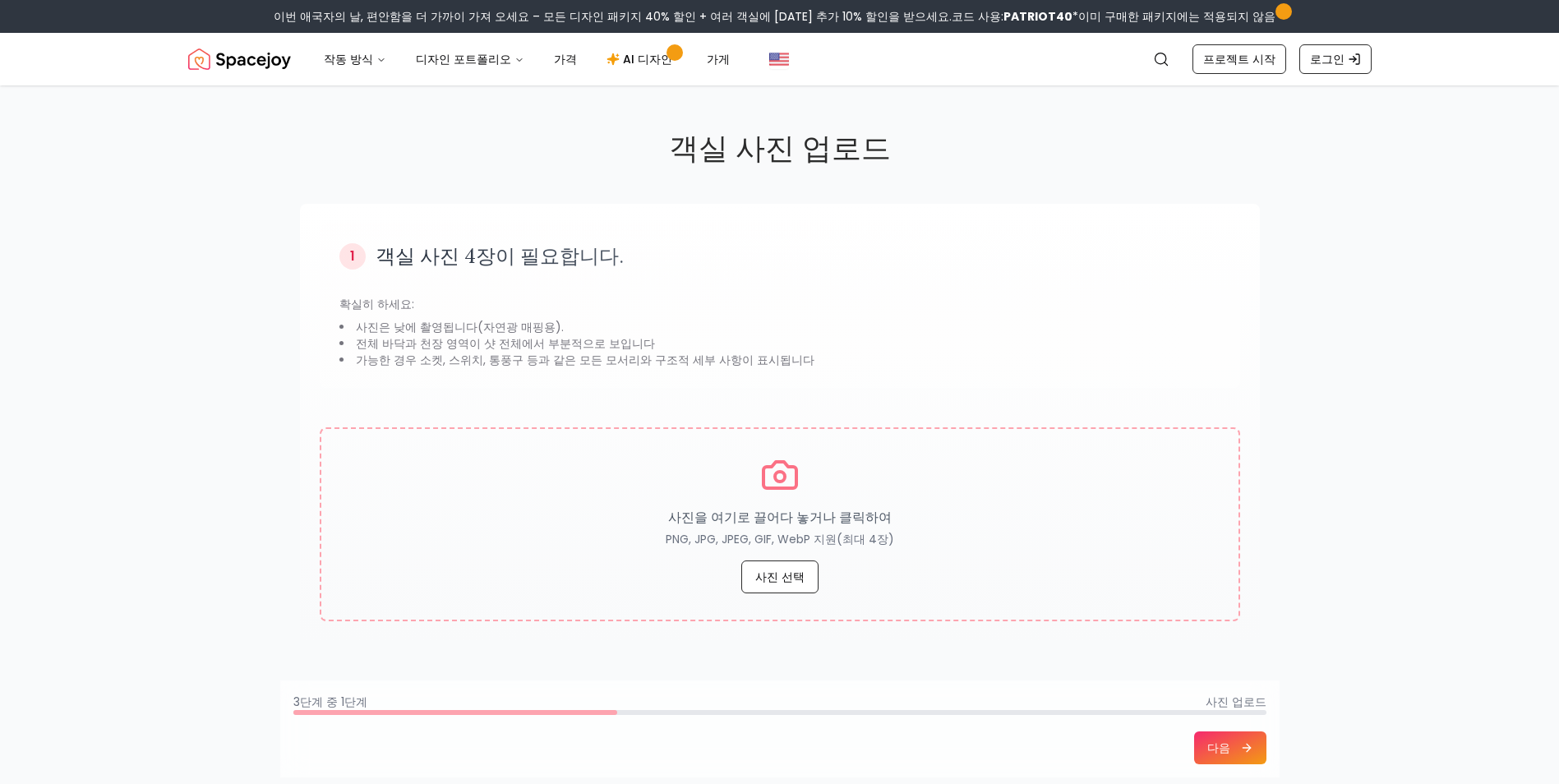
click at [643, 364] on li "가능한 경우 소켓, 스위치, 통풍구 등과 같은 모든 모서리와 구조적 세부 사항이 표시됩니다" at bounding box center [780, 360] width 881 height 16
drag, startPoint x: 531, startPoint y: 354, endPoint x: 414, endPoint y: 296, distance: 130.6
click at [414, 296] on div "확실히 하세요: 사진은 낮에 촬영됩니다(자연광 매핑용). 전체 바닥과 천장 영역이 샷 전체에서 부분적으로 보입니다 가능한 경우 소켓, 스위치,…" at bounding box center [780, 332] width 881 height 73
click at [412, 358] on li "가능한 경우 소켓, 스위치, 통풍구 등과 같은 모든 모서리와 구조적 세부 사항이 표시됩니다" at bounding box center [780, 360] width 881 height 16
drag, startPoint x: 364, startPoint y: 303, endPoint x: 521, endPoint y: 362, distance: 167.7
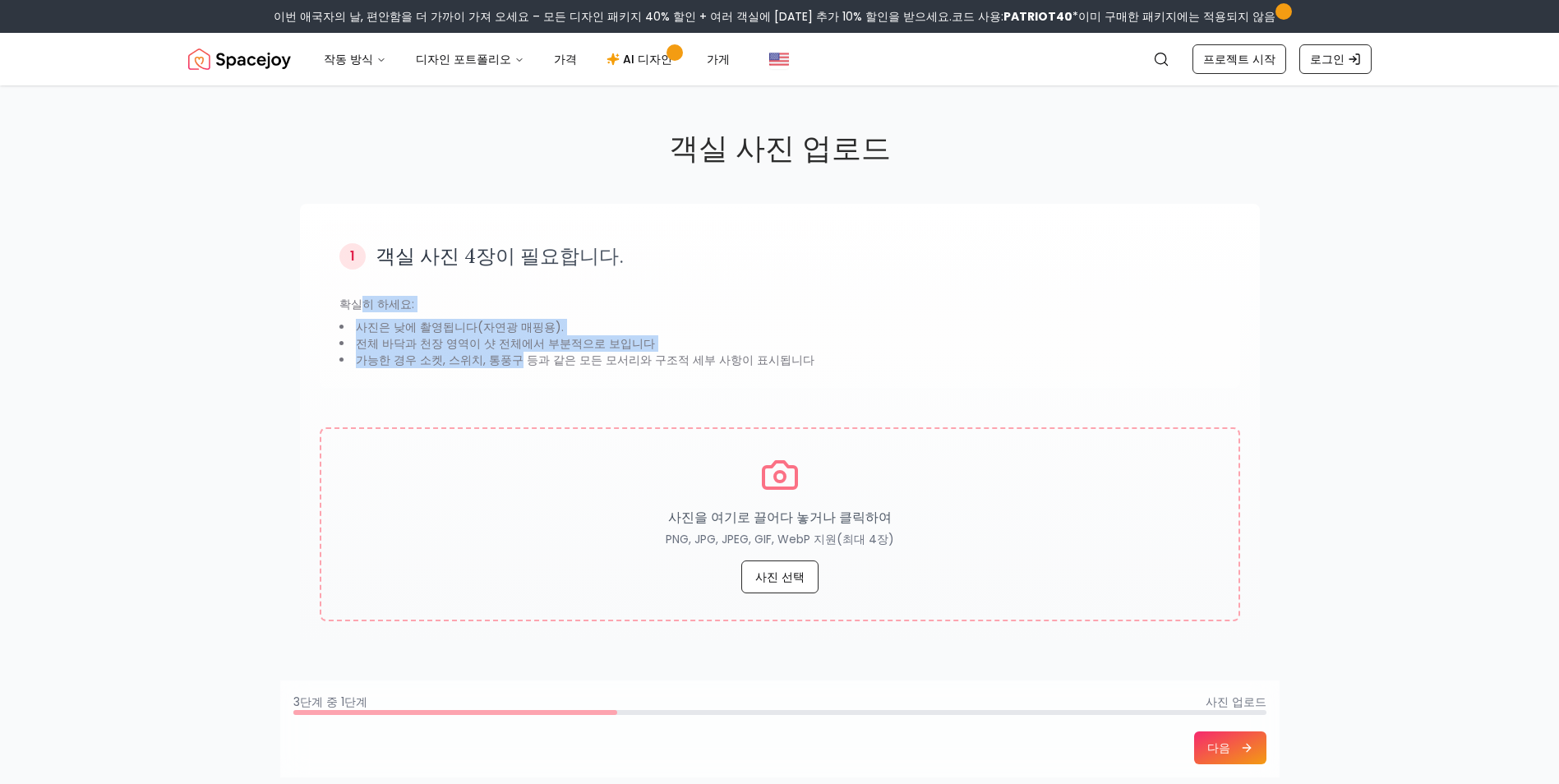
click at [516, 360] on div "확실히 하세요: 사진은 낮에 촬영됩니다(자연광 매핑용). 전체 바닥과 천장 영역이 샷 전체에서 부분적으로 보입니다 가능한 경우 소켓, 스위치,…" at bounding box center [780, 332] width 881 height 73
click at [478, 369] on div "1 객실 사진 4장이 필요합니다. 확실히 하세요: 사진은 낮에 촬영됩니다(자연광 매핑용). 전체 바닥과 천장 영역이 샷 전체에서 부분적으로 보…" at bounding box center [780, 305] width 921 height 164
drag, startPoint x: 317, startPoint y: 302, endPoint x: 585, endPoint y: 373, distance: 277.2
click at [587, 372] on div "1 객실 사진 4장이 필요합니다. 확실히 하세요: 사진은 낮에 촬영됩니다(자연광 매핑용). 전체 바닥과 천장 영역이 샷 전체에서 부분적으로 보…" at bounding box center [780, 422] width 960 height 437
click at [408, 376] on div "1 객실 사진 4장이 필요합니다. 확실히 하세요: 사진은 낮에 촬영됩니다(자연광 매핑용). 전체 바닥과 천장 영역이 샷 전체에서 부분적으로 보…" at bounding box center [780, 305] width 921 height 164
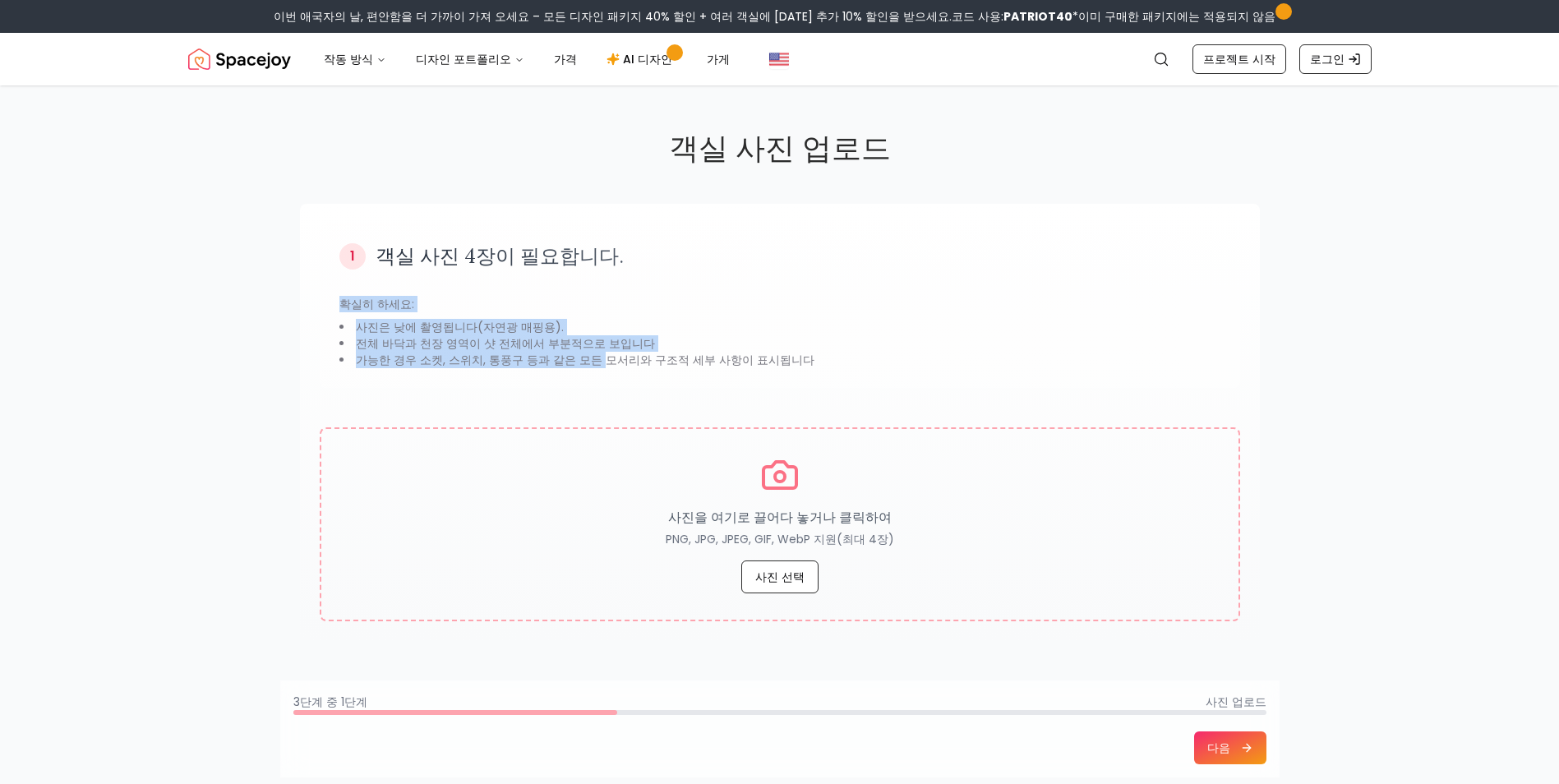
click at [378, 370] on div "1 객실 사진 4장이 필요합니다. 확실히 하세요: 사진은 낮에 촬영됩니다(자연광 매핑용). 전체 바닥과 천장 영역이 샷 전체에서 부분적으로 보…" at bounding box center [780, 305] width 921 height 164
drag, startPoint x: 358, startPoint y: 331, endPoint x: 744, endPoint y: 366, distance: 387.6
click at [744, 366] on ul "사진은 낮에 촬영됩니다(자연광 매핑용). 전체 바닥과 천장 영역이 샷 전체에서 부분적으로 보입니다 가능한 경우 소켓, 스위치, 통풍구 등과 같…" at bounding box center [780, 343] width 881 height 49
click at [677, 380] on div "1 객실 사진 4장이 필요합니다. 확실히 하세요: 사진은 낮에 촬영됩니다(자연광 매핑용). 전체 바닥과 천장 영역이 샷 전체에서 부분적으로 보…" at bounding box center [780, 305] width 921 height 164
drag, startPoint x: 775, startPoint y: 354, endPoint x: 543, endPoint y: 319, distance: 234.6
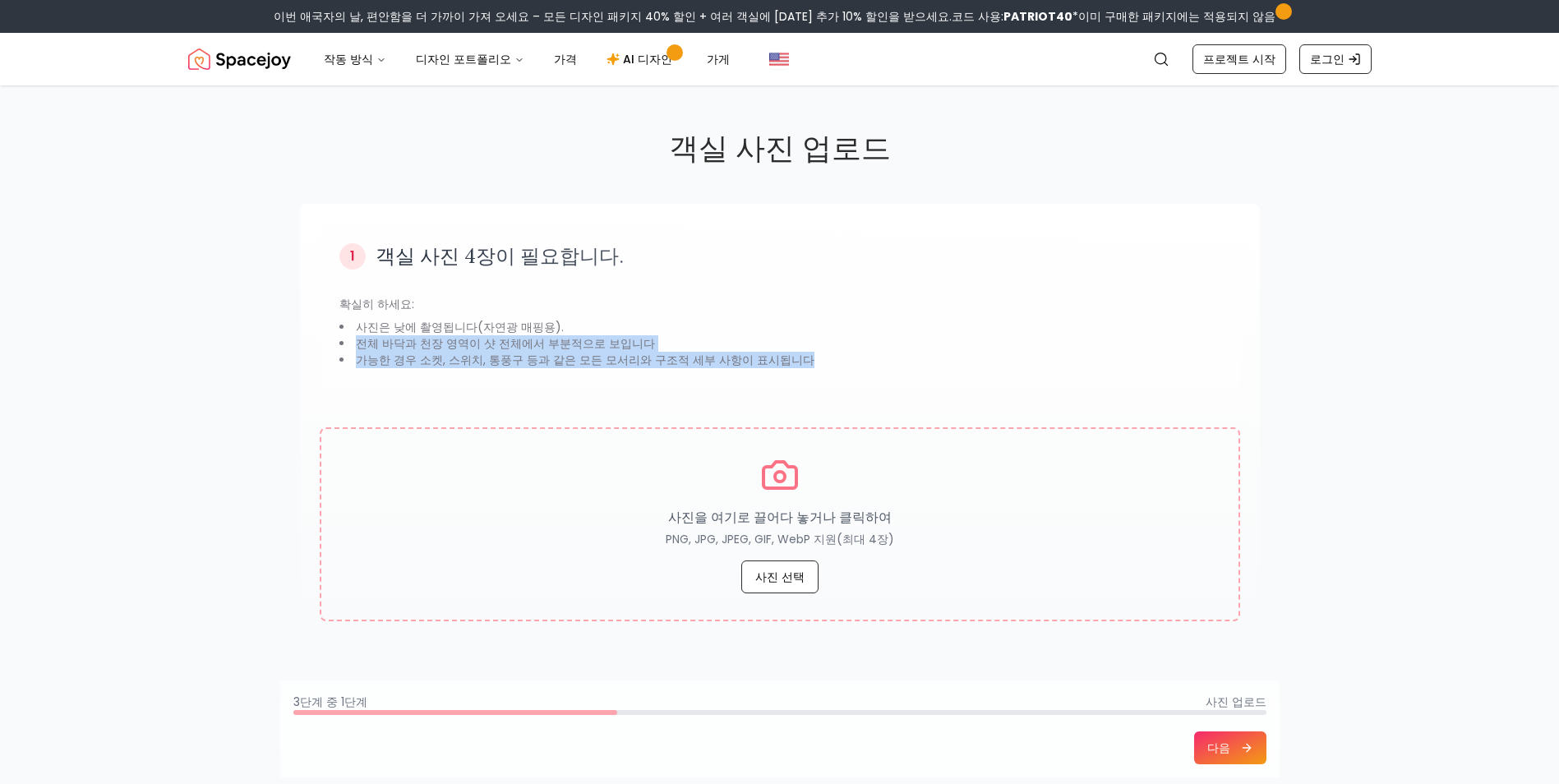
click at [543, 319] on ul "사진은 낮에 촬영됩니다(자연광 매핑용). 전체 바닥과 천장 영역이 샷 전체에서 부분적으로 보입니다 가능한 경우 소켓, 스위치, 통풍구 등과 같…" at bounding box center [780, 343] width 881 height 49
click at [523, 337] on li "전체 바닥과 천장 영역이 샷 전체에서 부분적으로 보입니다" at bounding box center [780, 343] width 881 height 16
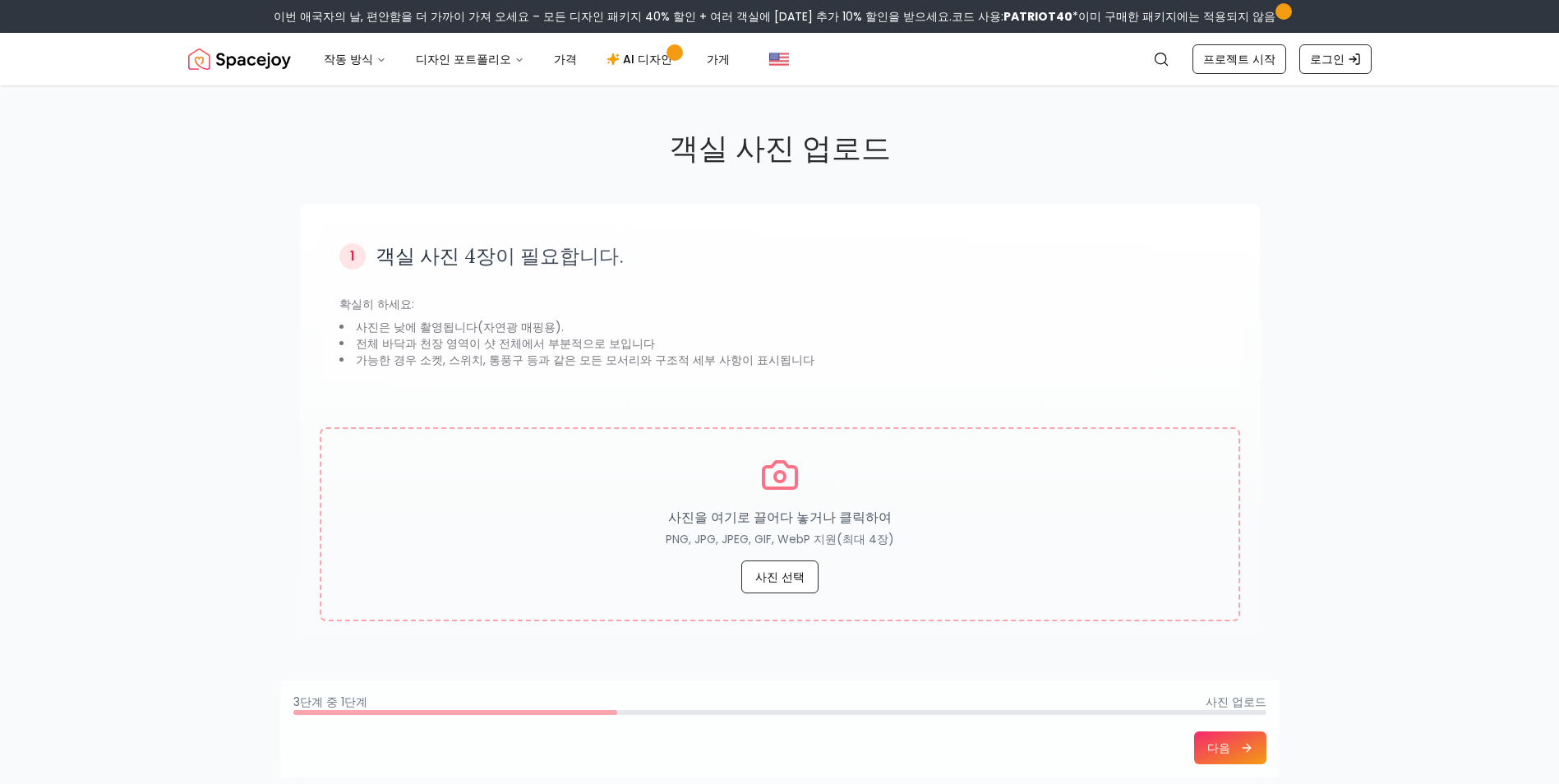
click at [968, 353] on li "가능한 경우 소켓, 스위치, 통풍구 등과 같은 모든 모서리와 구조적 세부 사항이 표시됩니다" at bounding box center [780, 360] width 881 height 16
click at [207, 367] on div "객실 사진 업로드 1 객실 사진 4장이 필요합니다. 확실히 하세요: 사진은 낮에 촬영됩니다(자연광 매핑용). 전체 바닥과 천장 영역이 샷 전체…" at bounding box center [780, 477] width 1559 height 784
drag, startPoint x: 450, startPoint y: 27, endPoint x: 1316, endPoint y: 314, distance: 912.3
click at [1285, 291] on div "객실 사진 업로드 1 객실 사진 4장이 필요합니다. 확실히 하세요: 사진은 낮에 촬영됩니다(자연광 매핑용). 전체 바닥과 천장 영역이 샷 전체…" at bounding box center [780, 444] width 1053 height 718
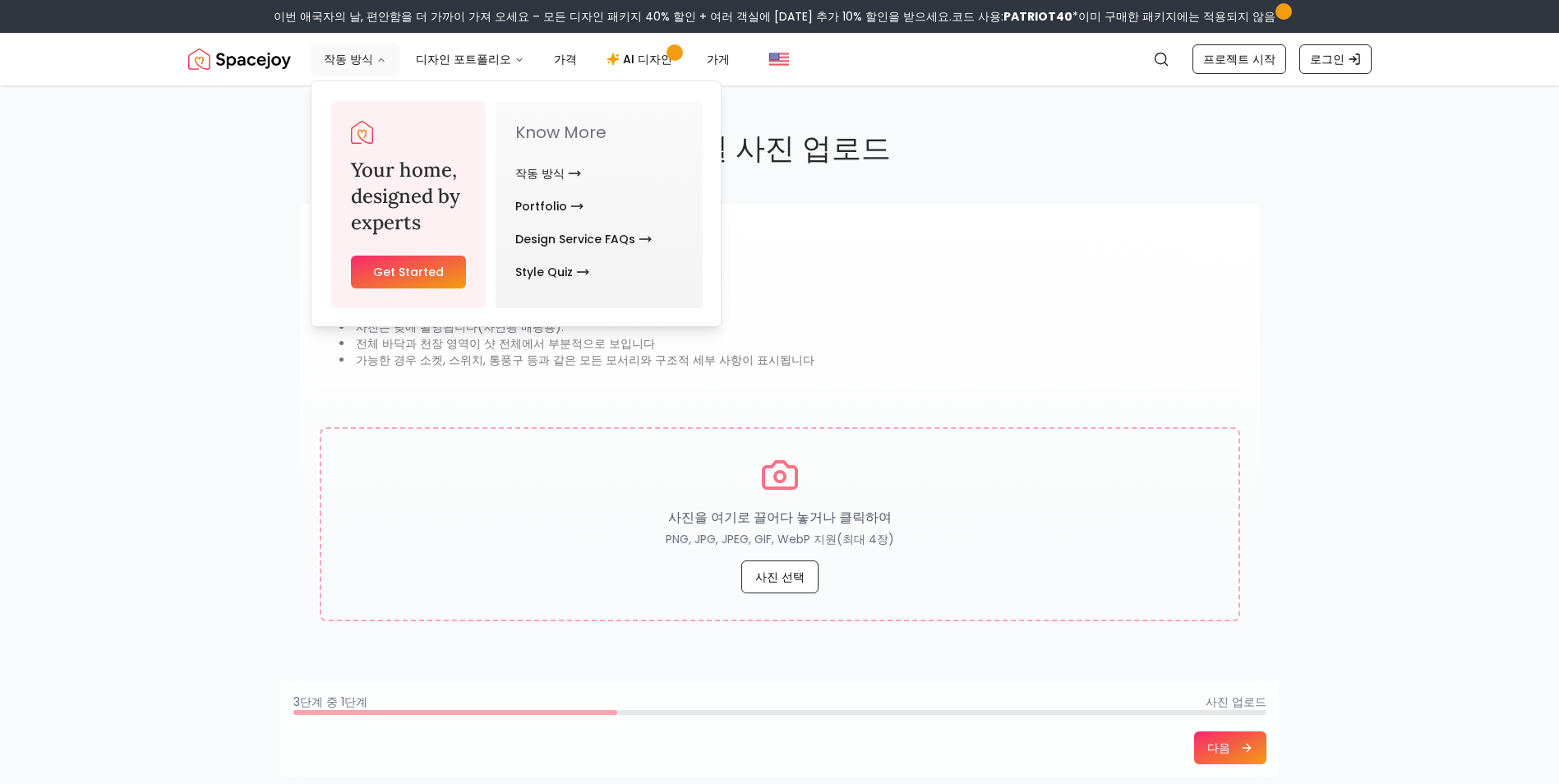
click at [348, 71] on button "작동 방식" at bounding box center [355, 59] width 89 height 33
click at [555, 173] on font "작동 방식" at bounding box center [539, 173] width 49 height 16
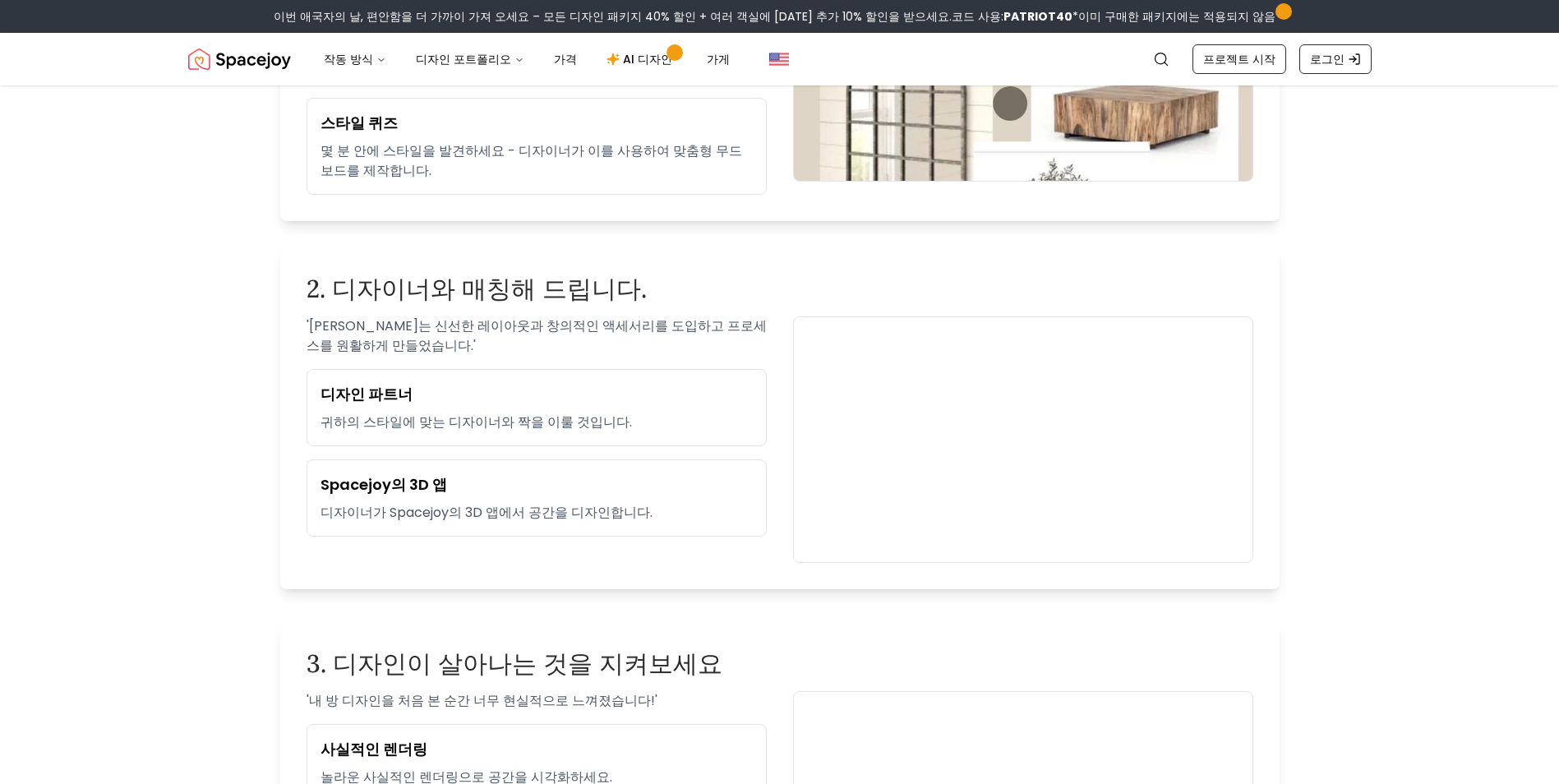
scroll to position [822, 0]
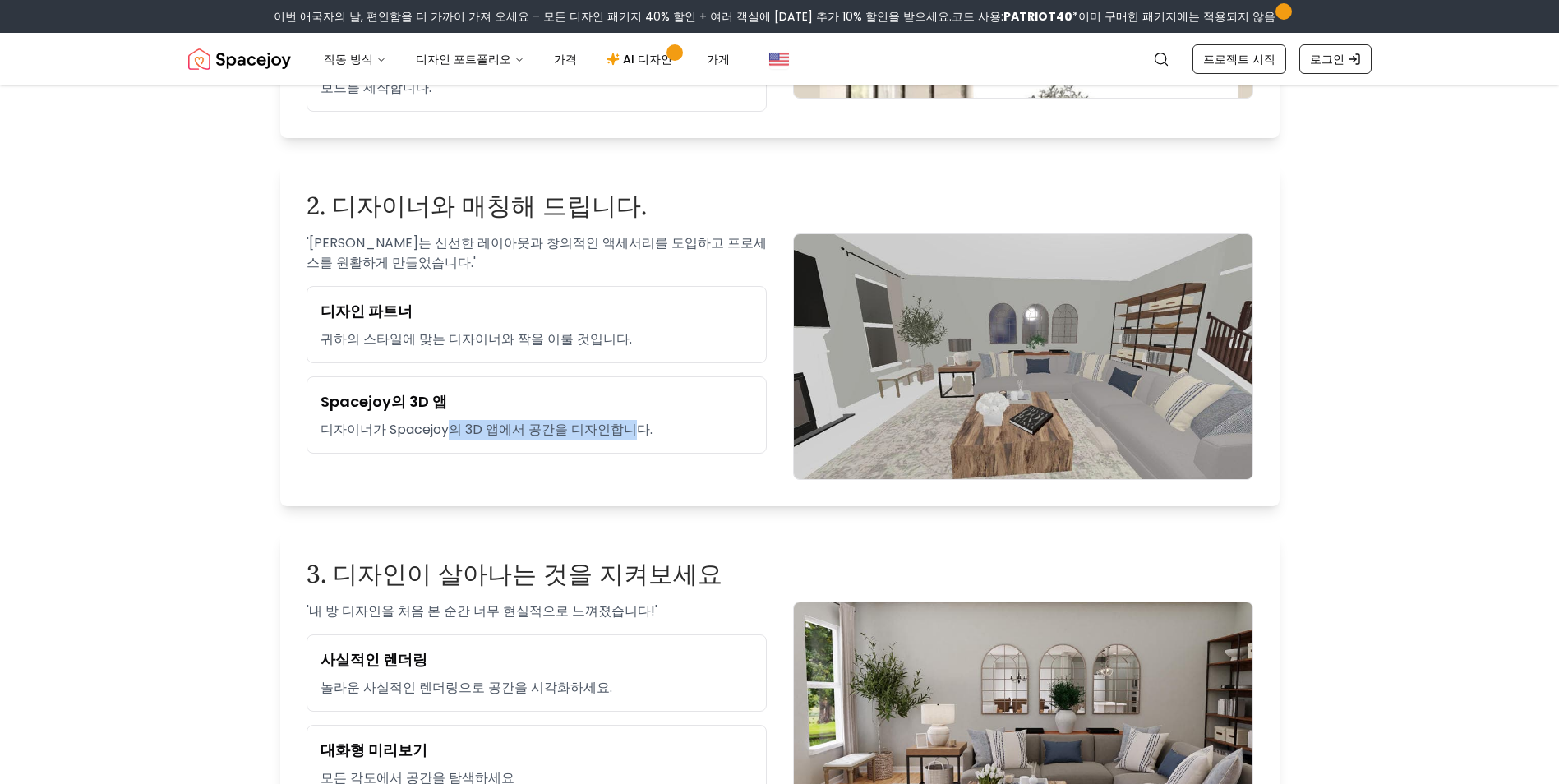
drag, startPoint x: 463, startPoint y: 433, endPoint x: 617, endPoint y: 438, distance: 154.1
click at [617, 438] on p "디자이너가 Spacejoy의 3D 앱에서 공간을 디자인합니다." at bounding box center [537, 429] width 433 height 20
click at [583, 457] on div "' [PERSON_NAME]는 신선한 레이아웃과 창의적인 액세서리를 도입하고 프로세스를 원활하게 만들었습니다. ' 디자인 파트너 귀하의 스타일…" at bounding box center [537, 356] width 461 height 246
drag, startPoint x: 650, startPoint y: 428, endPoint x: 420, endPoint y: 428, distance: 230.0
click at [421, 428] on p "디자이너가 Spacejoy의 3D 앱에서 공간을 디자인합니다." at bounding box center [537, 429] width 433 height 20
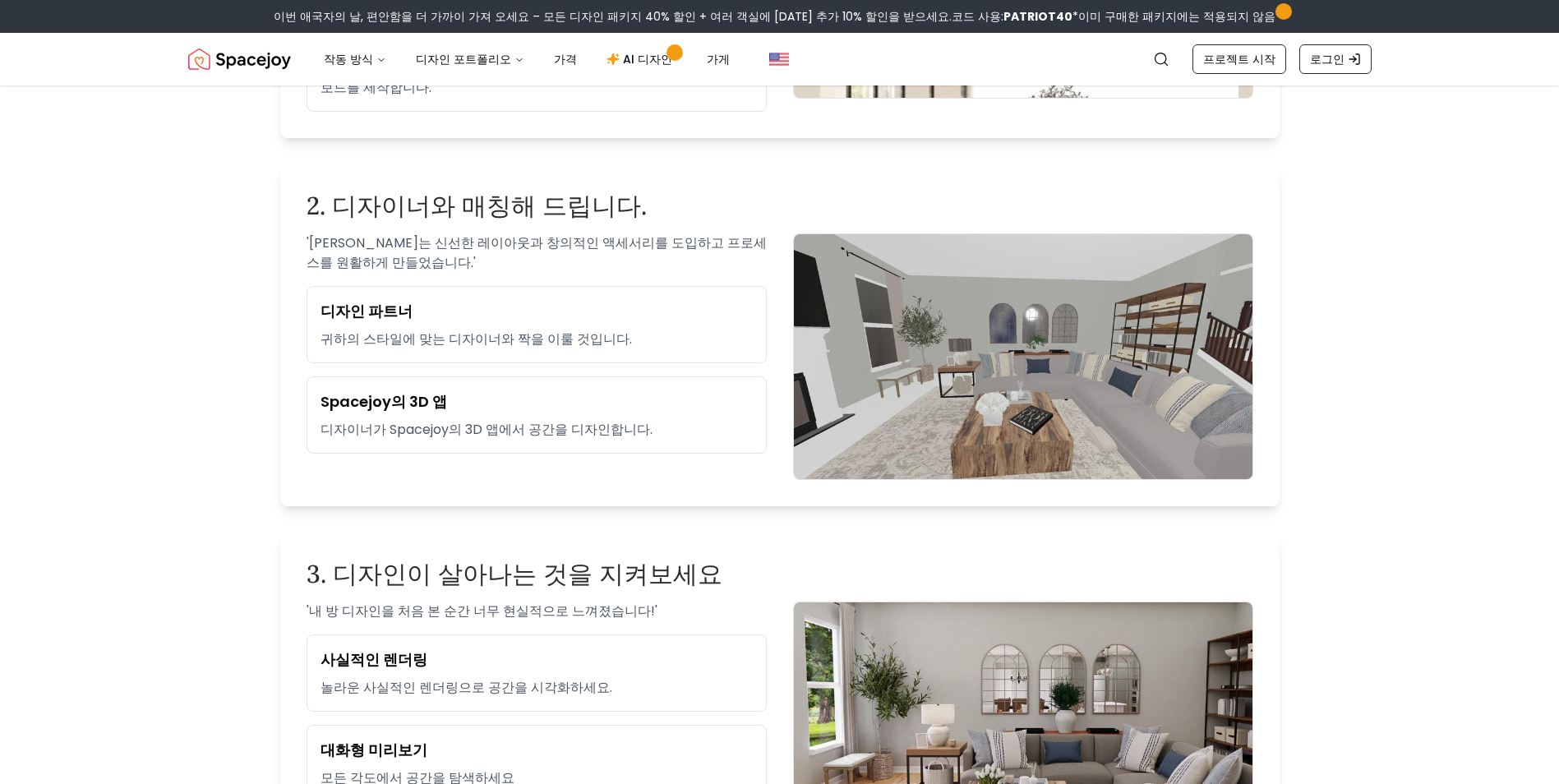
click at [385, 461] on div "' [PERSON_NAME]는 신선한 레이아웃과 창의적인 액세서리를 도입하고 프로세스를 원활하게 만들었습니다. ' 디자인 파트너 귀하의 스타일…" at bounding box center [537, 356] width 461 height 246
drag, startPoint x: 370, startPoint y: 409, endPoint x: 434, endPoint y: 411, distance: 64.0
click at [434, 411] on h3 "Spacejoy의 3D 앱" at bounding box center [537, 401] width 433 height 23
click at [423, 447] on div "Spacejoy의 3D 앱 디자이너가 Spacejoy의 3D 앱에서 공간을 디자인합니다." at bounding box center [537, 415] width 461 height 78
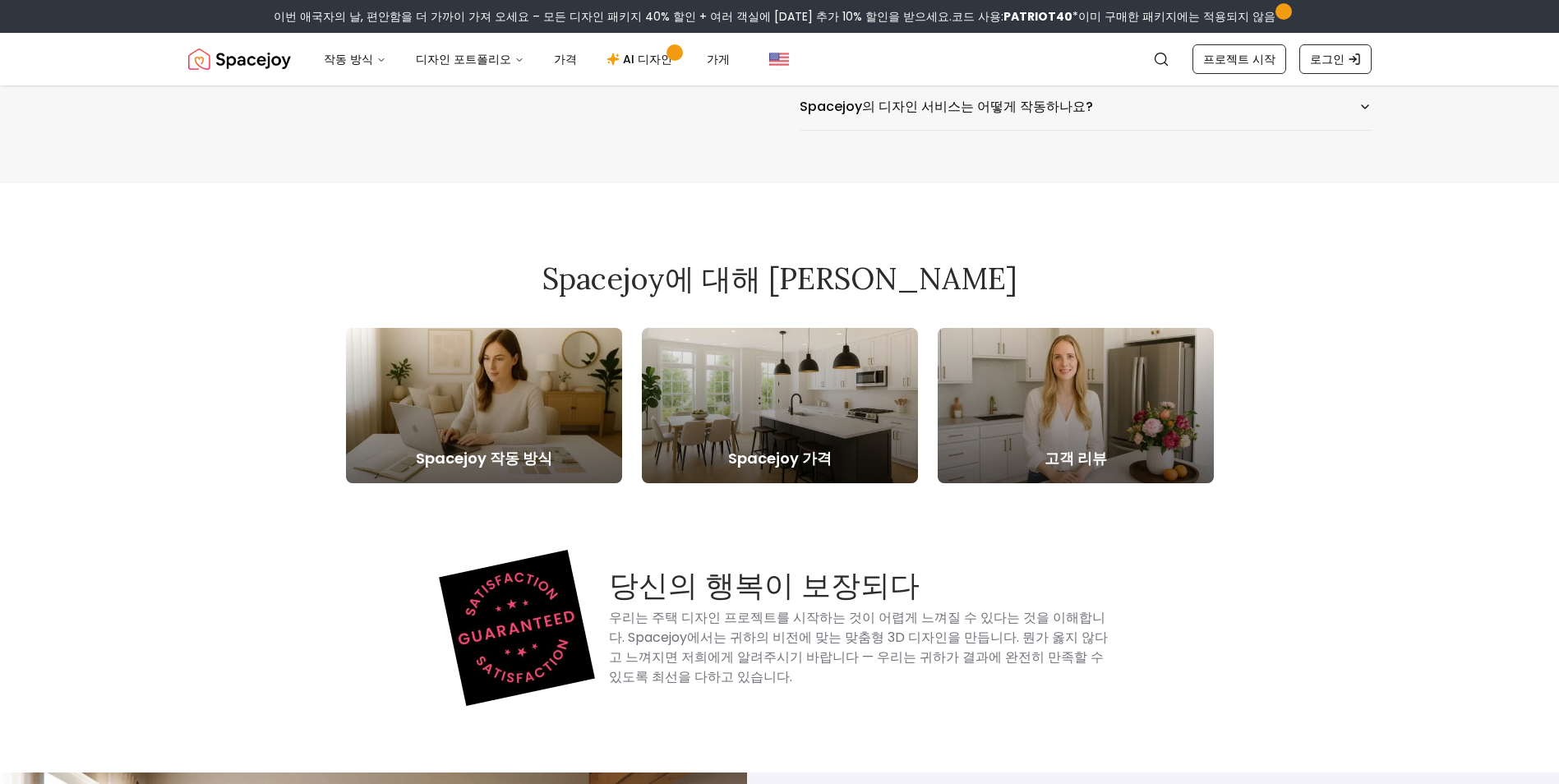
scroll to position [3122, 0]
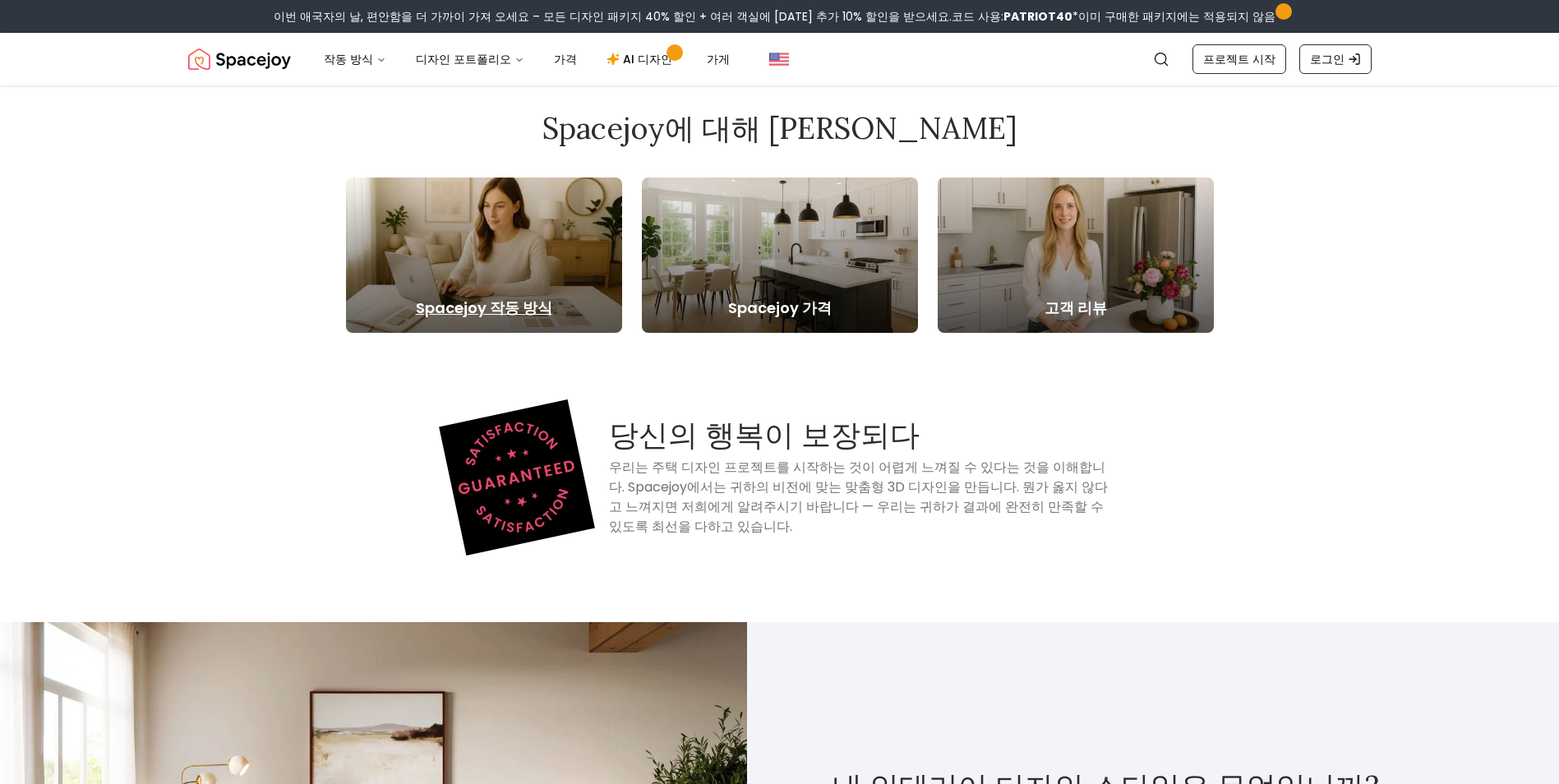
click at [537, 275] on div at bounding box center [483, 255] width 276 height 155
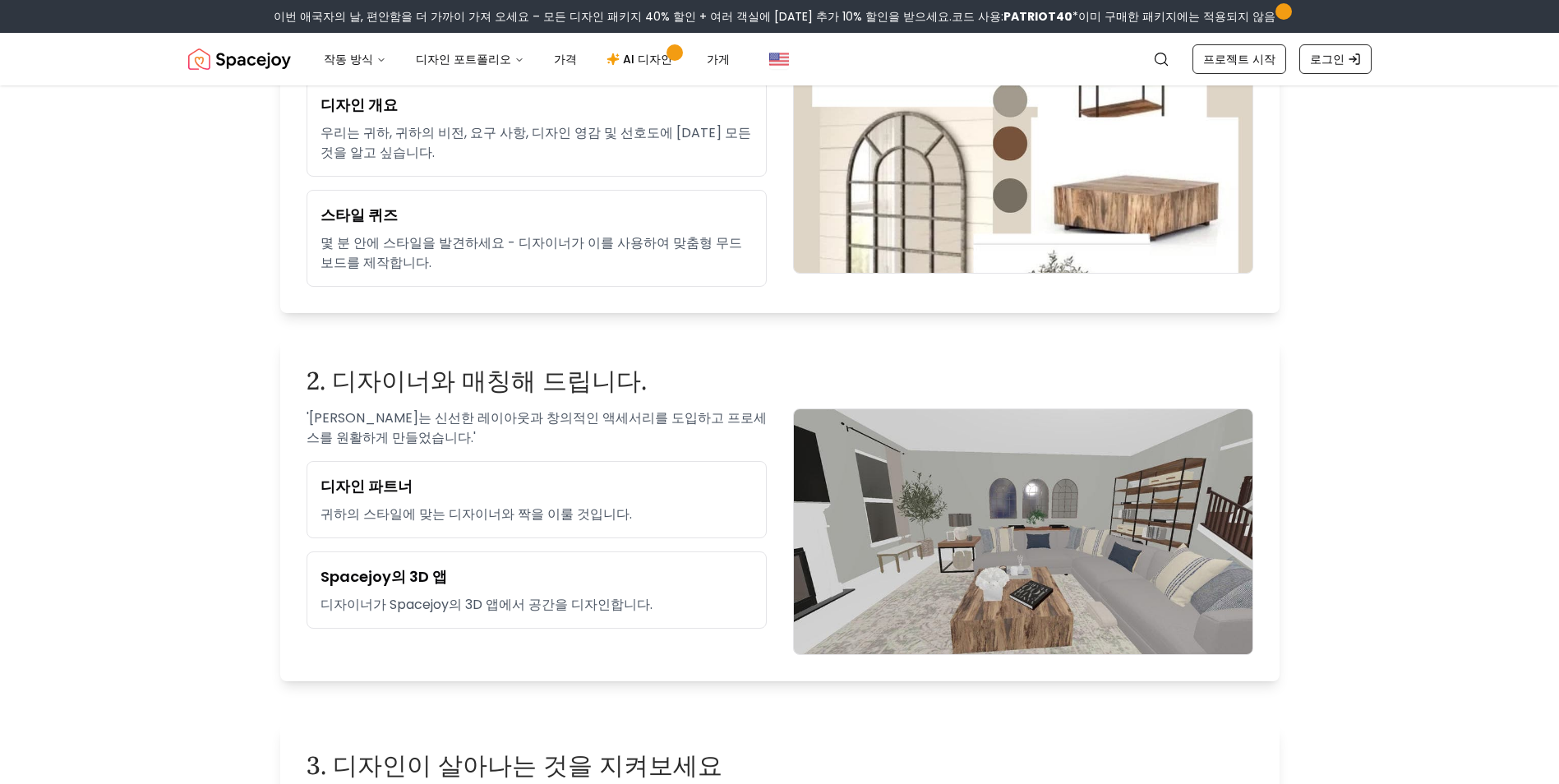
scroll to position [739, 0]
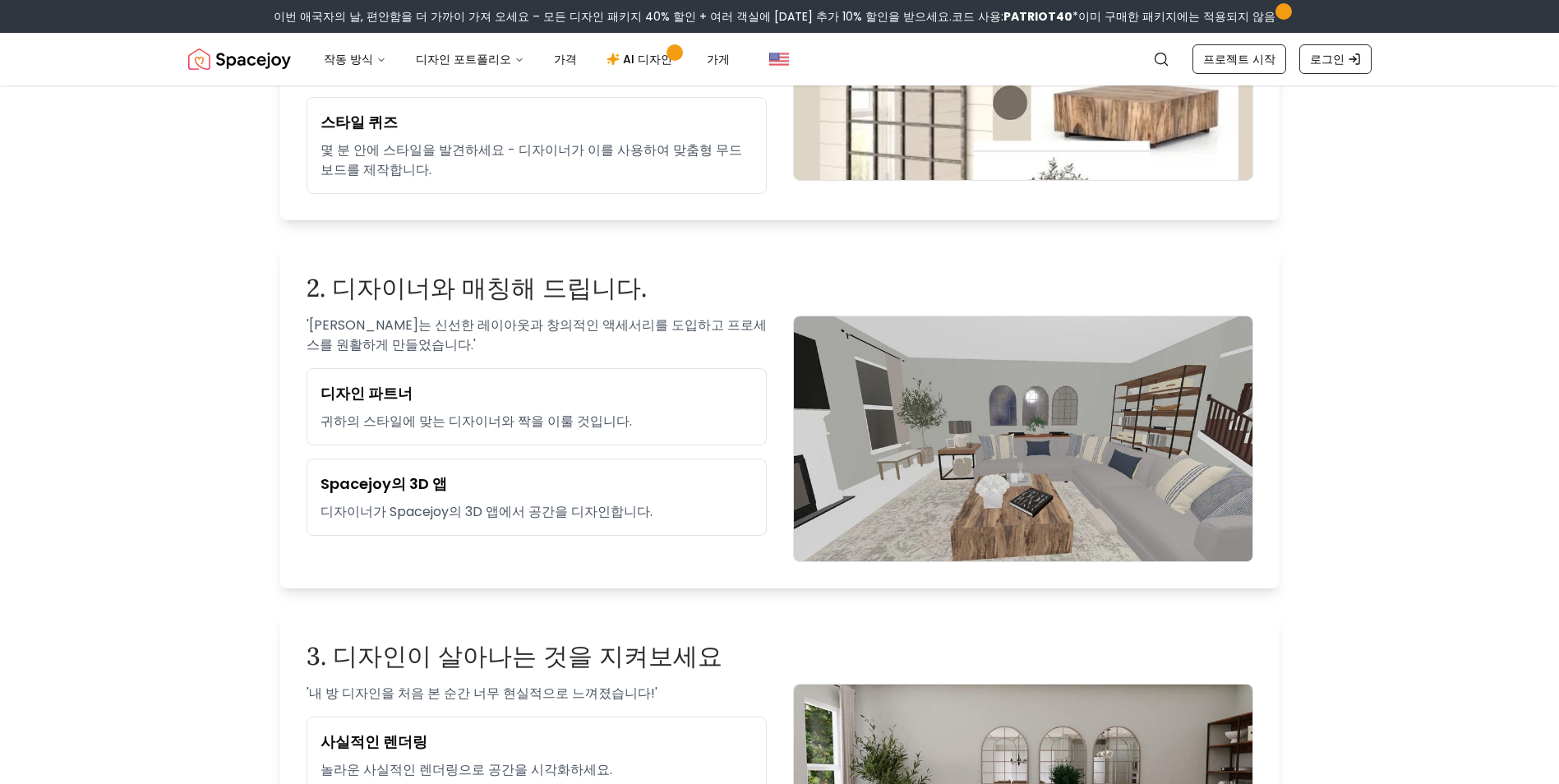
click at [464, 475] on h3 "Spacejoy의 3D 앱" at bounding box center [537, 483] width 433 height 23
drag, startPoint x: 428, startPoint y: 478, endPoint x: 503, endPoint y: 486, distance: 75.4
click at [427, 480] on h3 "Spacejoy의 3D 앱" at bounding box center [537, 483] width 433 height 23
click at [865, 443] on img at bounding box center [1024, 438] width 461 height 246
drag, startPoint x: 328, startPoint y: 324, endPoint x: 462, endPoint y: 340, distance: 135.0
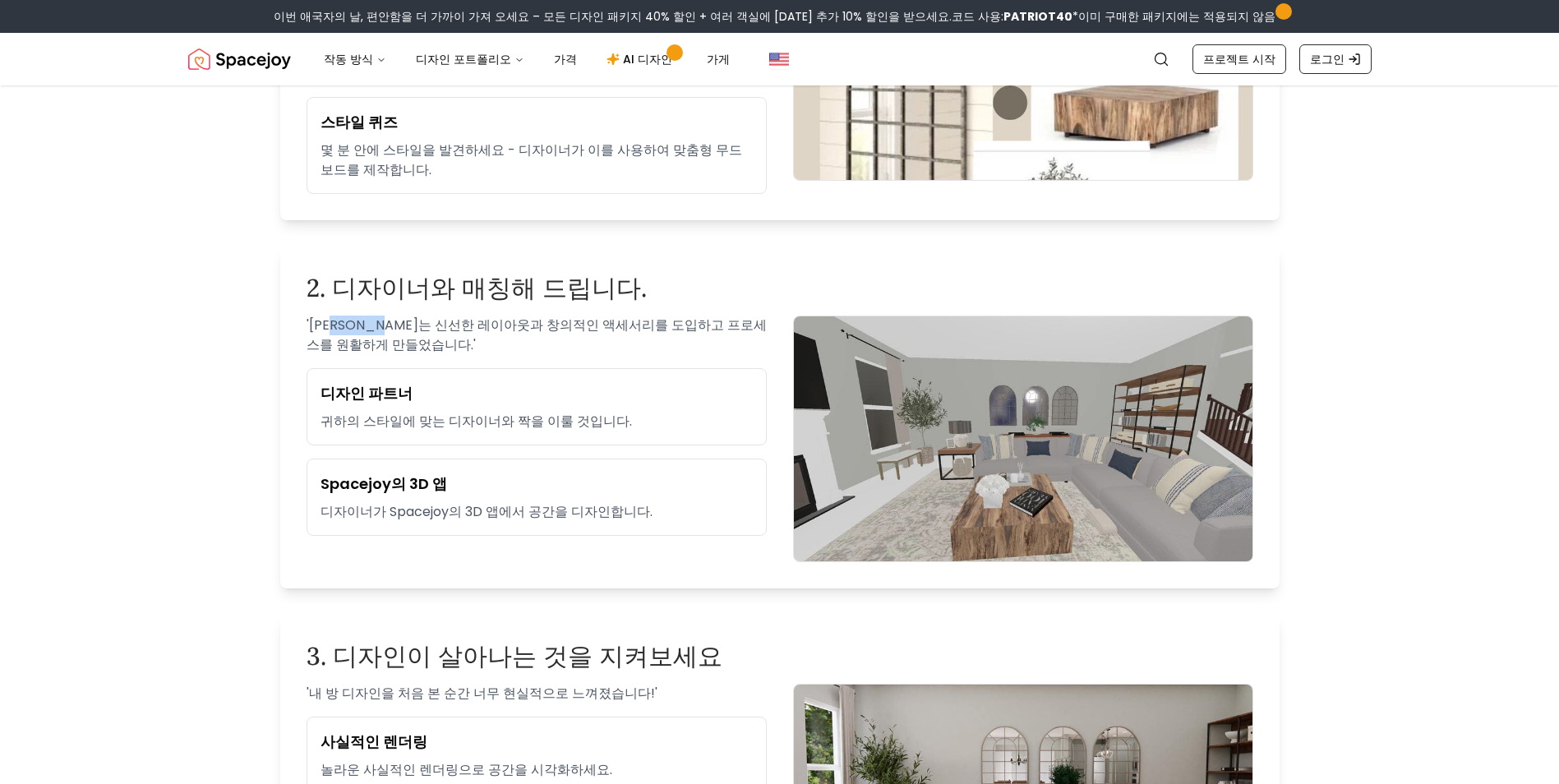
click at [398, 331] on font "[PERSON_NAME]는 신선한 레이아웃과 창의적인 액세서리를 도입하고 프로세스를 원활하게 만들었습니다." at bounding box center [537, 335] width 461 height 39
click at [409, 355] on div "' [PERSON_NAME]는 신선한 레이아웃과 창의적인 액세서리를 도입하고 프로세스를 원활하게 만들었습니다. ' 디자인 파트너 귀하의 스타일…" at bounding box center [537, 438] width 461 height 246
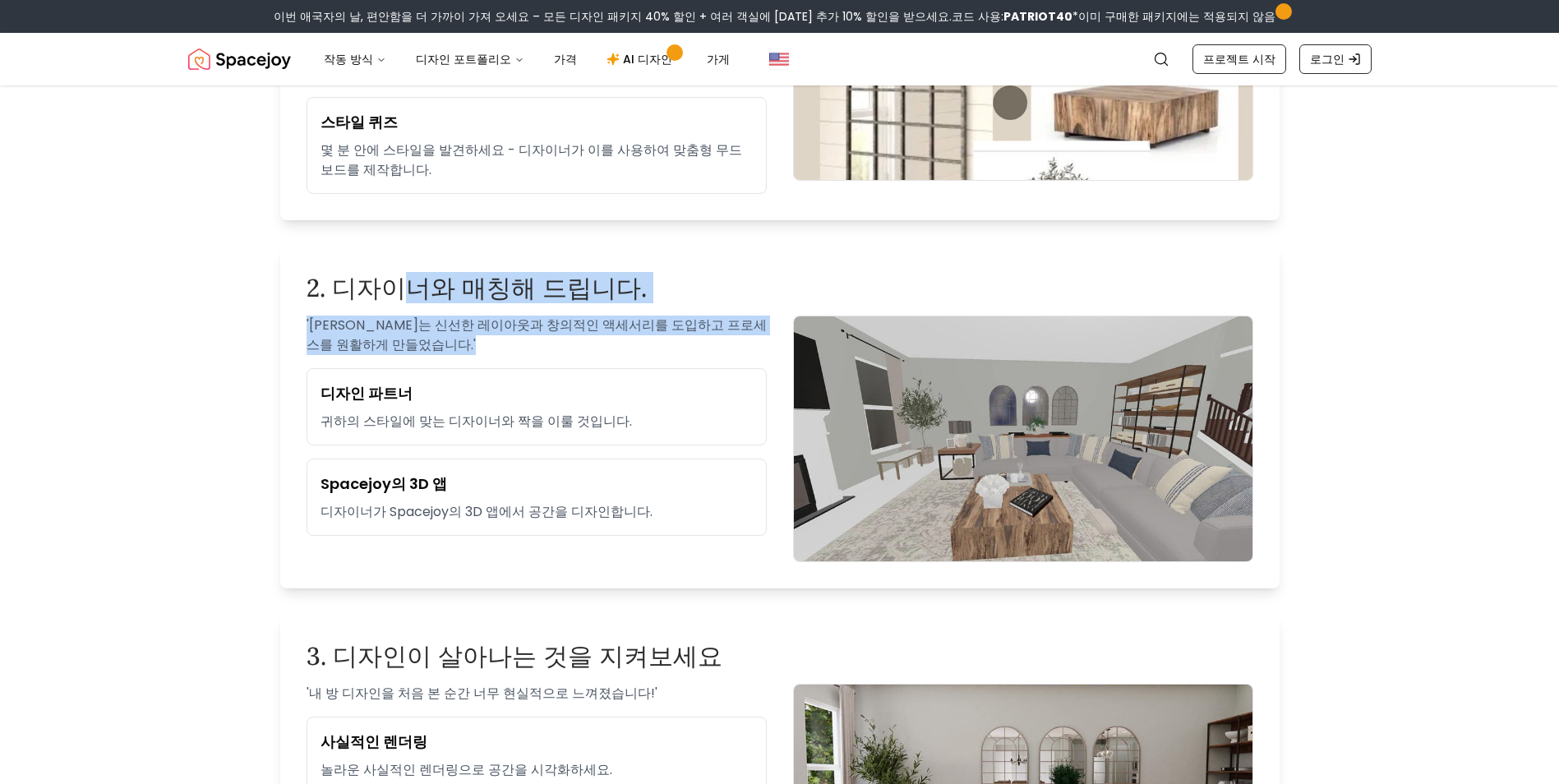
drag, startPoint x: 650, startPoint y: 350, endPoint x: 394, endPoint y: 290, distance: 262.9
click at [395, 290] on div "2. 디자이너와 매칭해 드립니다. ' [PERSON_NAME]는 신선한 레이아웃과 창의적인 액세서리를 도입하고 프로세스를 원활하게 만들었습니다…" at bounding box center [780, 416] width 1000 height 342
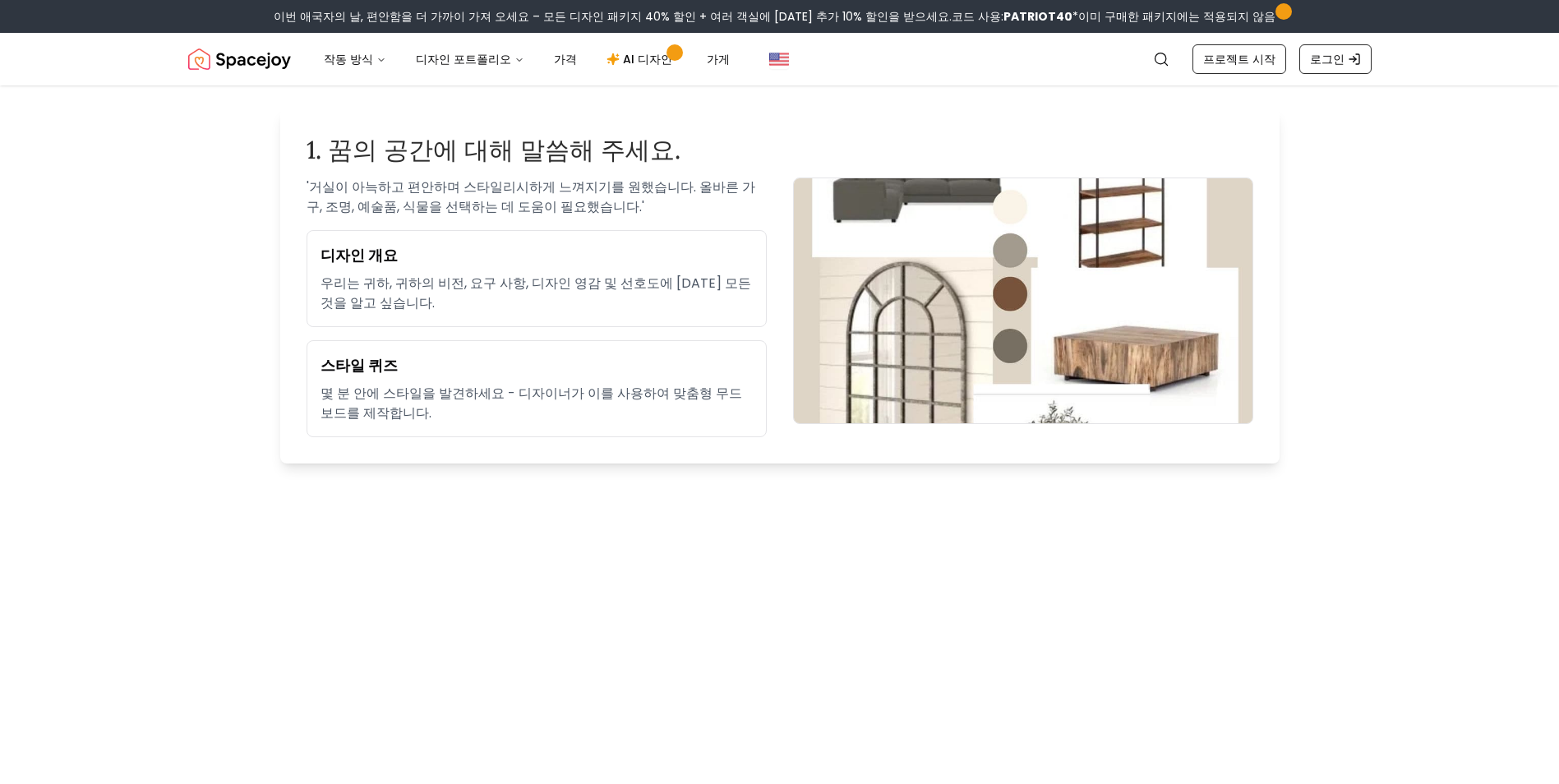
scroll to position [0, 0]
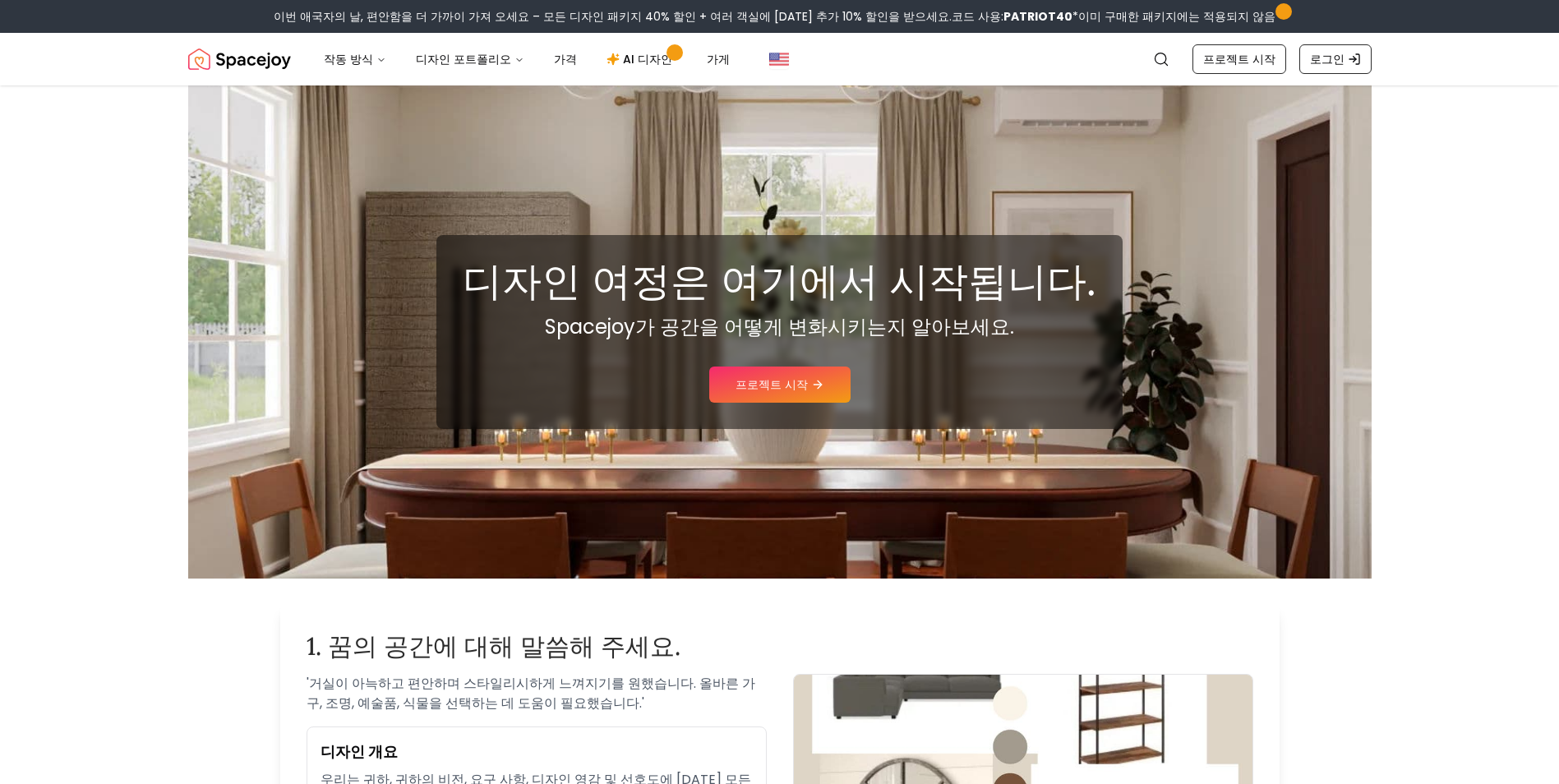
drag, startPoint x: 200, startPoint y: 295, endPoint x: 232, endPoint y: -3, distance: 299.7
click at [248, 57] on img "스페이스조이" at bounding box center [239, 59] width 103 height 33
click at [248, 61] on img "스페이스조이" at bounding box center [239, 59] width 103 height 33
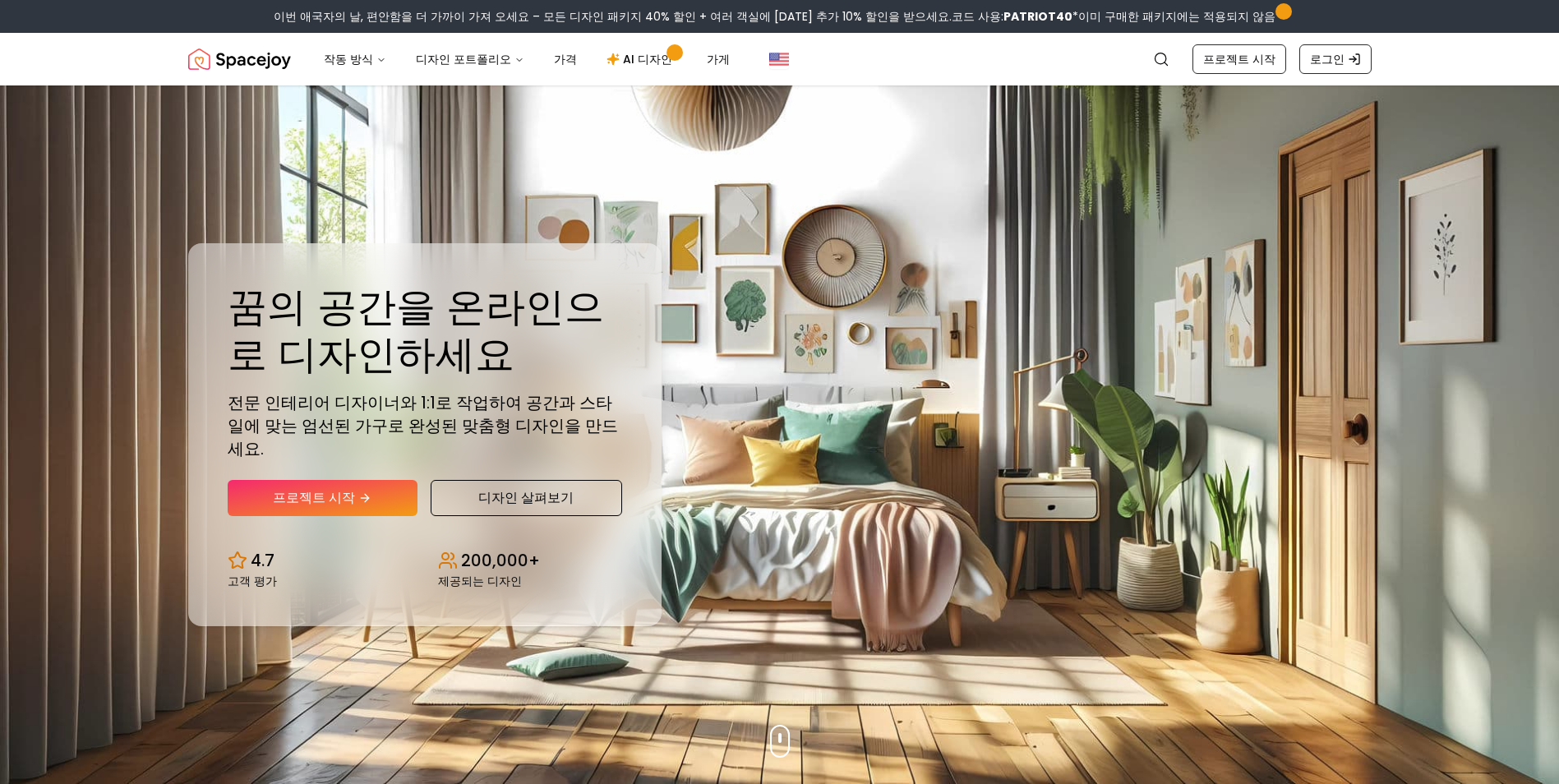
drag, startPoint x: 180, startPoint y: 374, endPoint x: 188, endPoint y: 101, distance: 273.1
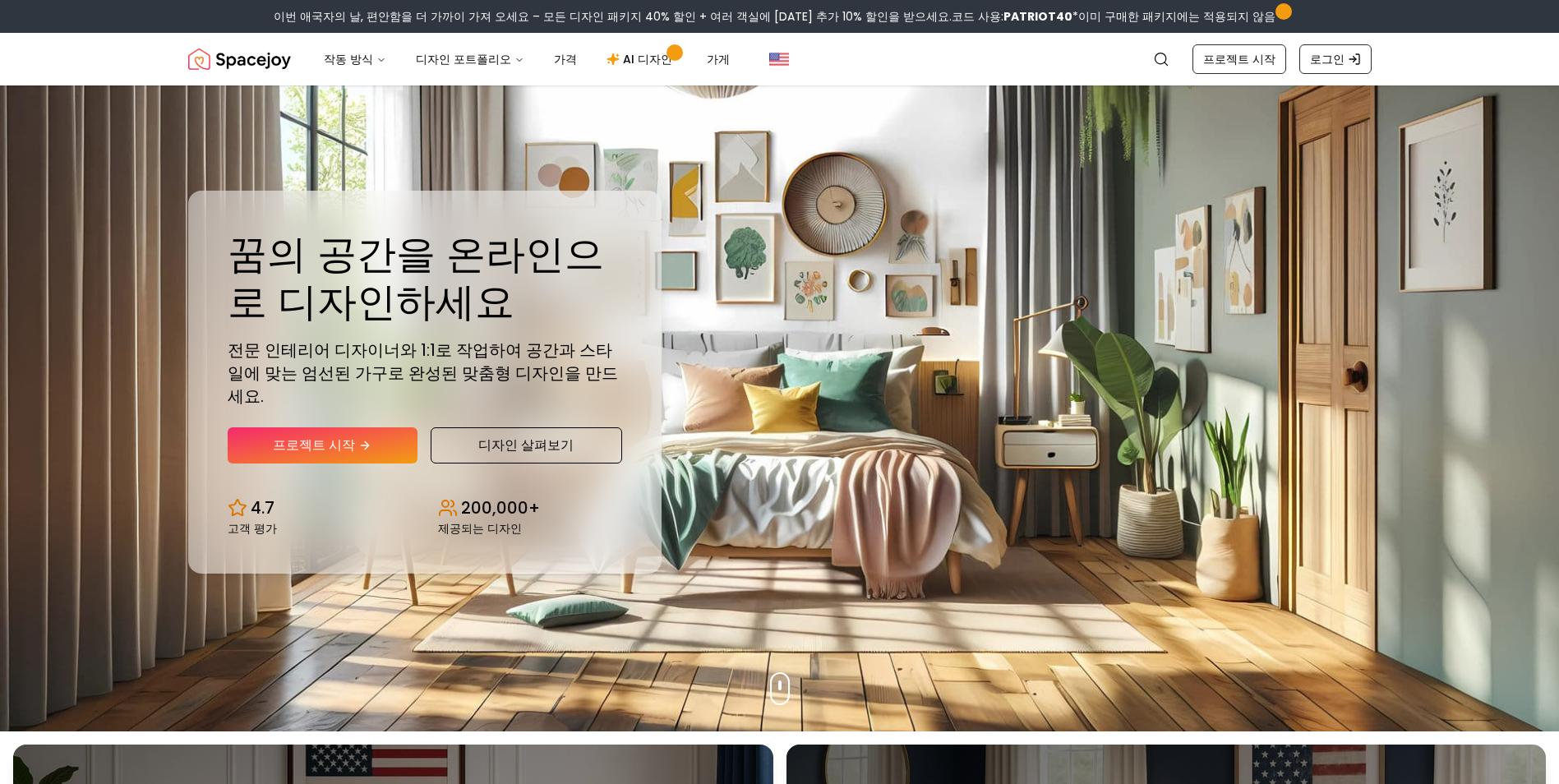
scroll to position [82, 0]
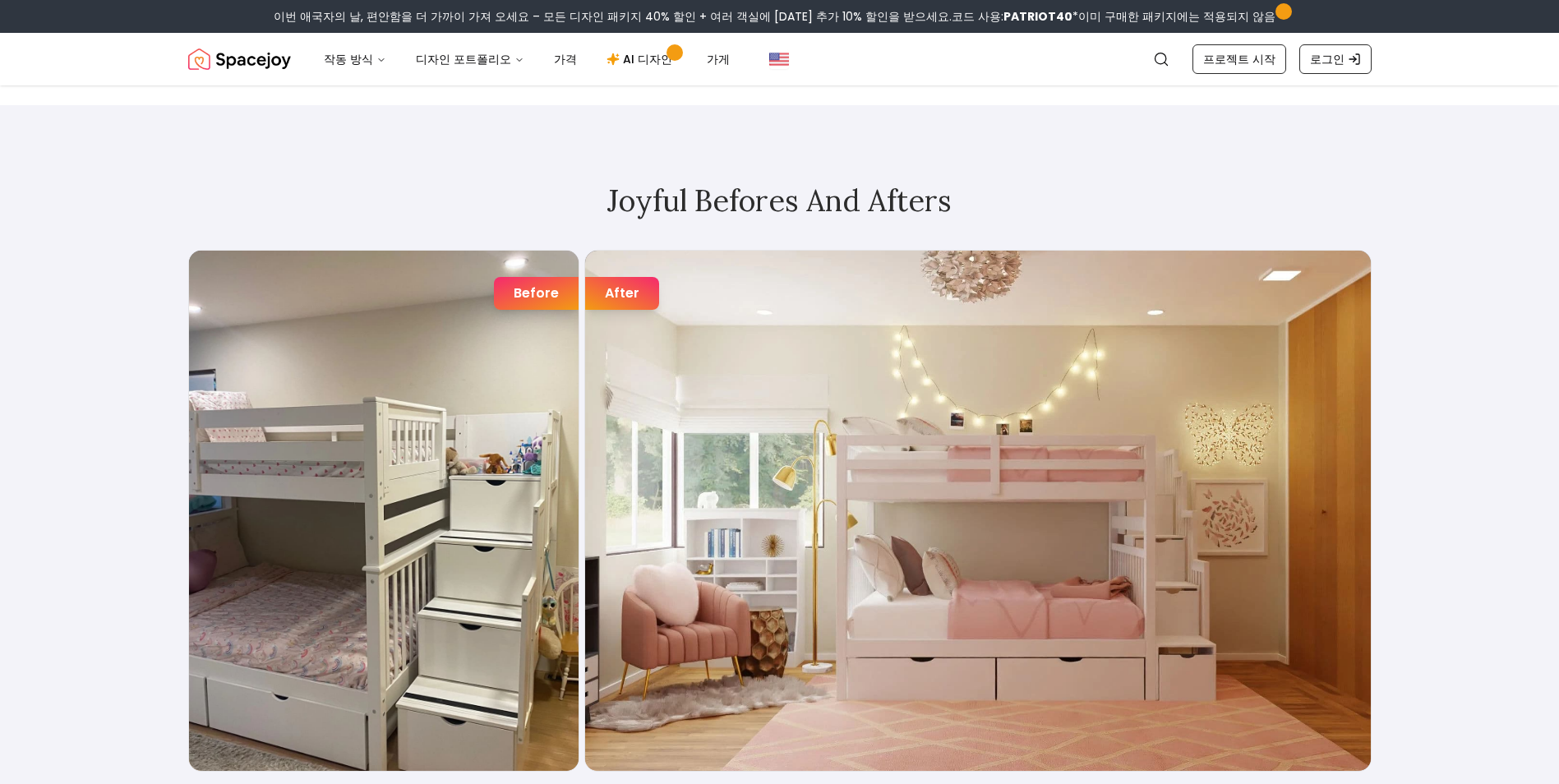
drag, startPoint x: 121, startPoint y: 335, endPoint x: 133, endPoint y: 640, distance: 305.2
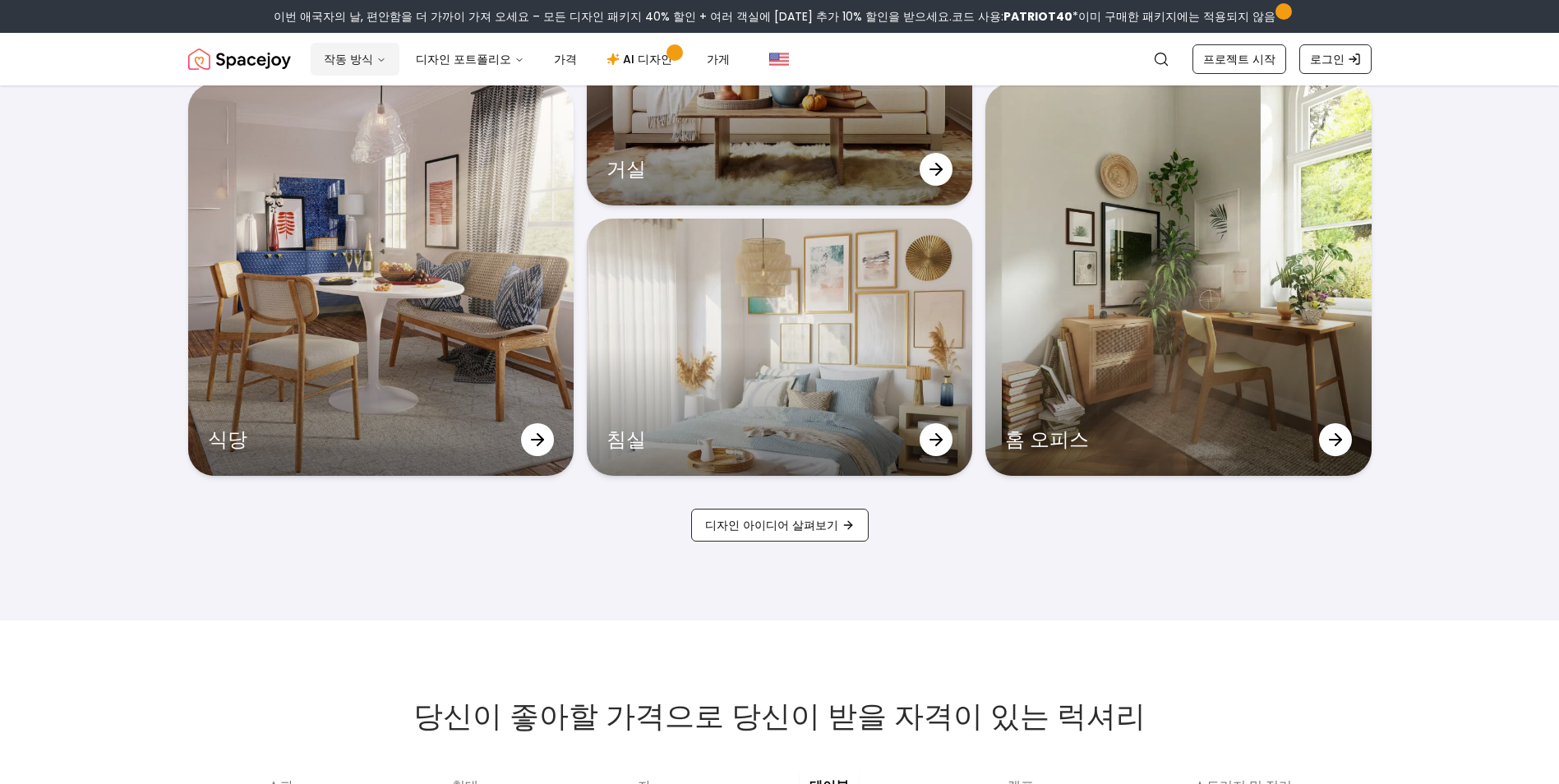
drag, startPoint x: 87, startPoint y: 298, endPoint x: 319, endPoint y: 72, distance: 323.9
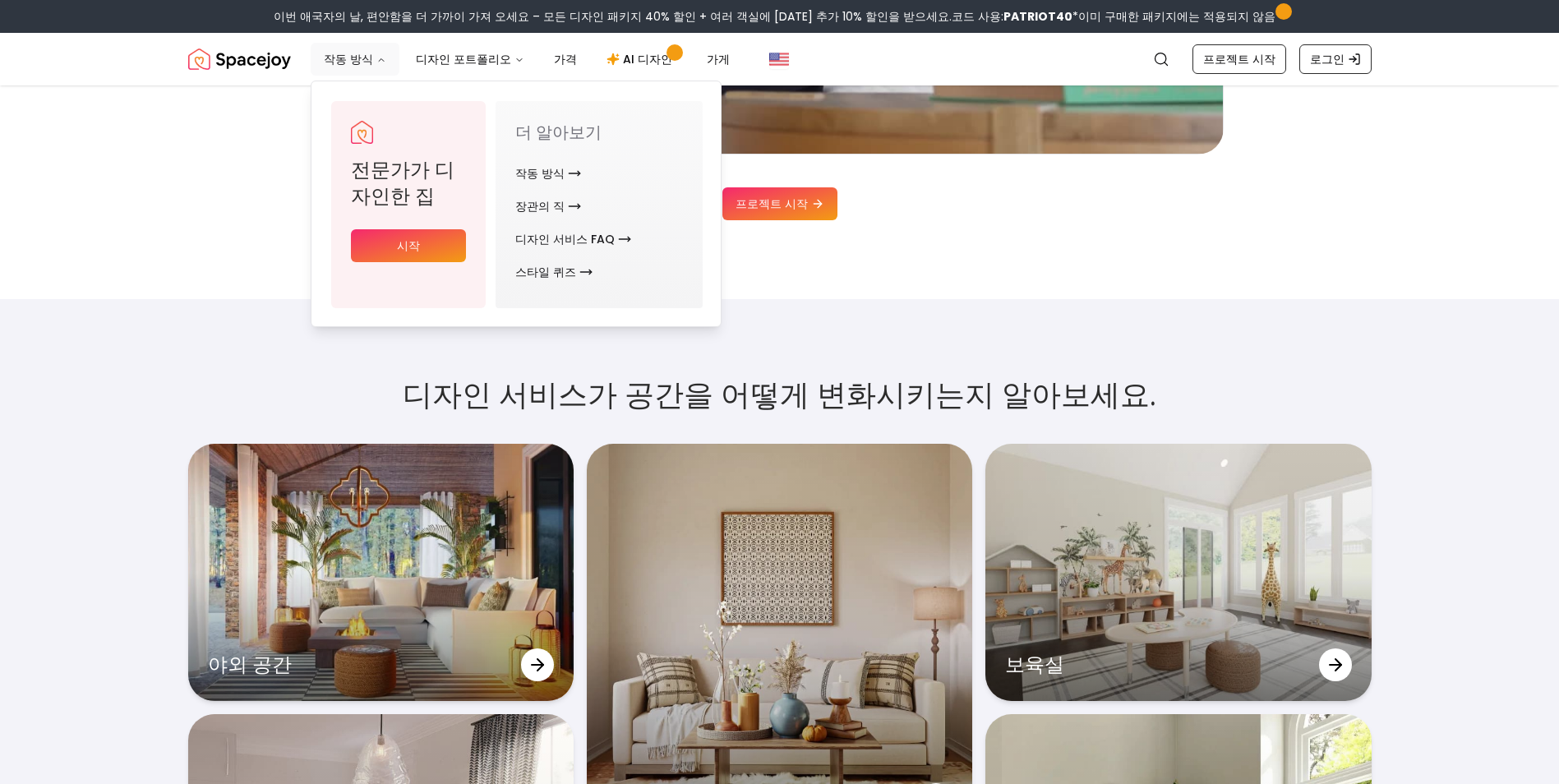
click at [367, 69] on button "작동 방식" at bounding box center [355, 59] width 89 height 33
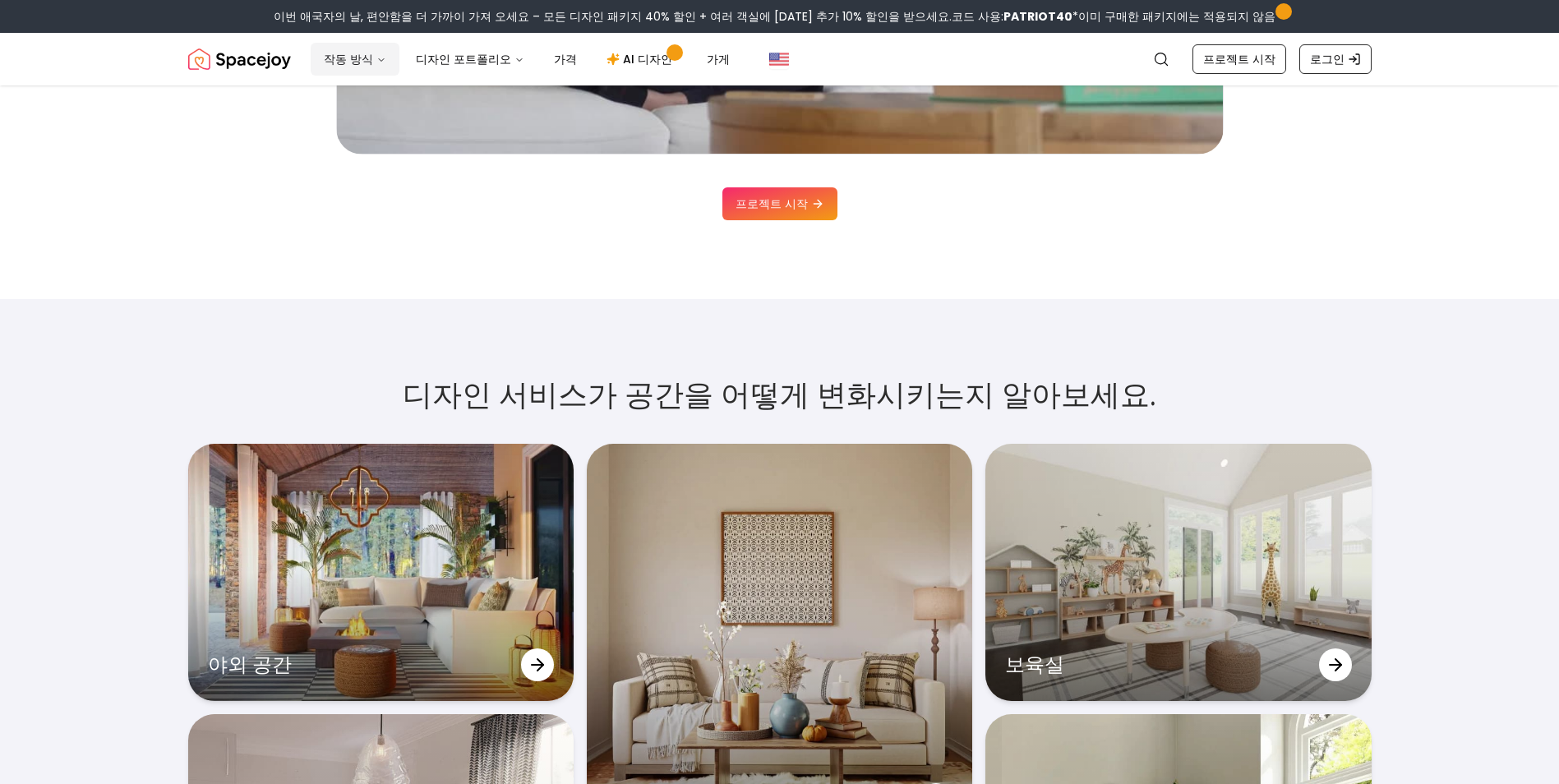
click at [367, 69] on button "작동 방식" at bounding box center [355, 59] width 89 height 33
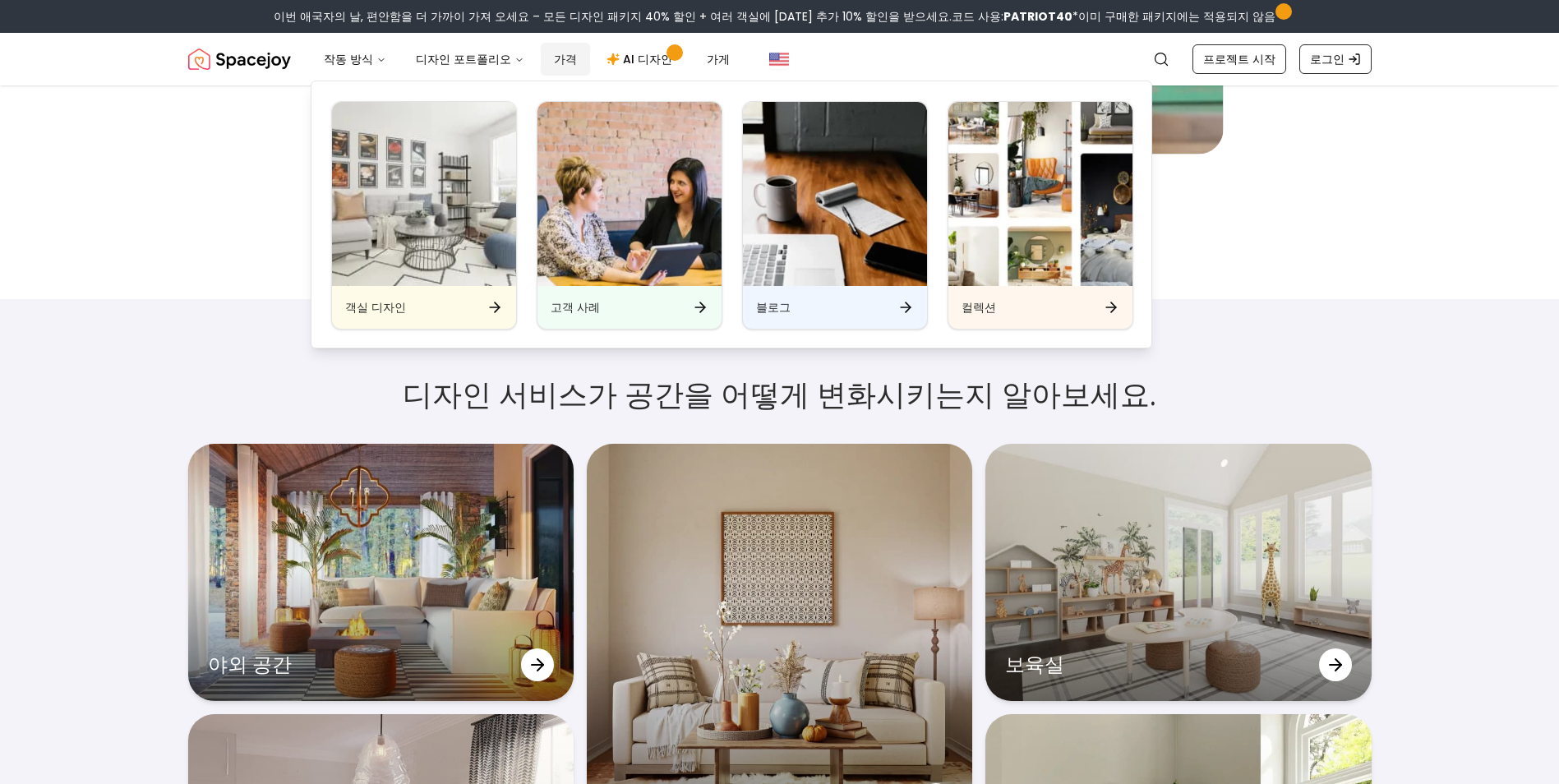
click at [559, 56] on link "가격" at bounding box center [565, 59] width 49 height 33
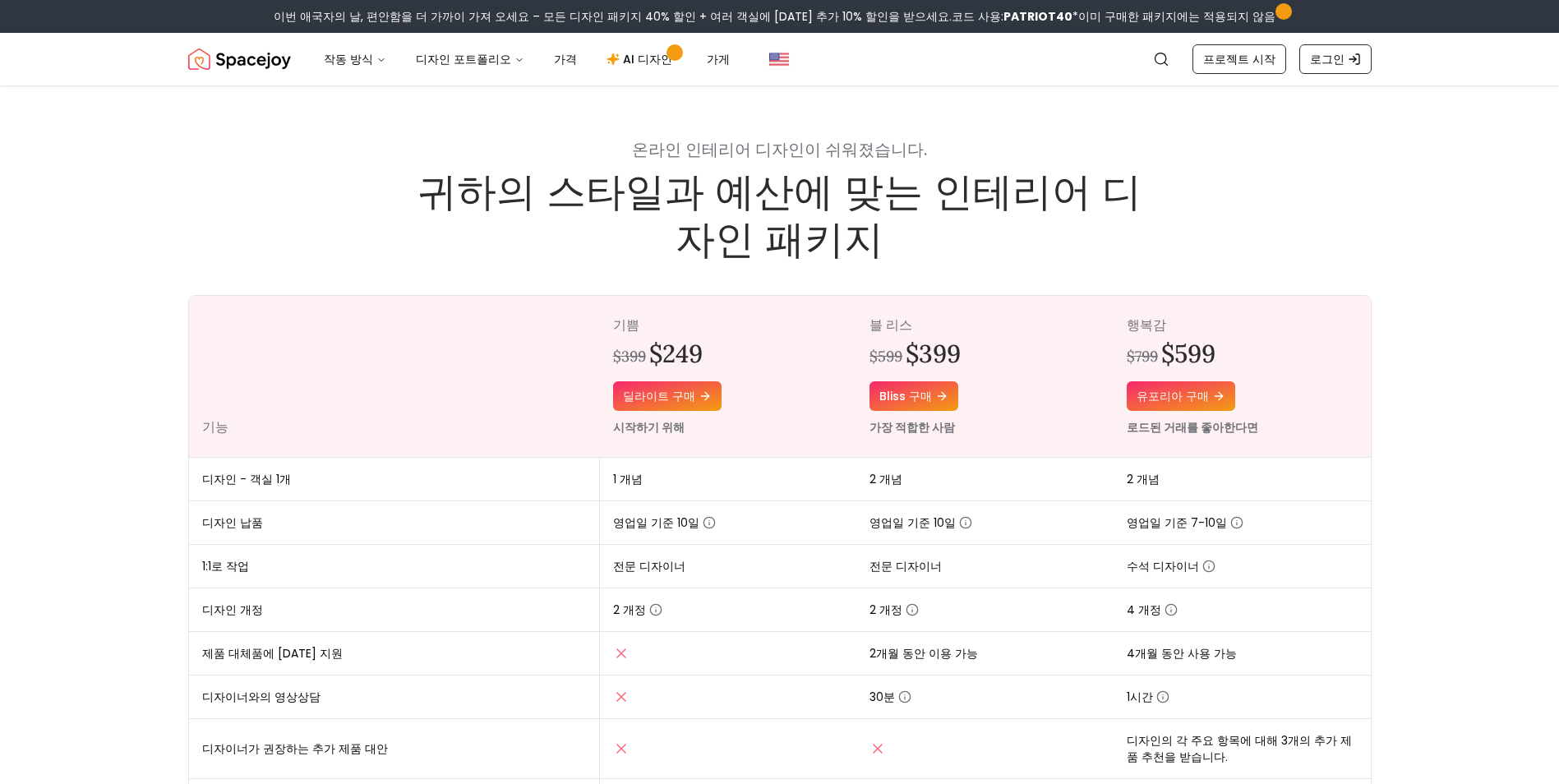
drag, startPoint x: 230, startPoint y: 347, endPoint x: 213, endPoint y: 180, distance: 167.9
click at [697, 58] on link "가게" at bounding box center [718, 59] width 49 height 33
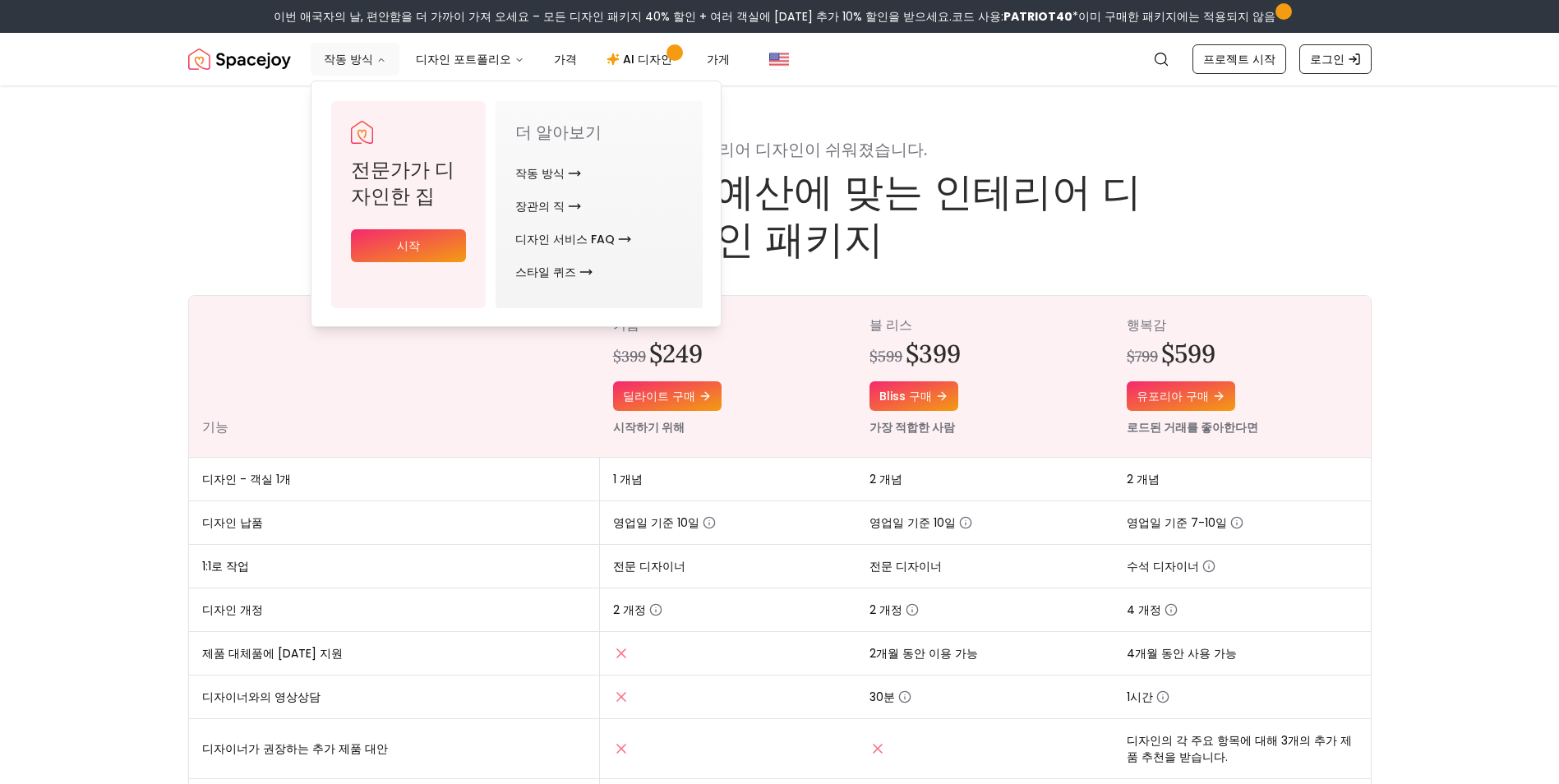
click at [343, 68] on button "작동 방식" at bounding box center [355, 59] width 89 height 33
click at [359, 56] on font "작동 방식" at bounding box center [348, 59] width 49 height 16
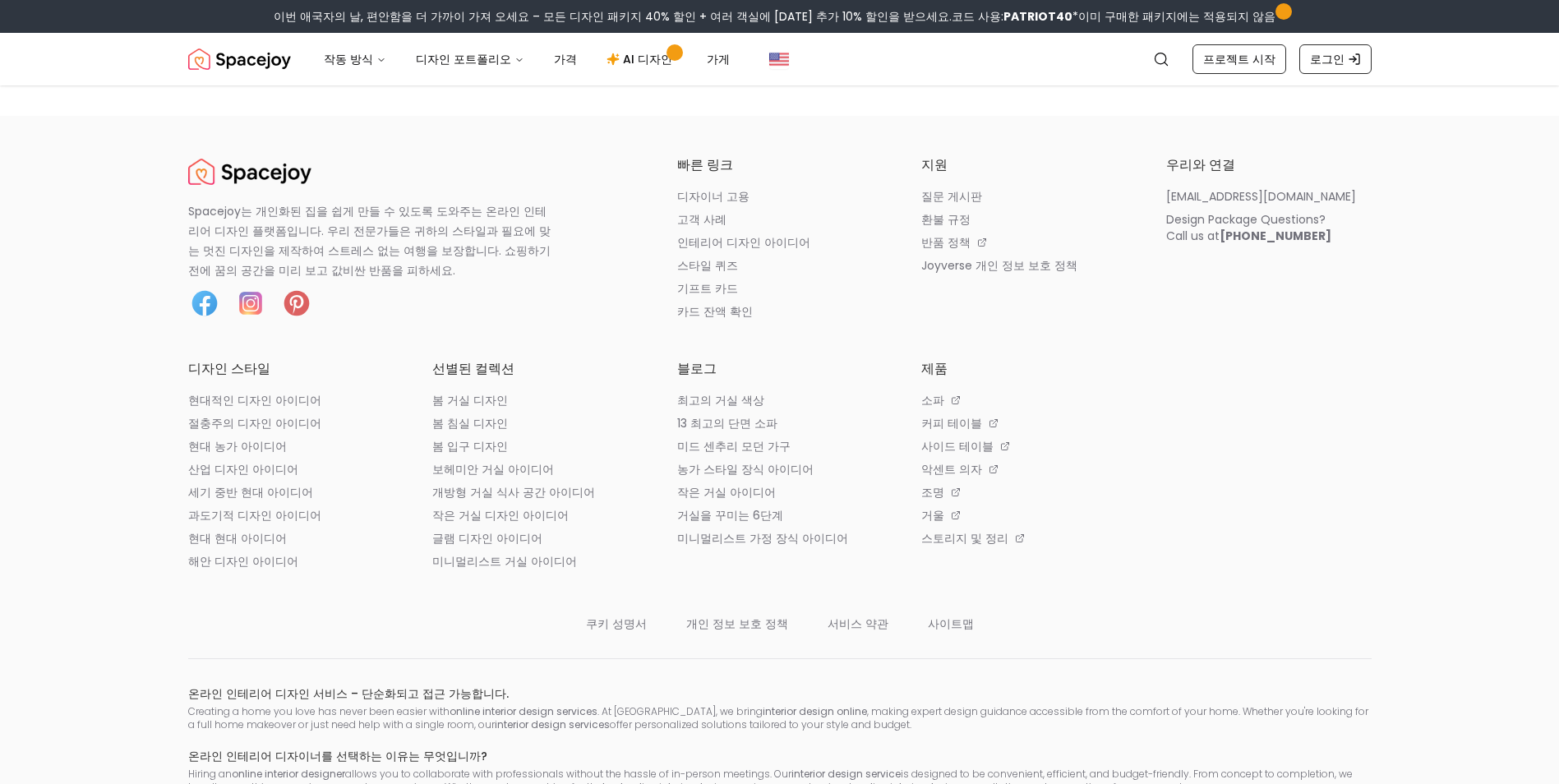
drag, startPoint x: 165, startPoint y: 175, endPoint x: 102, endPoint y: 500, distance: 331.0
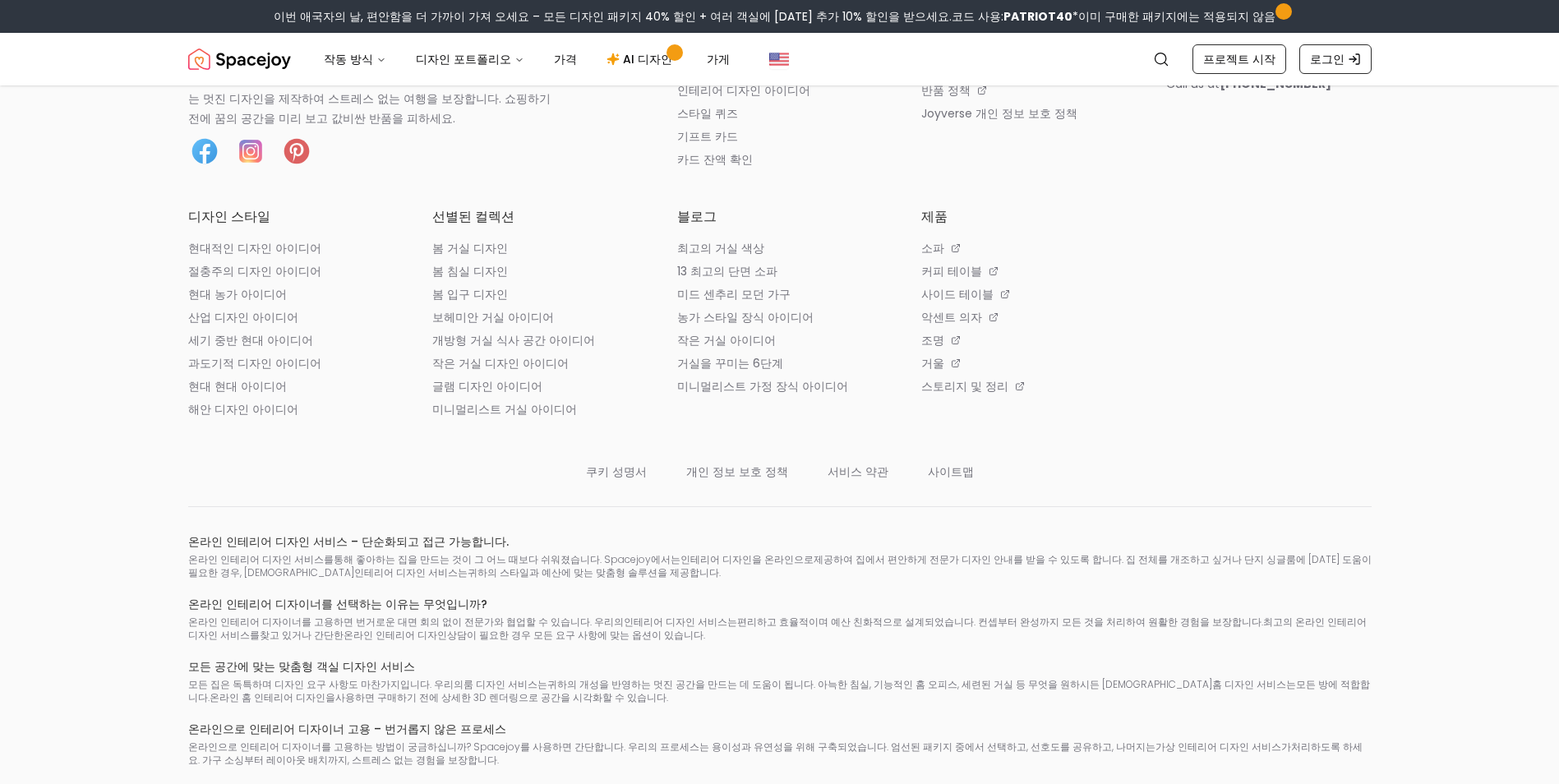
scroll to position [746, 0]
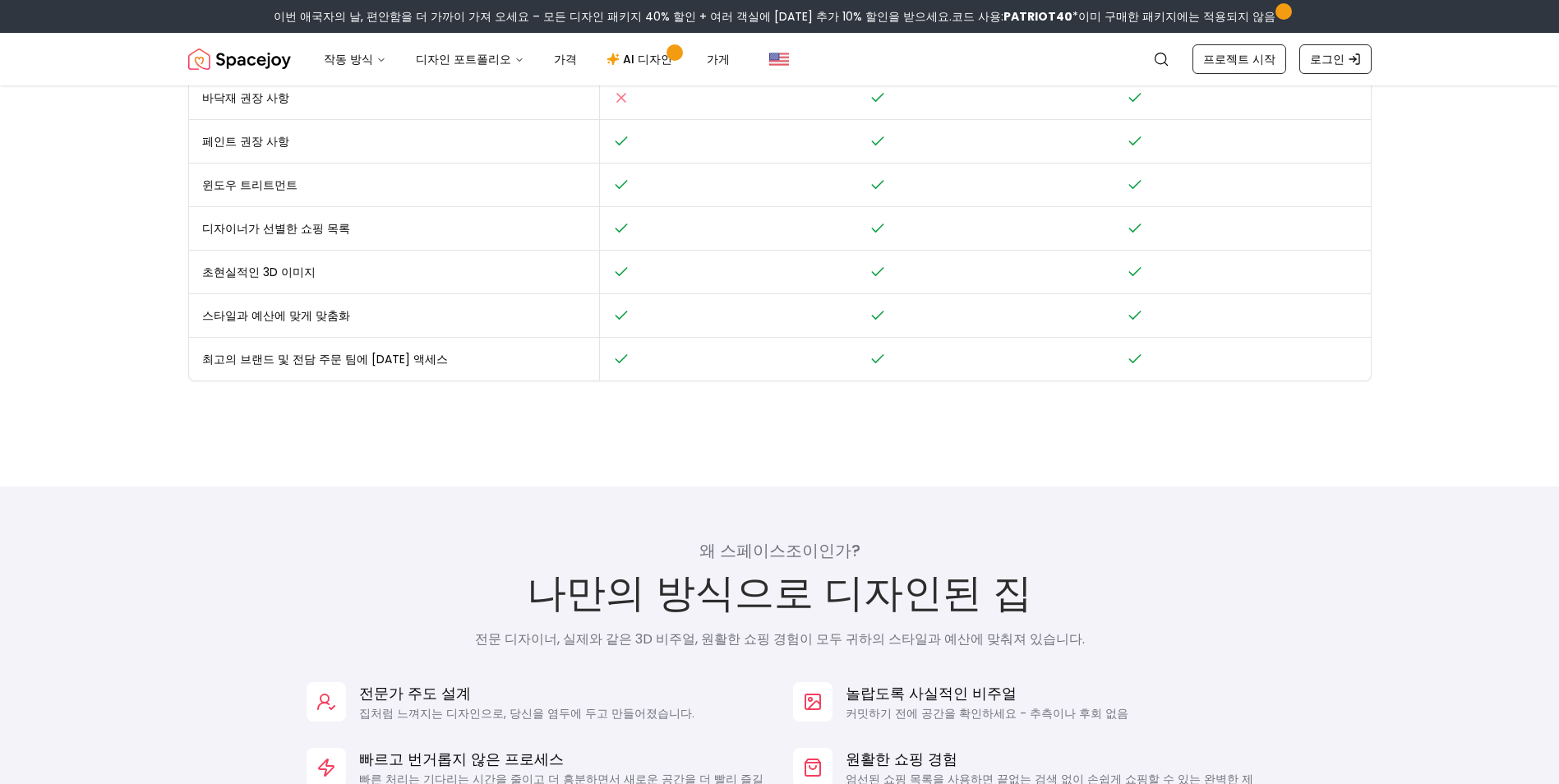
drag, startPoint x: 118, startPoint y: 392, endPoint x: 199, endPoint y: 24, distance: 376.8
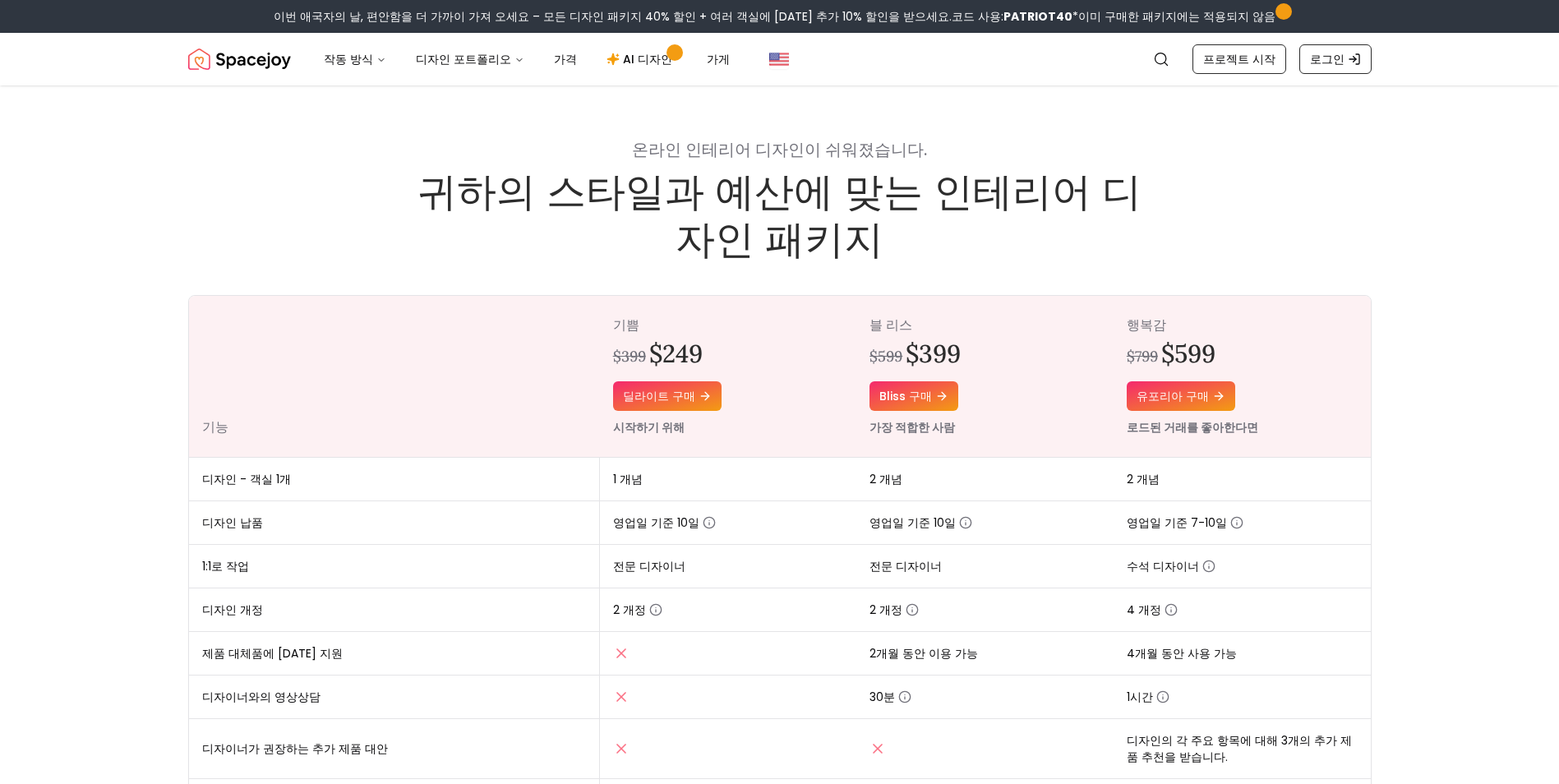
click at [243, 82] on nav "스페이스조이 Search 작동 방식 디자인 포트폴리오 가격 AI 디자인 가게 검색 프로젝트 시작 로그인" at bounding box center [780, 59] width 1184 height 53
click at [251, 74] on img "스페이스조이" at bounding box center [239, 59] width 103 height 33
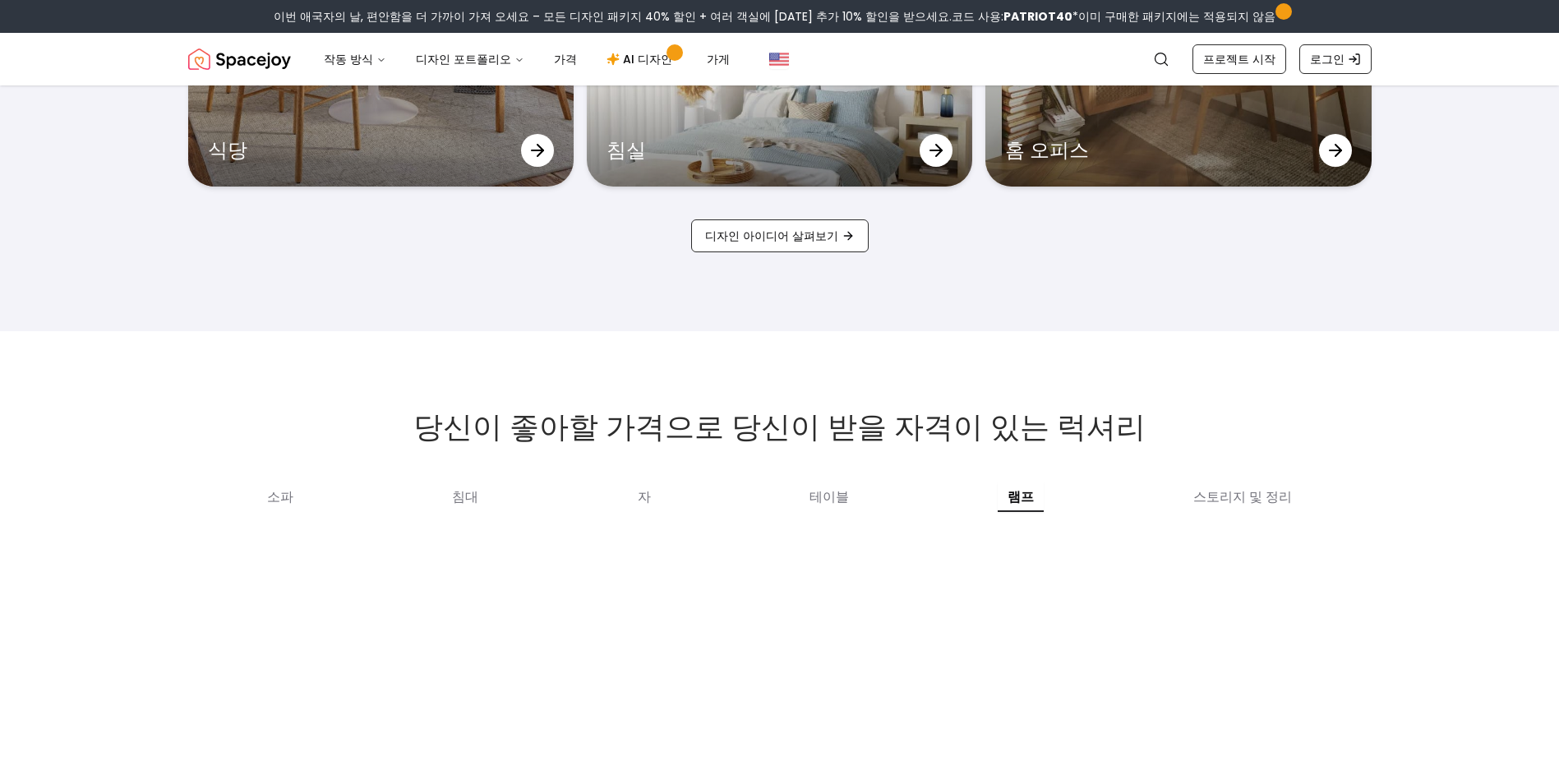
scroll to position [5915, 0]
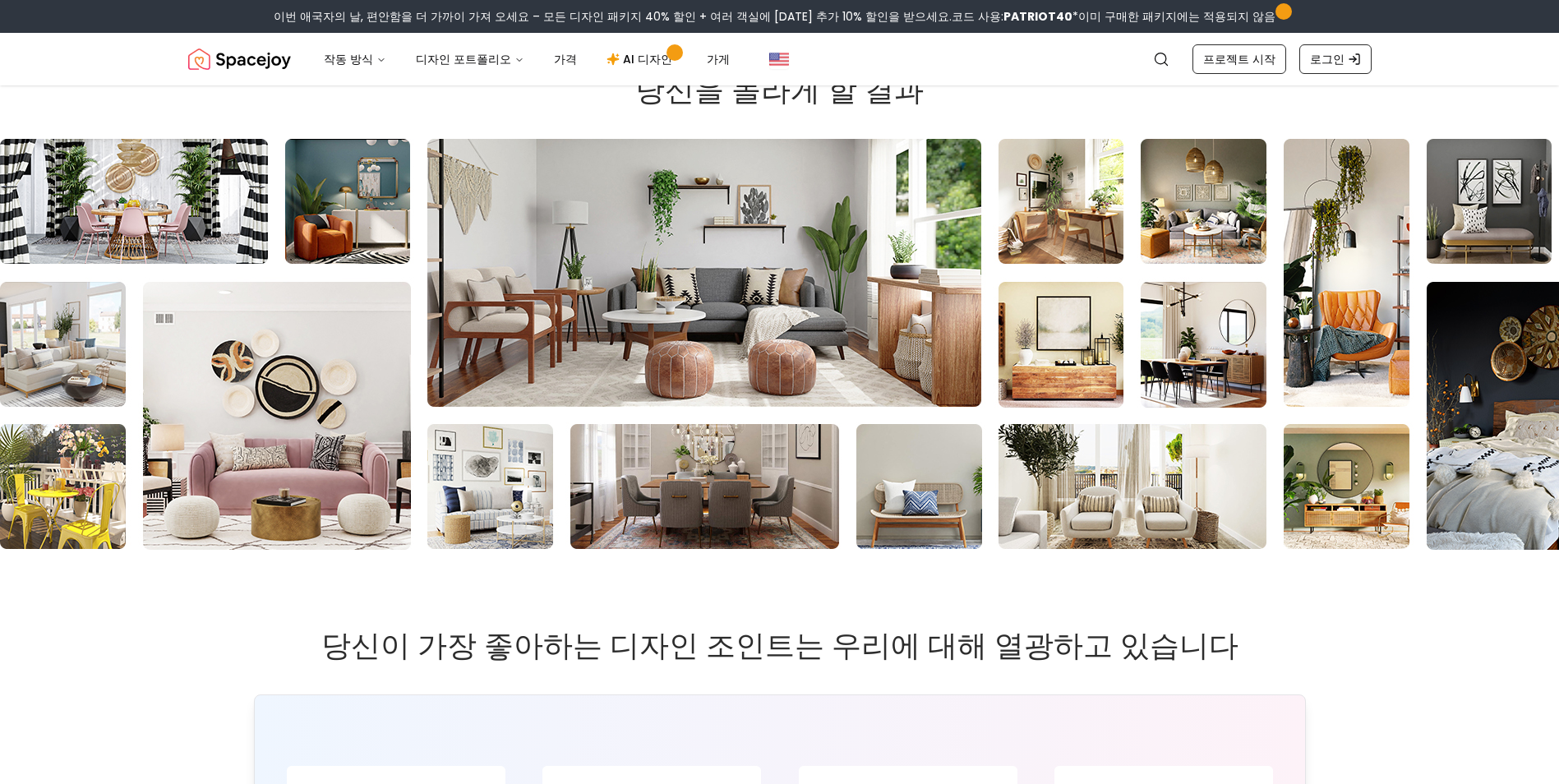
drag, startPoint x: 188, startPoint y: 336, endPoint x: 212, endPoint y: 539, distance: 204.4
